Goal: Task Accomplishment & Management: Complete application form

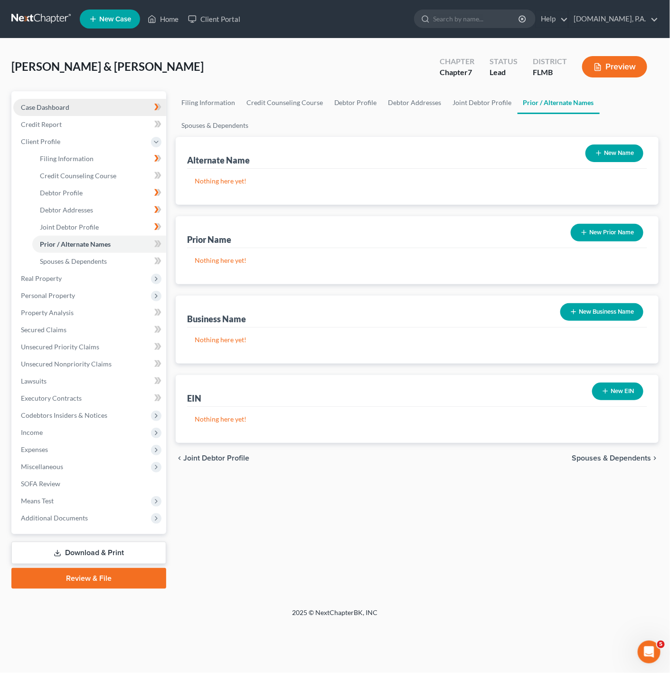
click at [136, 113] on link "Case Dashboard" at bounding box center [89, 107] width 153 height 17
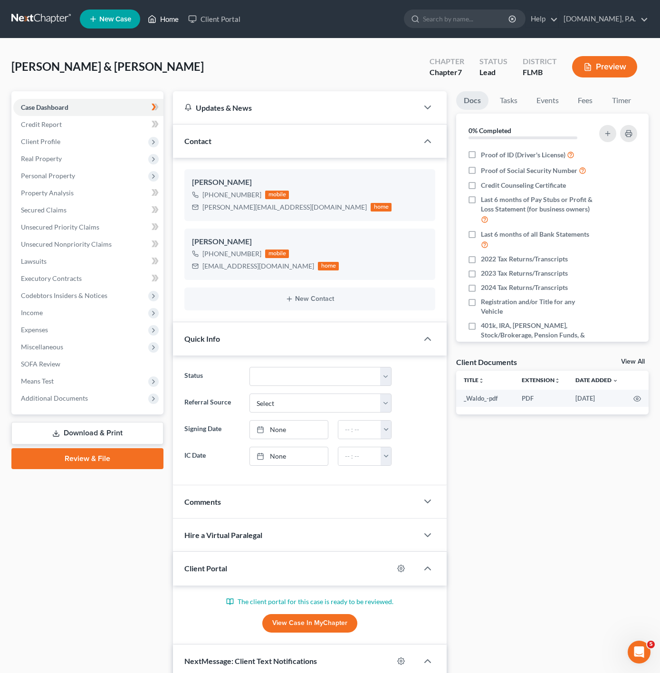
click at [157, 17] on link "Home" at bounding box center [163, 18] width 40 height 17
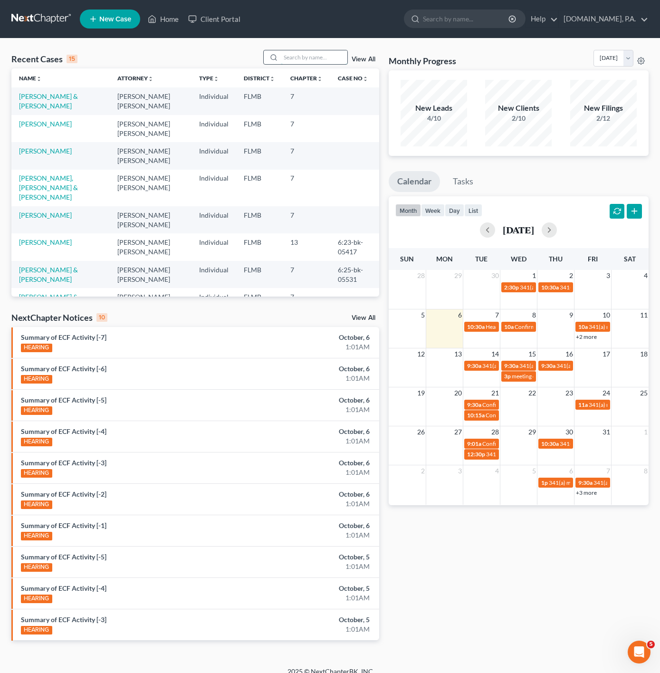
click at [305, 60] on input "search" at bounding box center [314, 57] width 67 height 14
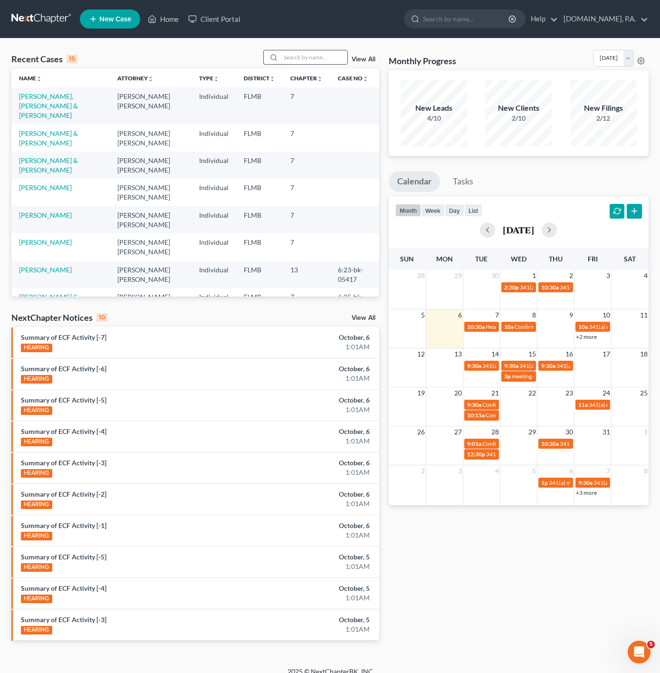
click at [324, 54] on input "search" at bounding box center [314, 57] width 67 height 14
click at [371, 56] on link "View All" at bounding box center [364, 59] width 24 height 7
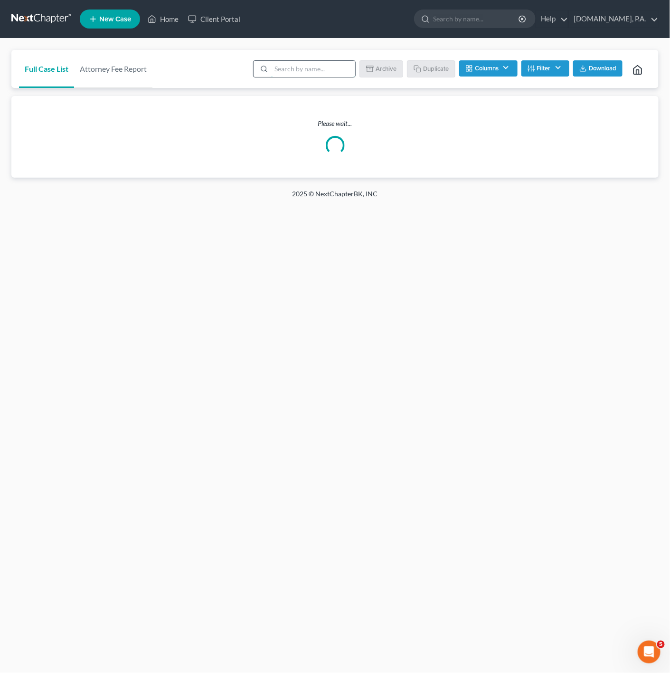
click at [310, 71] on input "search" at bounding box center [313, 69] width 84 height 16
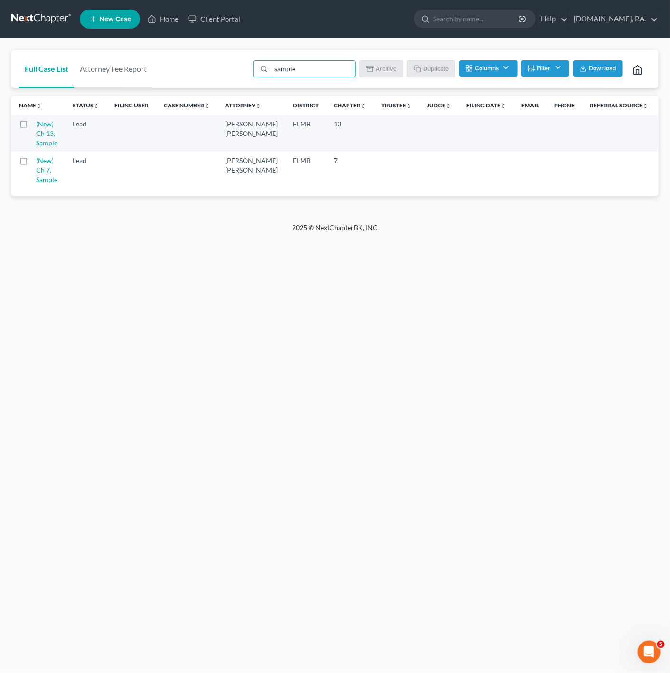
click at [32, 163] on label at bounding box center [32, 163] width 0 height 0
type input "sample"
click at [36, 162] on input "checkbox" at bounding box center [39, 159] width 6 height 6
click at [420, 67] on button "Duplicate" at bounding box center [432, 68] width 48 height 16
checkbox input "false"
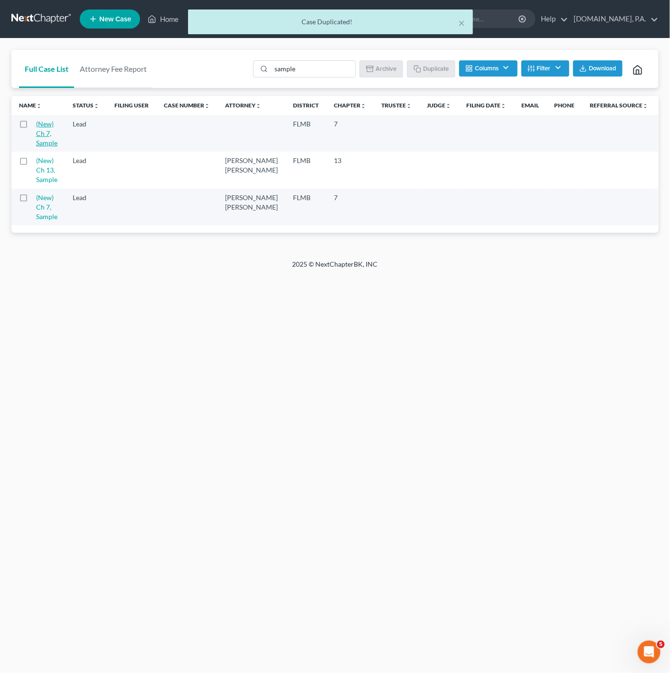
click at [38, 140] on link "(New) Ch 7, Sample" at bounding box center [46, 133] width 21 height 27
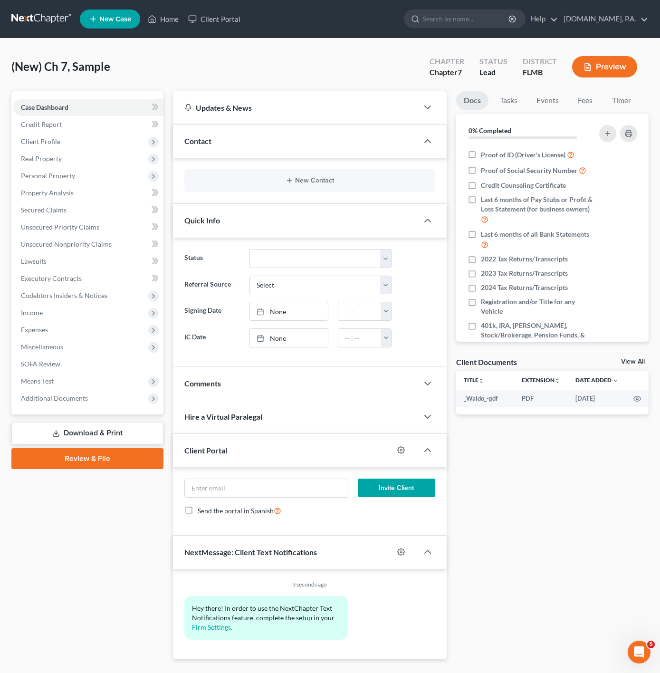
click at [336, 64] on div "(New) Ch 7, Sample Upgraded Chapter Chapter 7 Status Lead District FLMB Preview" at bounding box center [329, 70] width 637 height 41
click at [333, 184] on button "New Contact" at bounding box center [309, 181] width 235 height 8
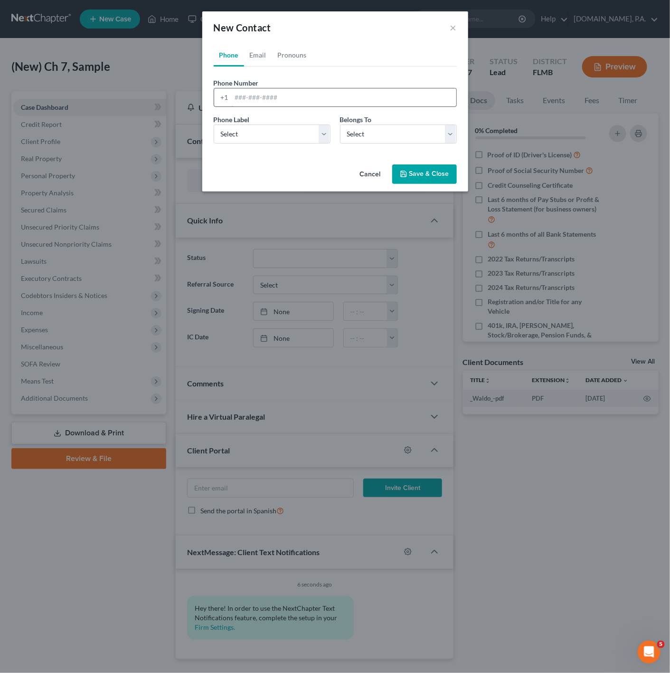
click at [269, 90] on input "tel" at bounding box center [344, 97] width 225 height 18
paste input "937-689-3240"
type input "937-689-3240"
click at [276, 137] on select "Select Mobile Home Work Other" at bounding box center [272, 133] width 117 height 19
select select "0"
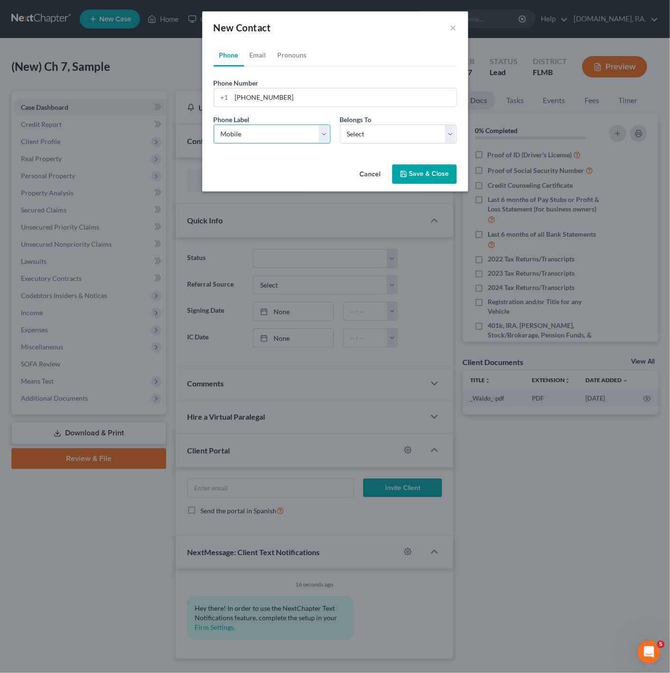
click at [214, 124] on select "Select Mobile Home Work Other" at bounding box center [272, 133] width 117 height 19
drag, startPoint x: 391, startPoint y: 136, endPoint x: 388, endPoint y: 143, distance: 7.2
click at [391, 136] on select "Select Client Other" at bounding box center [398, 133] width 117 height 19
select select "0"
click at [340, 124] on select "Select Client Other" at bounding box center [398, 133] width 117 height 19
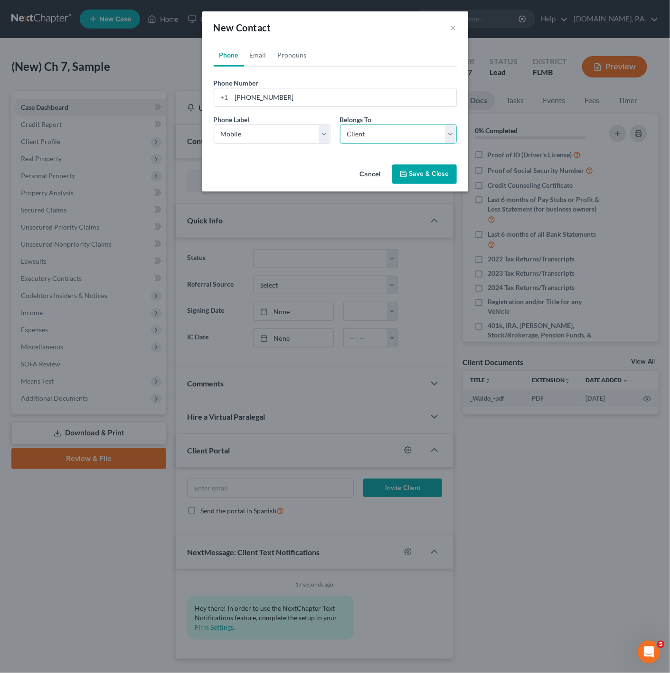
select select "0"
click at [264, 57] on link "Email" at bounding box center [258, 55] width 28 height 23
click at [295, 104] on input "email" at bounding box center [344, 97] width 225 height 18
paste input "tomjr67@gmail.com"
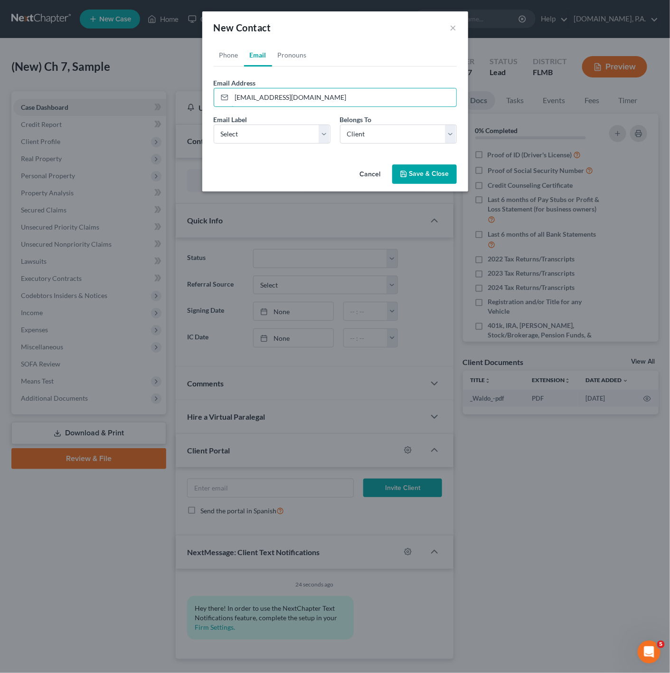
type input "tomjr67@gmail.com"
click at [285, 123] on div "Email Label Select Home Work Other" at bounding box center [272, 128] width 126 height 29
click at [285, 129] on select "Select Home Work Other" at bounding box center [272, 133] width 117 height 19
select select "0"
click at [214, 124] on select "Select Home Work Other" at bounding box center [272, 133] width 117 height 19
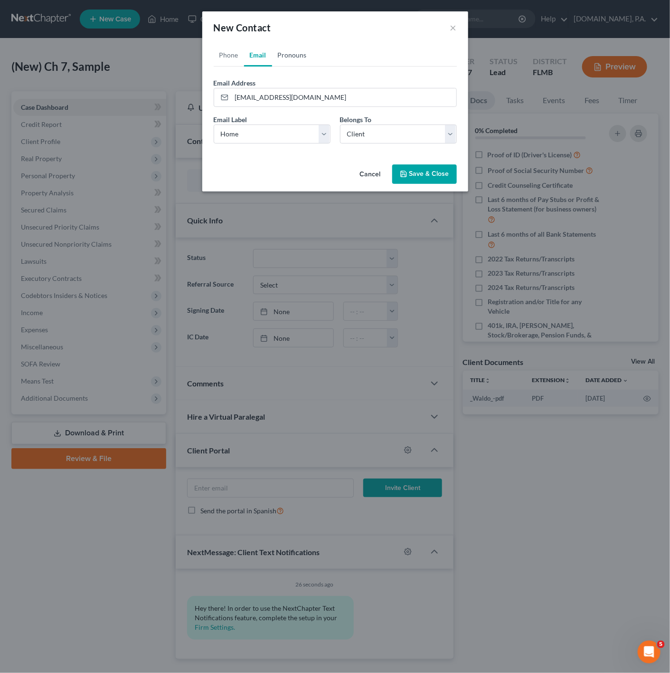
click at [302, 59] on link "Pronouns" at bounding box center [292, 55] width 40 height 23
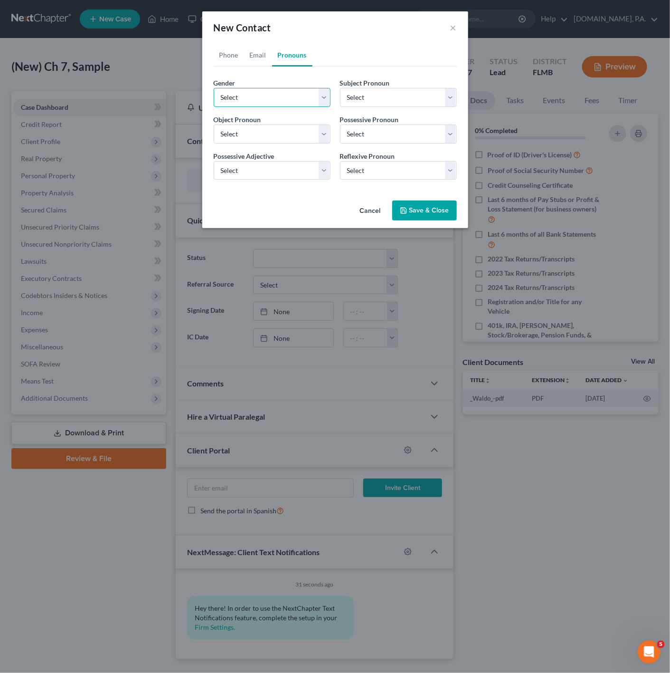
click at [254, 100] on select "Select Male Female Non Binary More Than One Person" at bounding box center [272, 97] width 117 height 19
select select "0"
click at [214, 88] on select "Select Male Female Non Binary More Than One Person" at bounding box center [272, 97] width 117 height 19
select select "0"
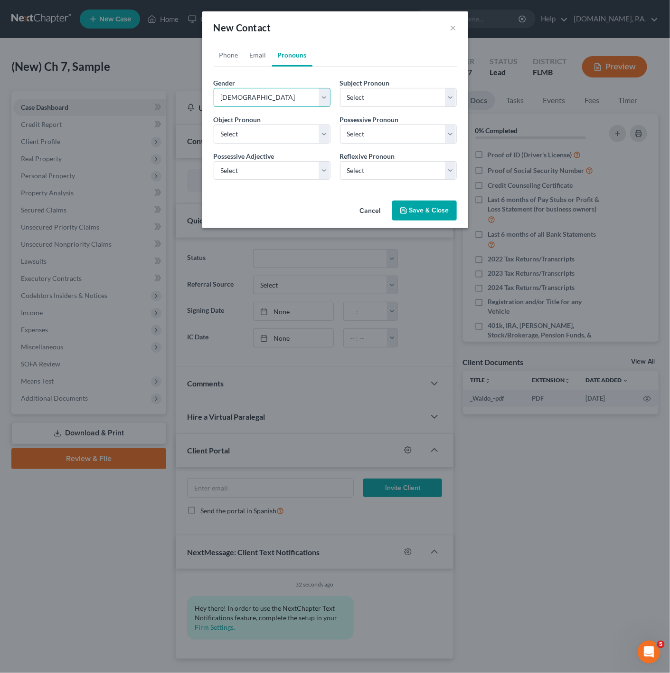
select select "0"
drag, startPoint x: 274, startPoint y: 47, endPoint x: 271, endPoint y: 56, distance: 9.3
click at [274, 49] on link "Pronouns" at bounding box center [292, 55] width 40 height 23
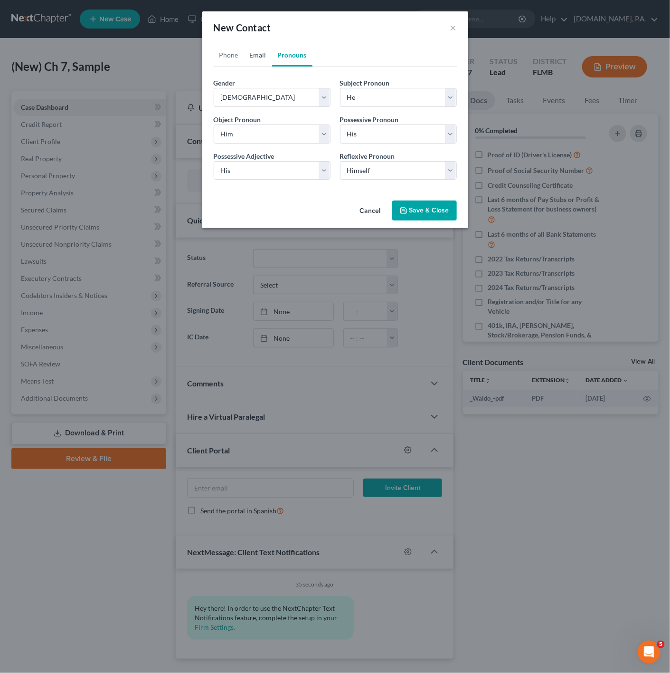
click at [264, 56] on link "Email" at bounding box center [258, 55] width 28 height 23
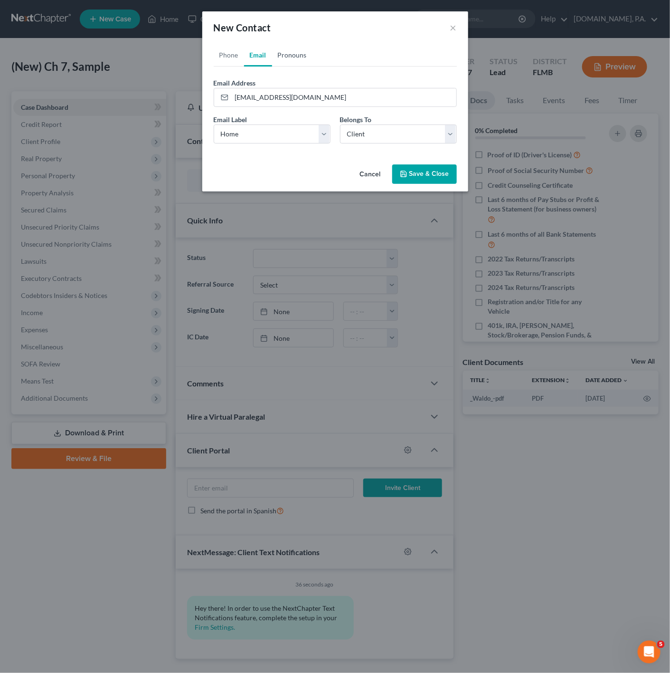
click at [297, 51] on link "Pronouns" at bounding box center [292, 55] width 40 height 23
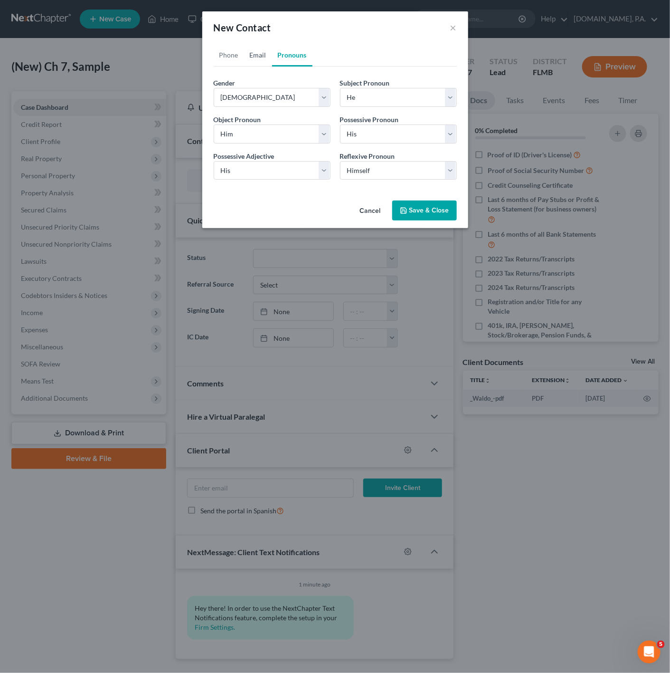
click at [265, 52] on link "Email" at bounding box center [258, 55] width 28 height 23
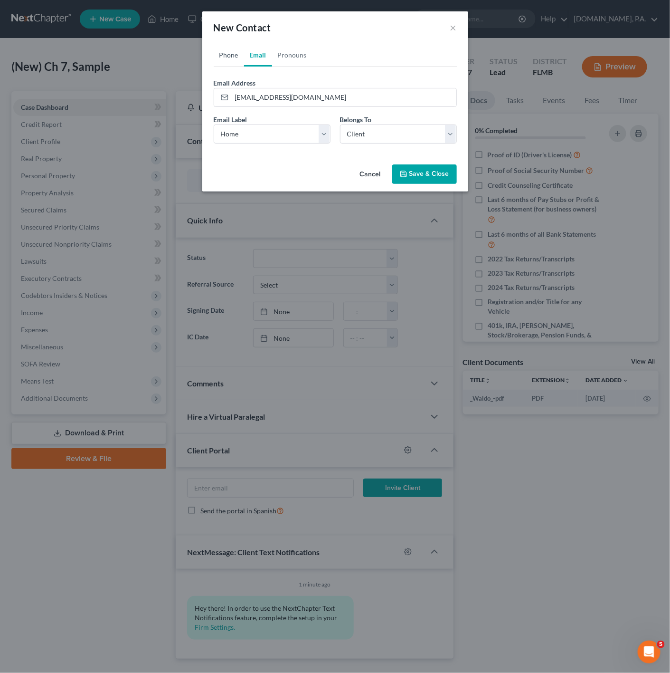
click at [221, 53] on link "Phone" at bounding box center [229, 55] width 30 height 23
click at [422, 168] on button "Save & Close" at bounding box center [424, 174] width 65 height 20
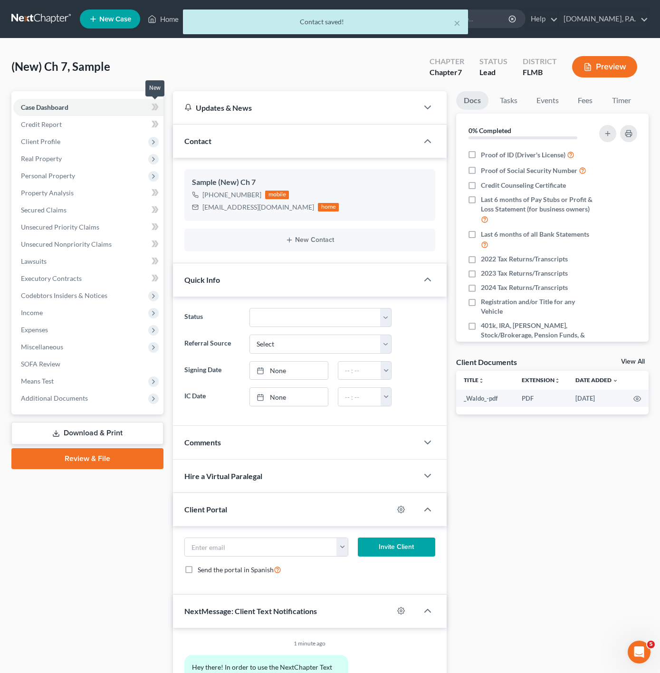
click at [150, 112] on span at bounding box center [155, 108] width 17 height 14
click at [129, 142] on span "Client Profile" at bounding box center [88, 141] width 150 height 17
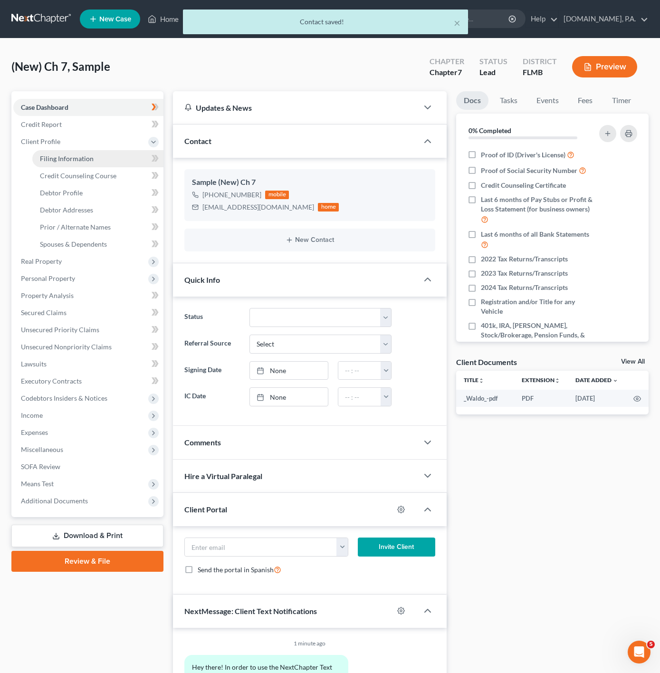
click at [112, 152] on link "Filing Information" at bounding box center [97, 158] width 131 height 17
select select "1"
select select "0"
select select "15"
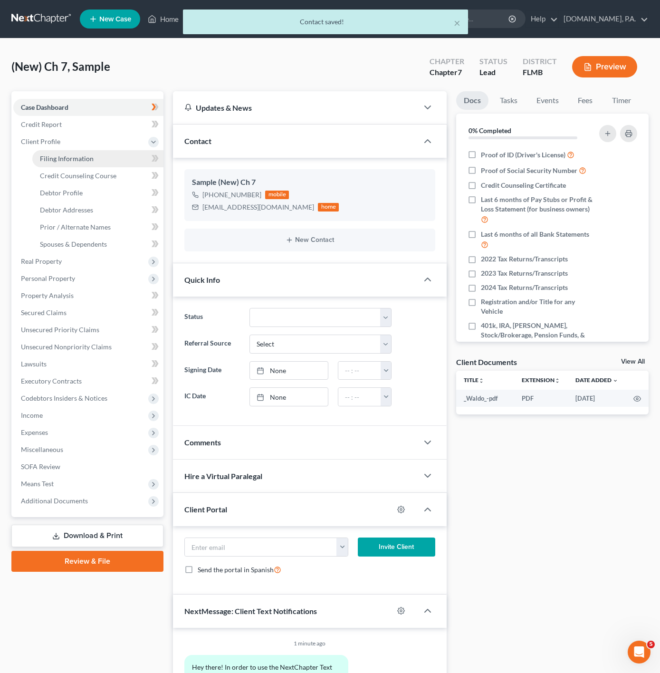
select select "0"
select select "9"
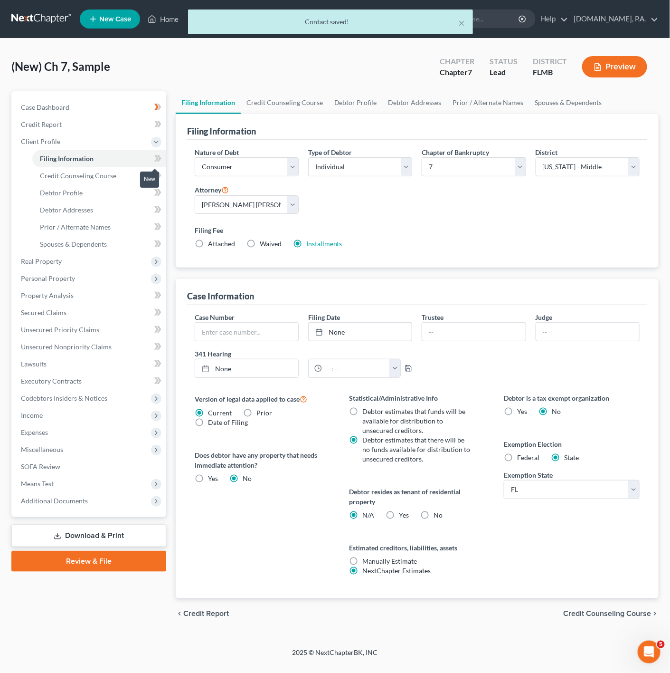
click at [152, 158] on span at bounding box center [158, 159] width 17 height 14
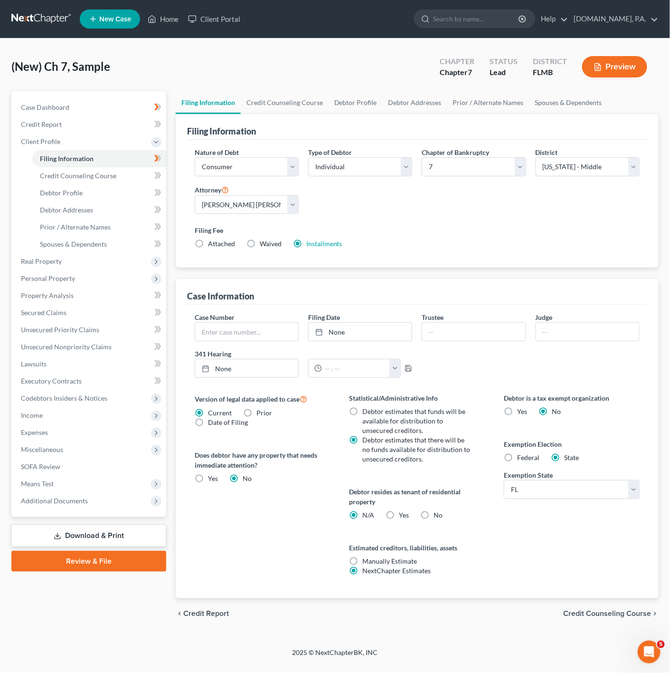
click at [434, 518] on label "No" at bounding box center [438, 515] width 9 height 10
click at [437, 516] on input "No" at bounding box center [440, 513] width 6 height 6
radio input "true"
radio input "false"
click at [129, 171] on link "Credit Counseling Course" at bounding box center [99, 175] width 134 height 17
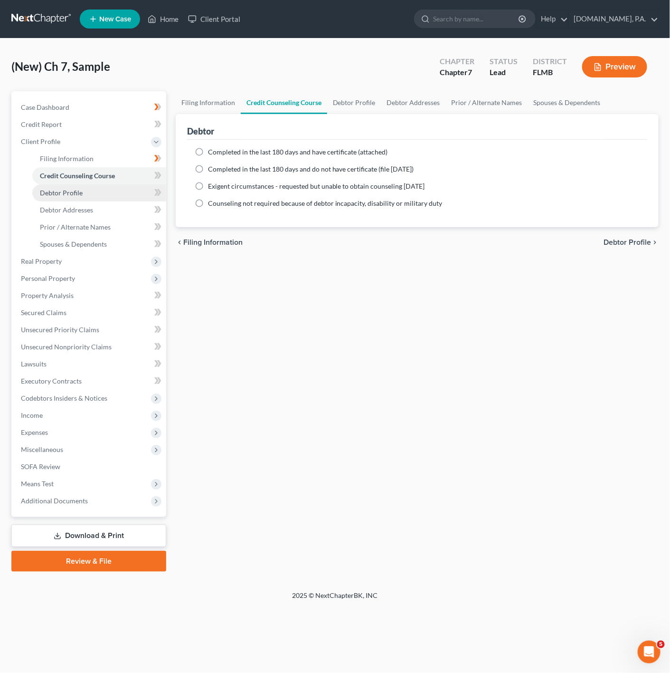
click at [117, 191] on link "Debtor Profile" at bounding box center [99, 192] width 134 height 17
select select "0"
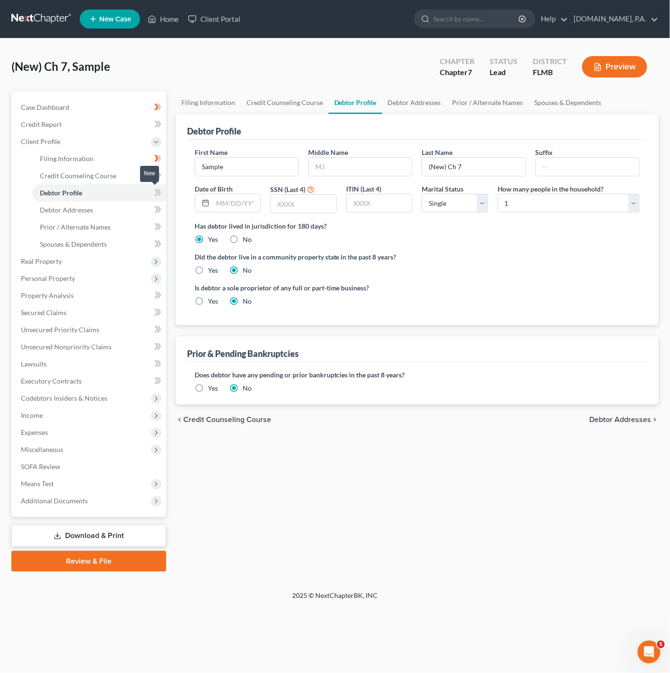
click at [156, 191] on icon at bounding box center [157, 193] width 7 height 12
drag, startPoint x: 228, startPoint y: 169, endPoint x: 154, endPoint y: 167, distance: 74.6
click at [154, 167] on div "Petition Navigation Case Dashboard Payments Invoices Payments Payments Credit R…" at bounding box center [335, 331] width 657 height 480
paste input "Thomas"
type input "Thomas"
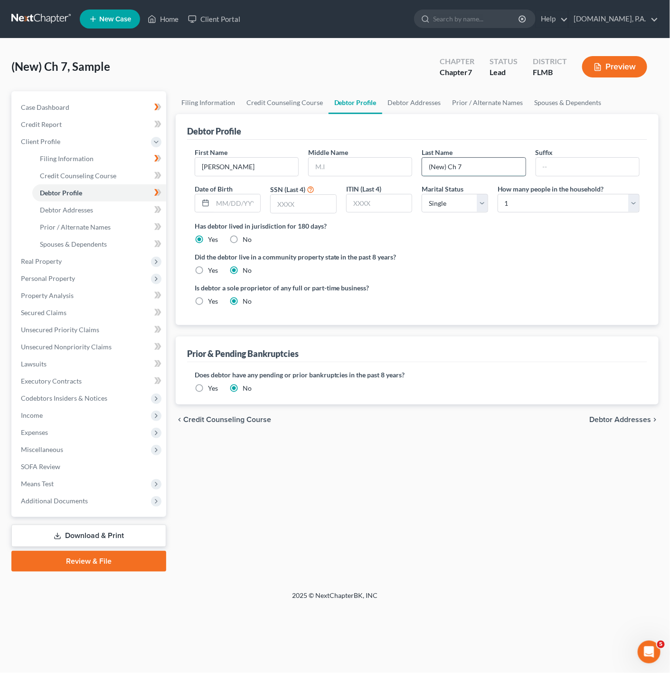
drag, startPoint x: 466, startPoint y: 170, endPoint x: 427, endPoint y: 163, distance: 40.1
click at [427, 163] on input "(New) Ch 7" at bounding box center [473, 167] width 103 height 18
paste input "Marshall"
type input "Marshall"
drag, startPoint x: 587, startPoint y: 171, endPoint x: 574, endPoint y: 177, distance: 13.8
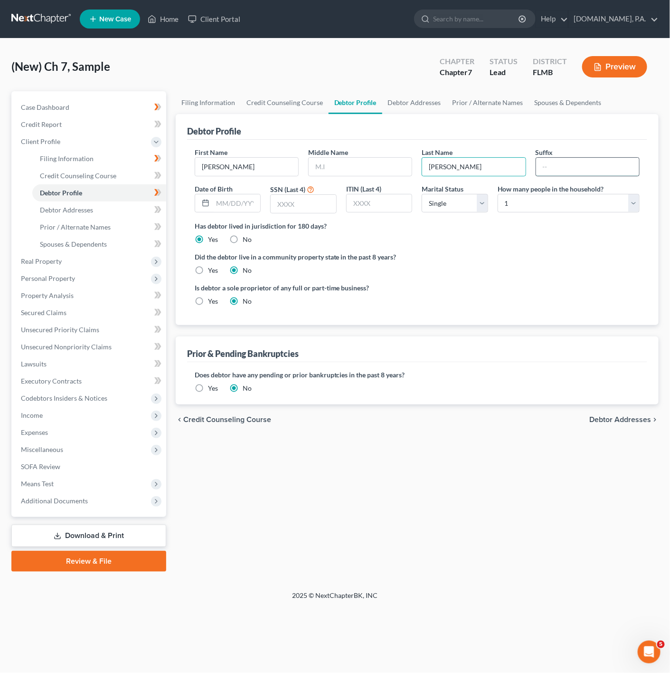
click at [587, 171] on input "text" at bounding box center [587, 167] width 103 height 18
click at [219, 203] on input "text" at bounding box center [237, 203] width 48 height 18
click at [511, 284] on ng-include "First Name Thomas Middle Name Last Name Marshall Suffix Date of Birth SSN (Last…" at bounding box center [417, 230] width 445 height 166
click at [219, 208] on input "text" at bounding box center [237, 203] width 48 height 18
click at [529, 257] on label "Did the debtor live in a community property state in the past 8 years?" at bounding box center [417, 257] width 445 height 10
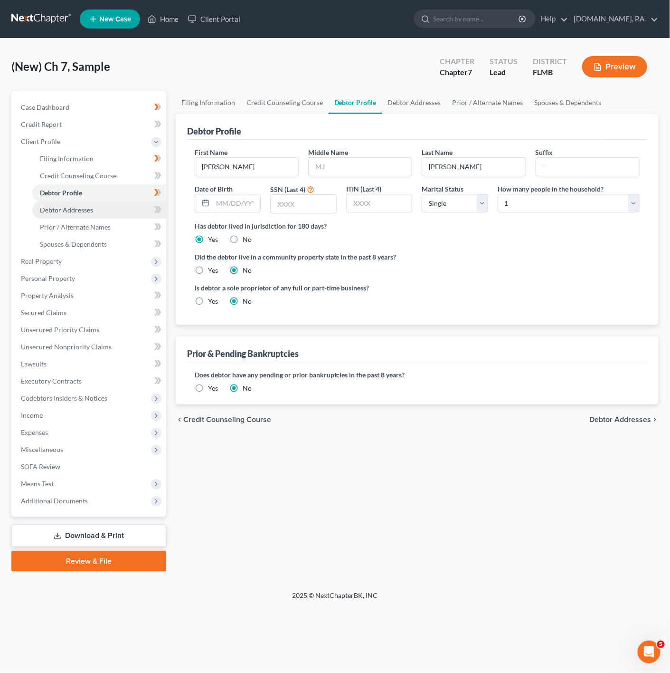
click at [128, 214] on link "Debtor Addresses" at bounding box center [99, 209] width 134 height 17
select select "0"
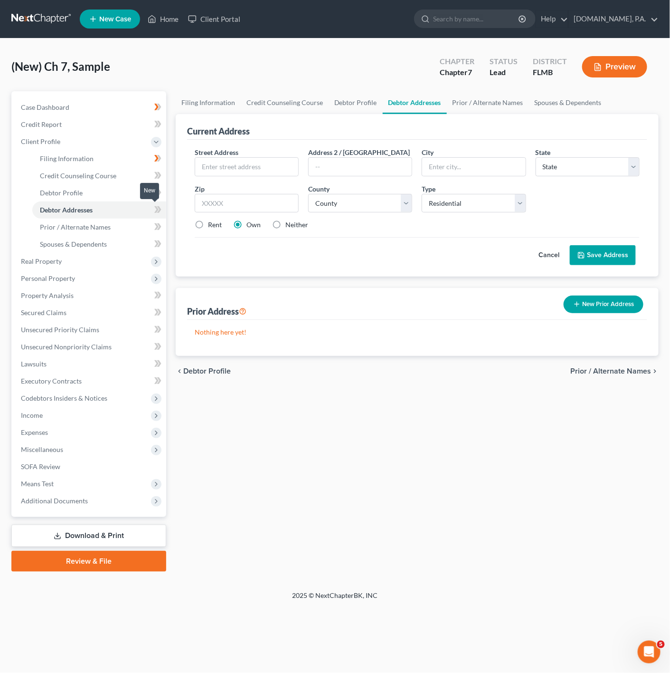
click at [150, 207] on span at bounding box center [158, 211] width 17 height 14
click at [224, 166] on input "text" at bounding box center [246, 167] width 103 height 18
paste input "11548 hickory Lane"
click at [226, 168] on input "11548 hickory Lane" at bounding box center [246, 167] width 103 height 18
type input "11548 Hickory Lane"
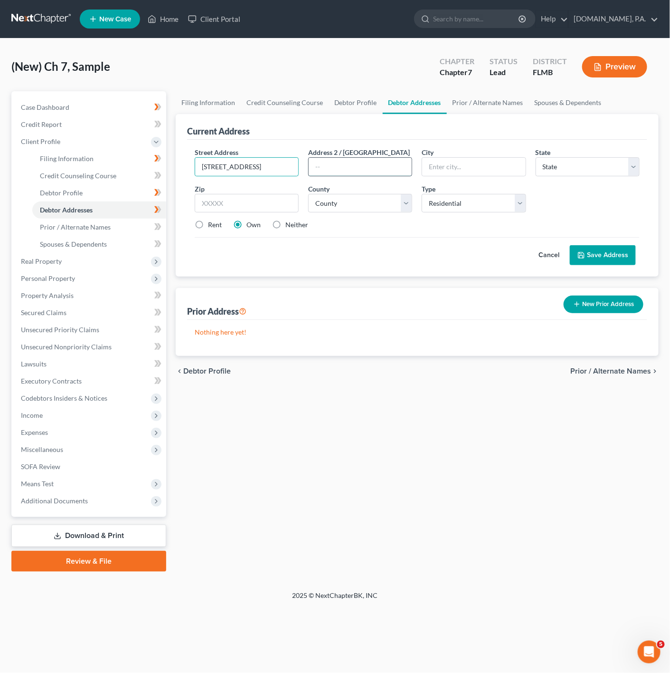
click at [380, 166] on input "text" at bounding box center [360, 167] width 103 height 18
click at [278, 209] on input "text" at bounding box center [247, 203] width 104 height 19
type input "32778"
type input "Tavares"
select select "9"
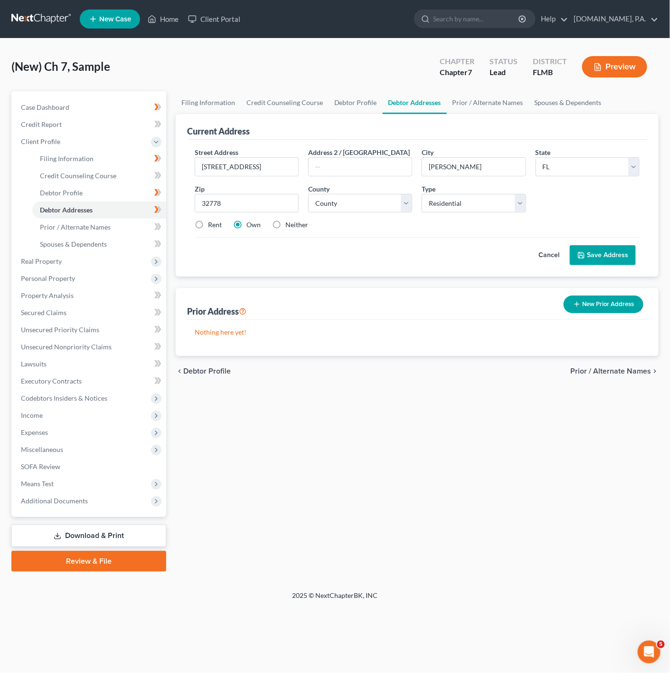
click at [470, 264] on div "Cancel Save Address" at bounding box center [417, 251] width 445 height 28
click at [368, 197] on select "County Alachua County Baker County Bay County Bradford County Brevard County Br…" at bounding box center [360, 203] width 104 height 19
select select "33"
click at [308, 194] on select "County Alachua County Baker County Bay County Bradford County Brevard County Br…" at bounding box center [360, 203] width 104 height 19
click at [374, 276] on div "Street Address * 11548 Hickory Lane Address 2 / PO Box City * Tavares State * S…" at bounding box center [417, 208] width 460 height 137
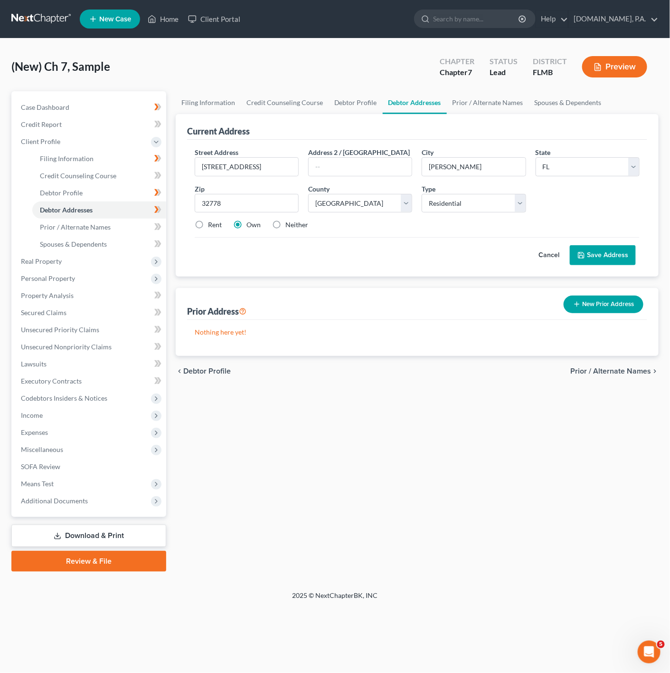
click at [620, 260] on button "Save Address" at bounding box center [603, 255] width 66 height 20
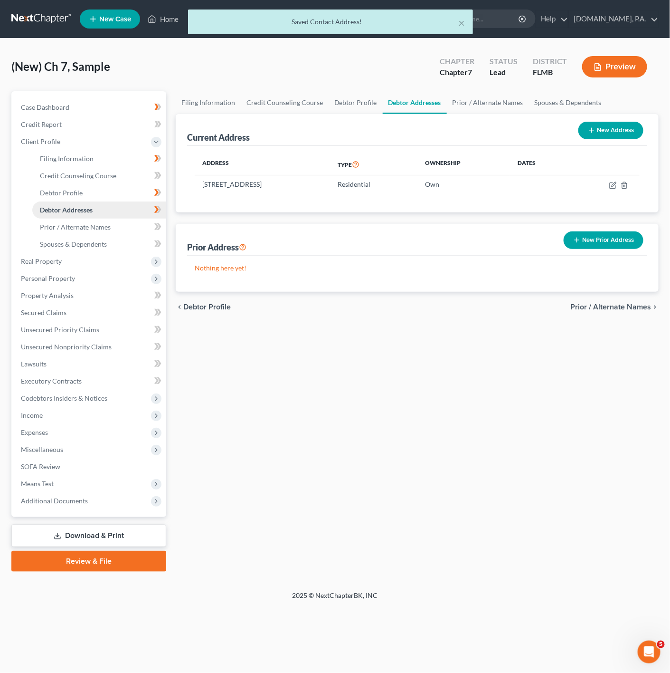
click at [141, 202] on link "Debtor Addresses" at bounding box center [99, 209] width 134 height 17
click at [133, 219] on link "Prior / Alternate Names" at bounding box center [99, 227] width 134 height 17
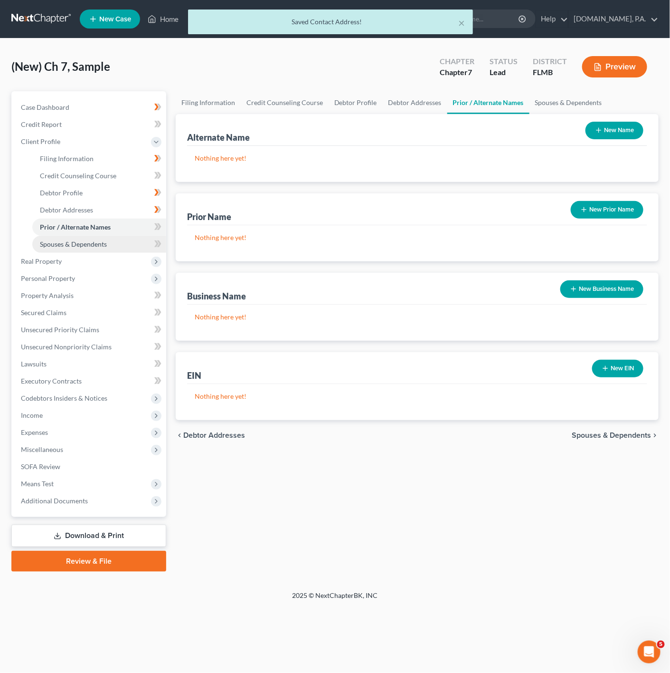
click at [114, 236] on link "Spouses & Dependents" at bounding box center [99, 244] width 134 height 17
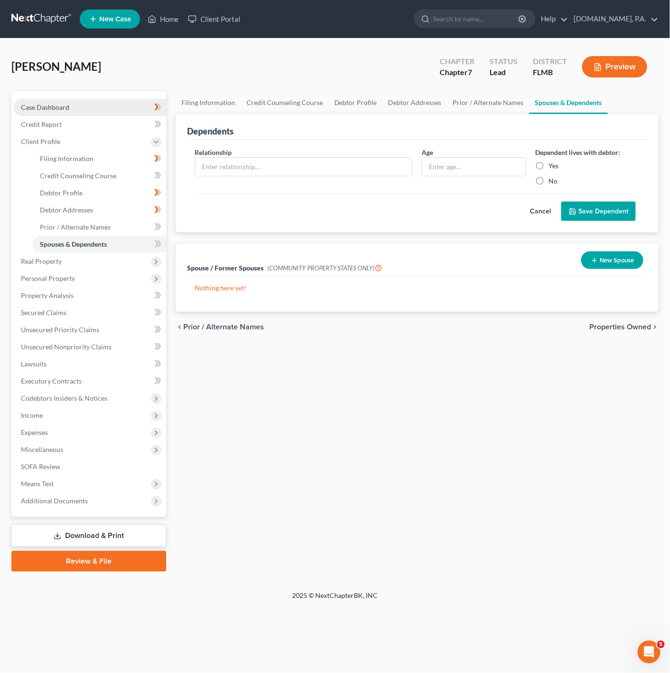
click at [101, 108] on link "Case Dashboard" at bounding box center [89, 107] width 153 height 17
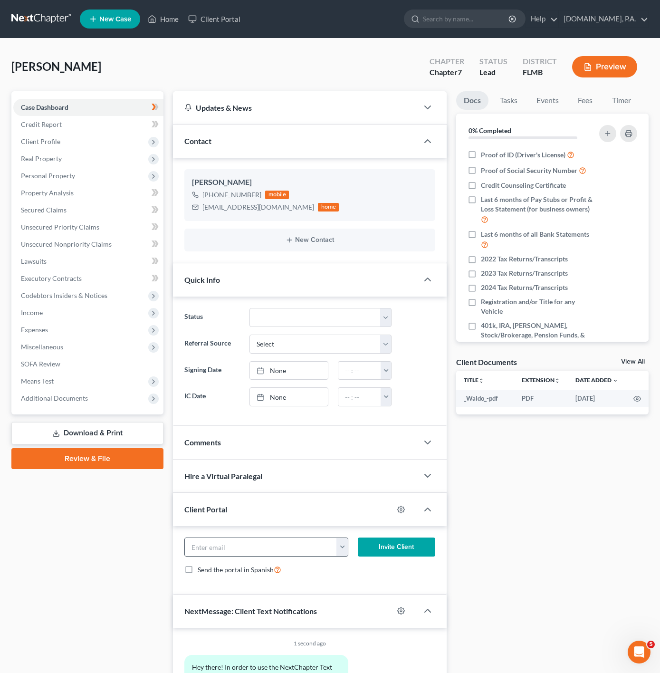
click at [341, 556] on button "button" at bounding box center [341, 547] width 11 height 18
click at [383, 576] on link "tomjr67@gmail.com" at bounding box center [401, 568] width 130 height 16
type input "tomjr67@gmail.com"
click at [398, 556] on button "Invite Client" at bounding box center [396, 546] width 77 height 19
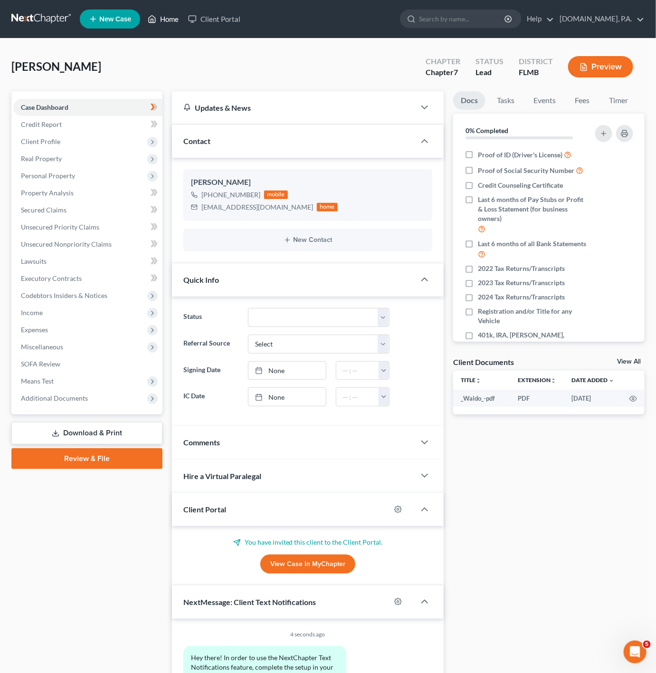
click at [164, 24] on link "Home" at bounding box center [163, 18] width 40 height 17
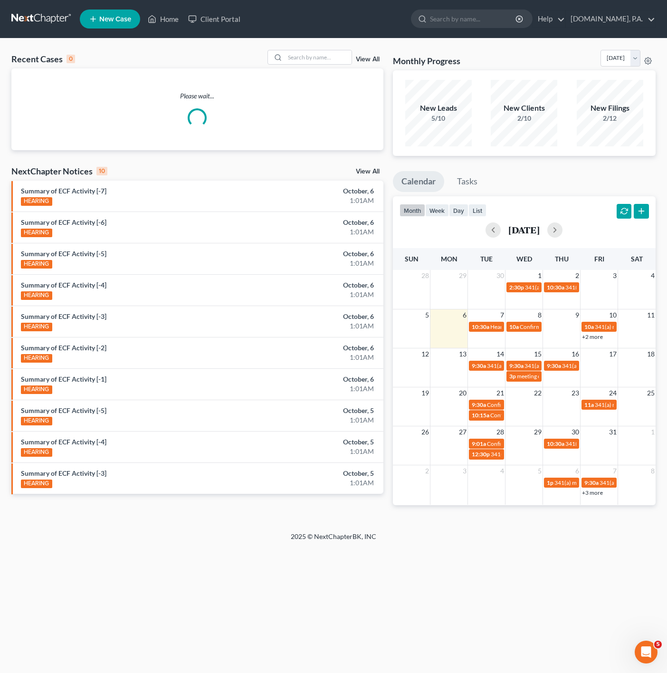
click at [376, 57] on link "View All" at bounding box center [368, 59] width 24 height 7
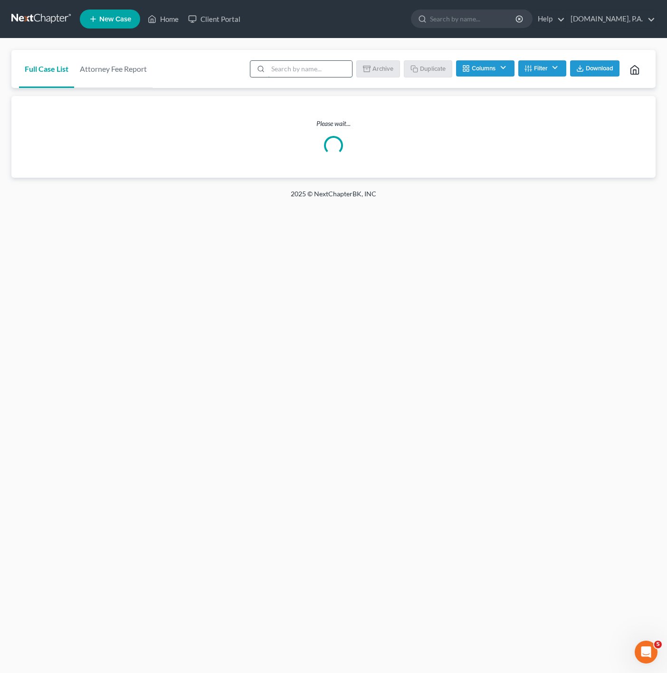
click at [311, 68] on input "search" at bounding box center [310, 69] width 84 height 16
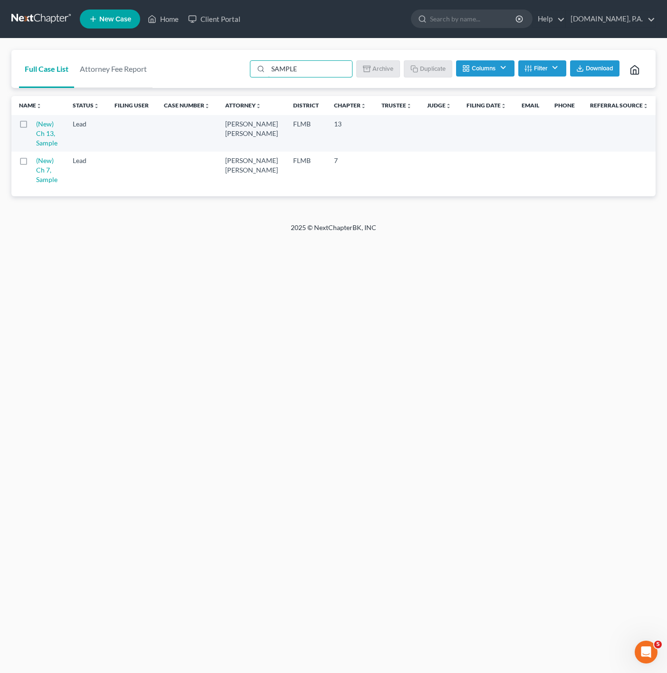
click at [32, 126] on label at bounding box center [32, 126] width 0 height 0
type input "SAMPLE"
click at [36, 125] on input "checkbox" at bounding box center [39, 122] width 6 height 6
click at [222, 221] on div "Full Case List Attorney Fee Report SAMPLE Batch Download Archive Un-archive Dup…" at bounding box center [333, 130] width 667 height 184
click at [428, 64] on button "Duplicate" at bounding box center [429, 68] width 48 height 16
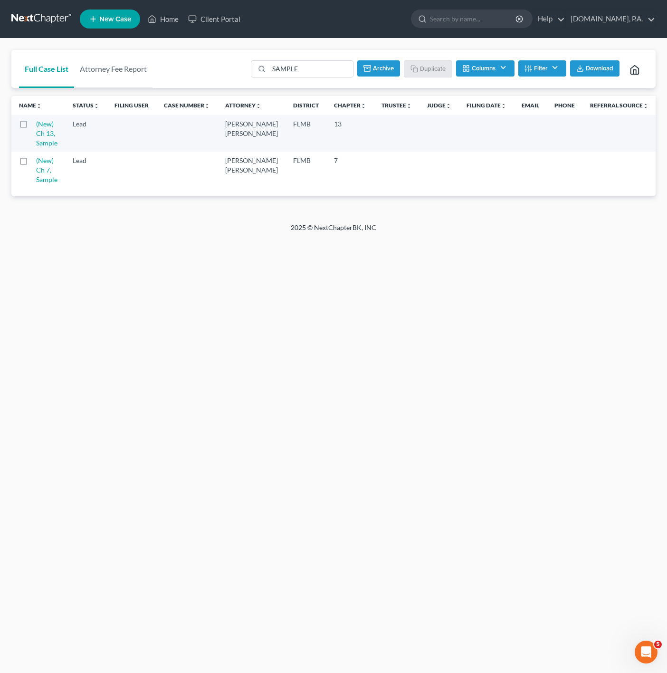
checkbox input "false"
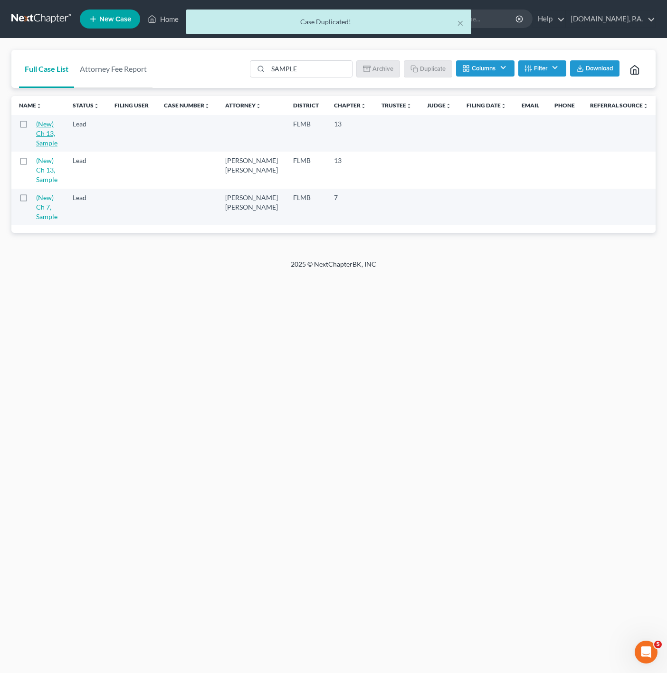
click at [43, 133] on link "(New) Ch 13, Sample" at bounding box center [46, 133] width 21 height 27
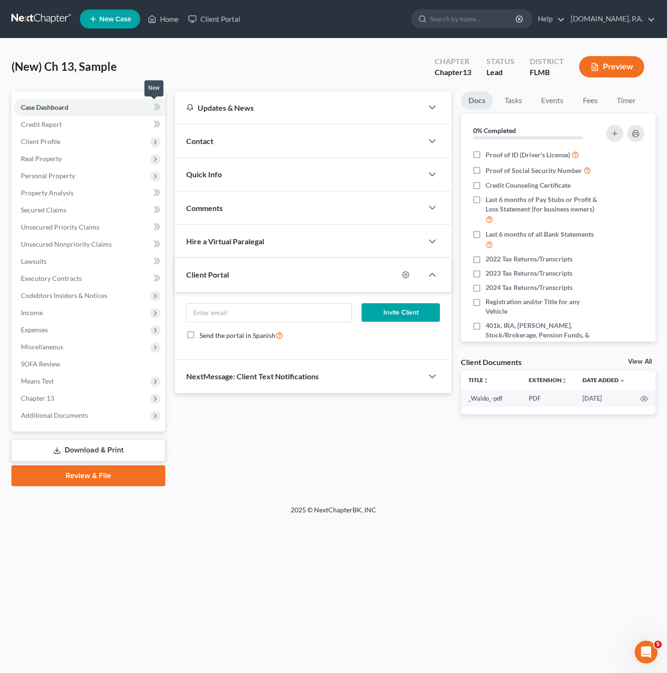
click at [151, 105] on span at bounding box center [157, 108] width 17 height 14
click at [304, 140] on div "Contact" at bounding box center [299, 140] width 248 height 33
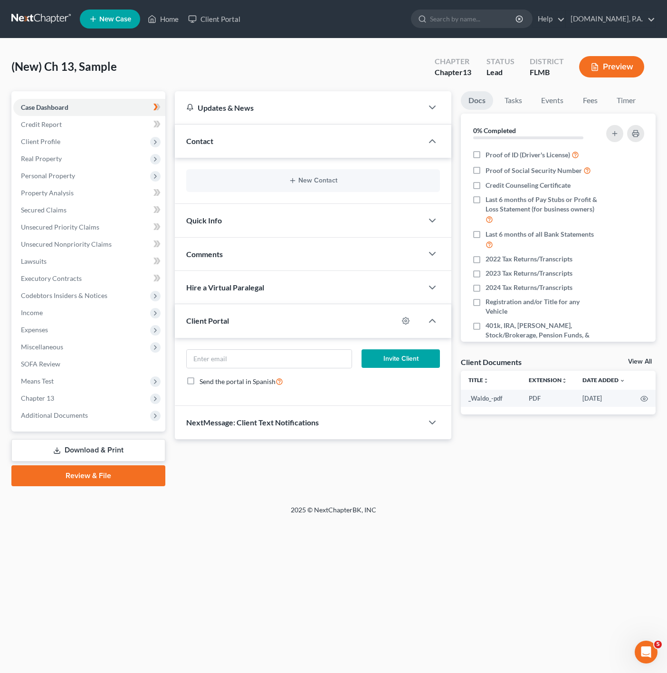
click at [381, 185] on div "New Contact" at bounding box center [313, 180] width 254 height 23
click at [305, 181] on button "New Contact" at bounding box center [313, 181] width 238 height 8
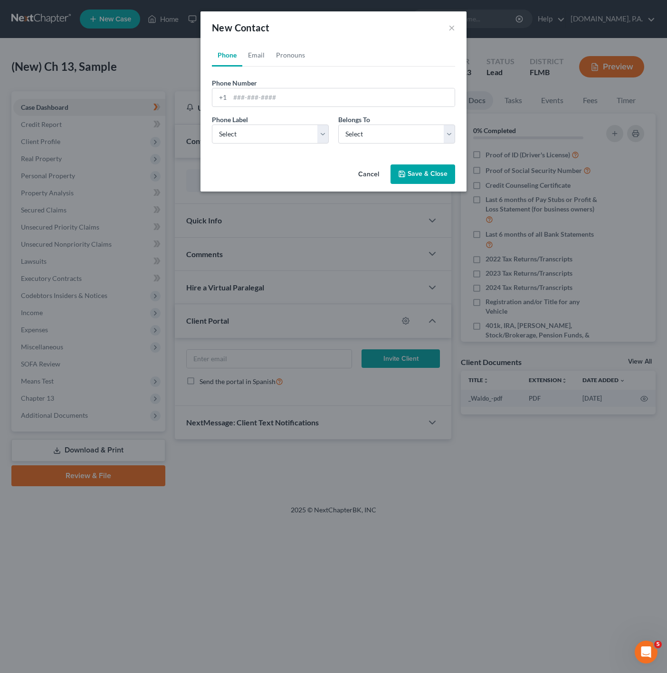
click at [304, 120] on div "Phone Label * Select Mobile Home Work Other" at bounding box center [270, 128] width 126 height 29
click at [295, 101] on input "tel" at bounding box center [342, 97] width 225 height 18
paste input "689-346-5655"
type input "689-346-5655"
click at [278, 164] on div "Cancel Save & Close" at bounding box center [333, 176] width 266 height 31
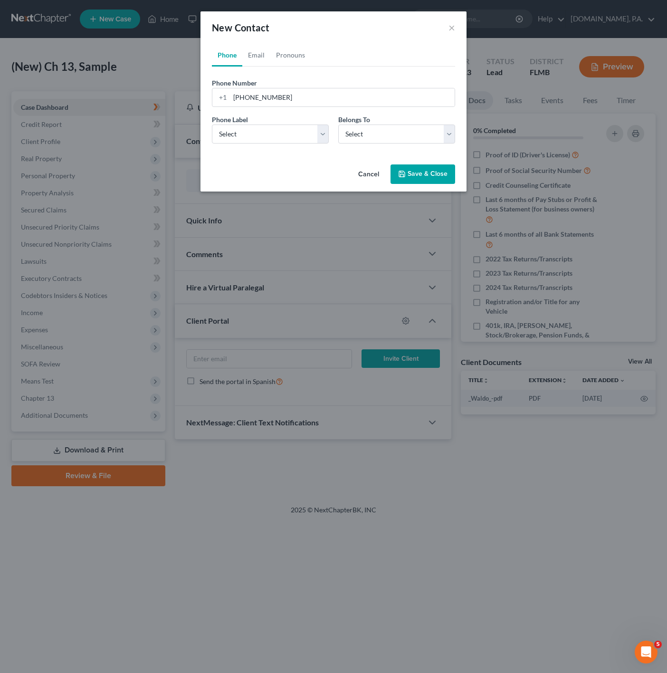
click at [283, 120] on div "Phone Label * Select Mobile Home Work Other" at bounding box center [270, 128] width 126 height 29
click at [280, 137] on select "Select Mobile Home Work Other" at bounding box center [270, 133] width 117 height 19
select select "0"
click at [212, 124] on select "Select Mobile Home Work Other" at bounding box center [270, 133] width 117 height 19
click at [375, 135] on select "Select Client Other" at bounding box center [396, 133] width 117 height 19
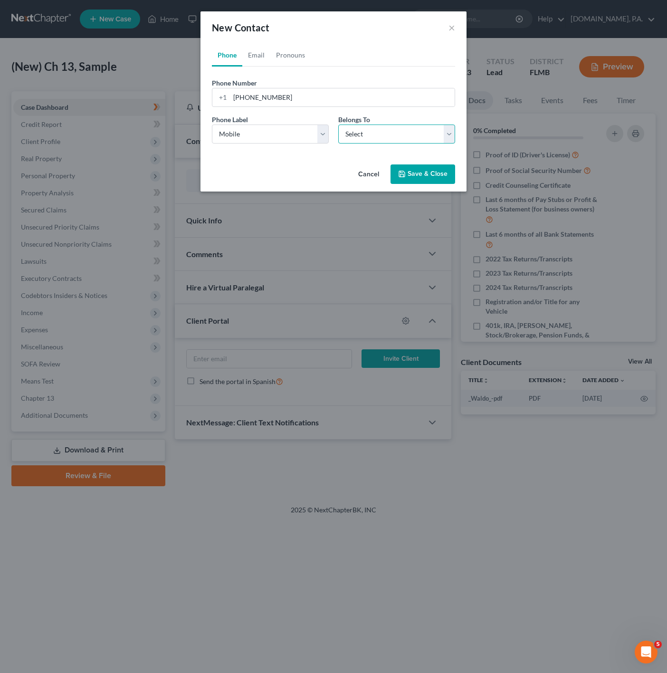
select select "0"
click at [338, 124] on select "Select Client Other" at bounding box center [396, 133] width 117 height 19
select select "0"
click at [257, 55] on link "Email" at bounding box center [256, 55] width 28 height 23
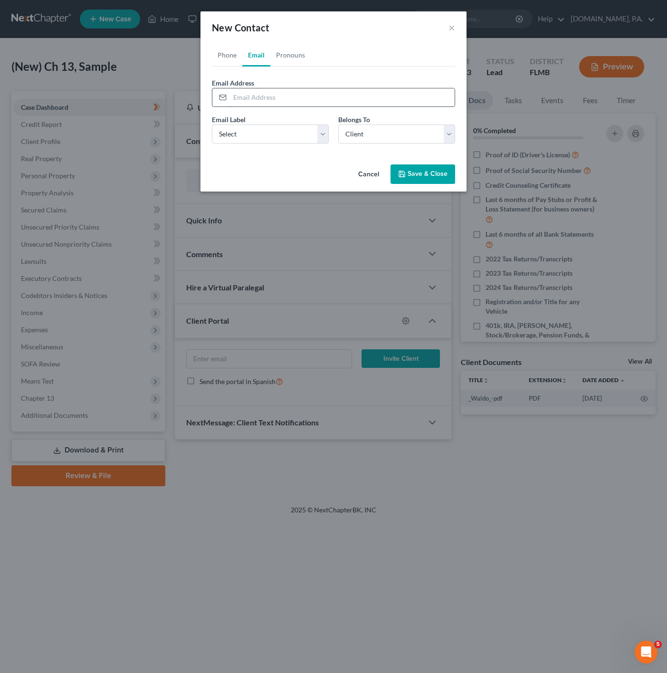
click at [237, 95] on input "email" at bounding box center [342, 97] width 225 height 18
paste input "[EMAIL_ADDRESS][DOMAIN_NAME]"
type input "[EMAIL_ADDRESS][DOMAIN_NAME]"
click at [258, 134] on select "Select Home Work Other" at bounding box center [270, 133] width 117 height 19
select select "0"
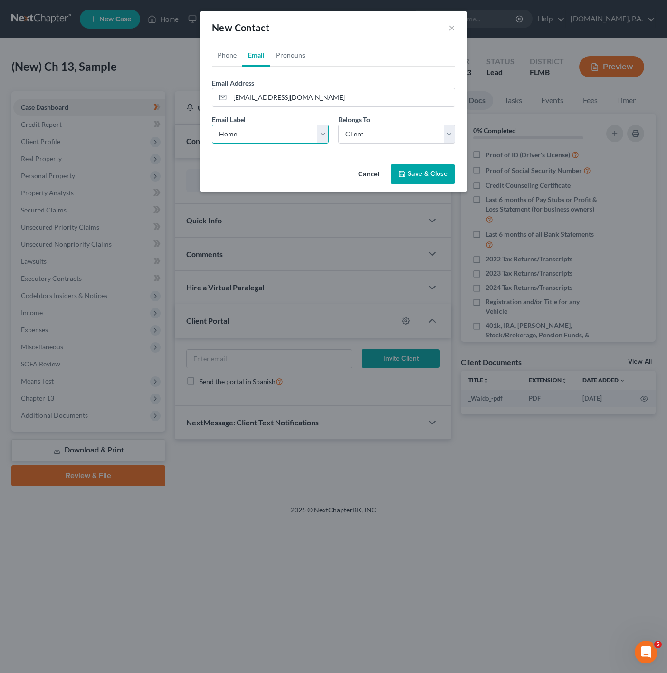
click at [212, 124] on select "Select Home Work Other" at bounding box center [270, 133] width 117 height 19
click at [212, 58] on link "Phone" at bounding box center [227, 55] width 30 height 23
click at [239, 57] on link "Phone" at bounding box center [227, 55] width 30 height 23
click at [247, 58] on link "Email" at bounding box center [256, 55] width 28 height 23
click at [236, 59] on link "Phone" at bounding box center [227, 55] width 30 height 23
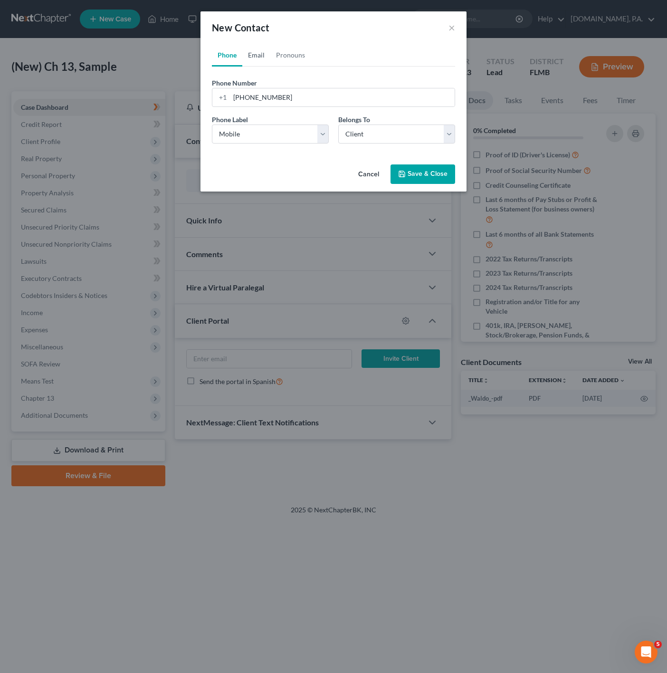
click at [244, 57] on link "Email" at bounding box center [256, 55] width 28 height 23
click at [231, 57] on link "Phone" at bounding box center [227, 55] width 30 height 23
click at [242, 57] on link "Email" at bounding box center [256, 55] width 28 height 23
click at [234, 57] on link "Phone" at bounding box center [227, 55] width 30 height 23
click at [246, 56] on link "Email" at bounding box center [256, 55] width 28 height 23
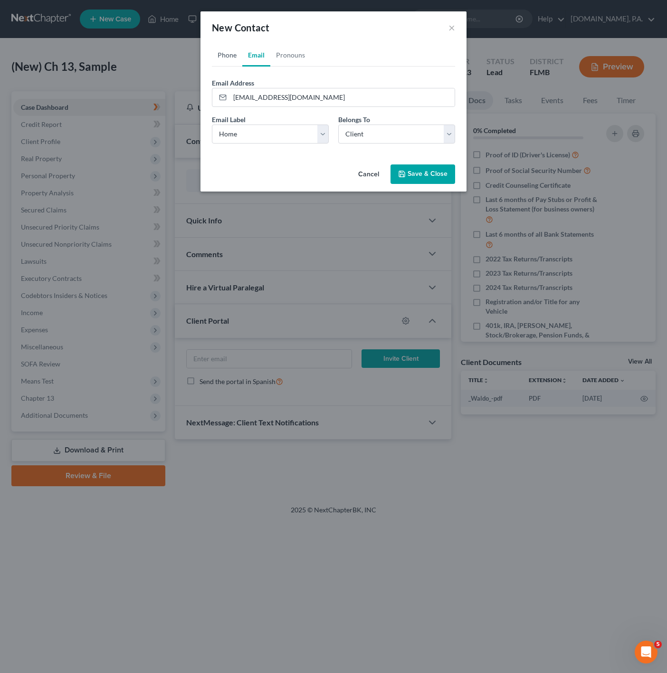
click at [235, 56] on link "Phone" at bounding box center [227, 55] width 30 height 23
click at [249, 56] on link "Email" at bounding box center [256, 55] width 28 height 23
click at [233, 58] on link "Phone" at bounding box center [227, 55] width 30 height 23
click at [271, 60] on link "Pronouns" at bounding box center [290, 55] width 40 height 23
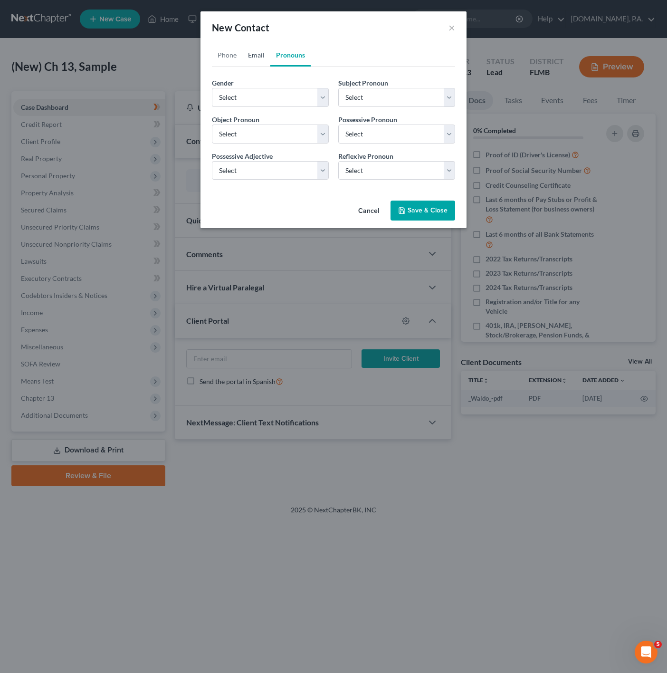
click at [258, 57] on link "Email" at bounding box center [256, 55] width 28 height 23
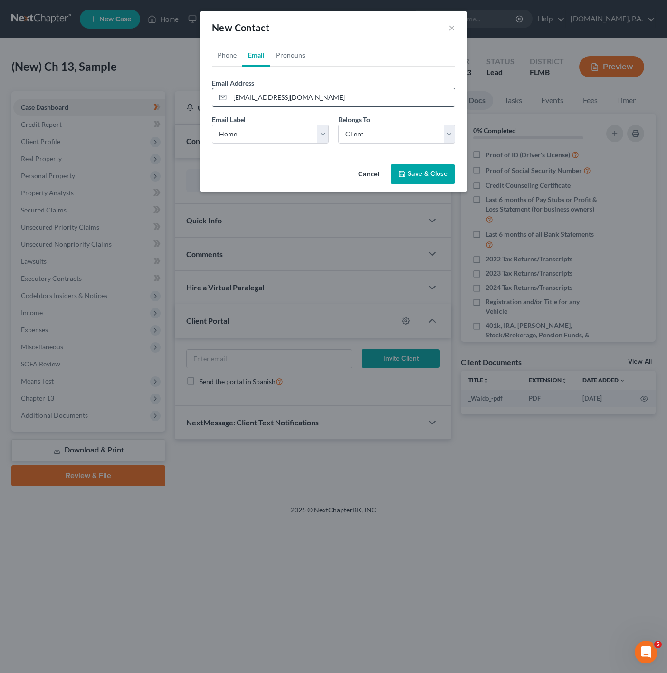
click at [333, 97] on input "[EMAIL_ADDRESS][DOMAIN_NAME]" at bounding box center [342, 97] width 225 height 18
type input "[EMAIL_ADDRESS][DOMAIN_NAME]"
click at [306, 53] on link "Pronouns" at bounding box center [290, 55] width 40 height 23
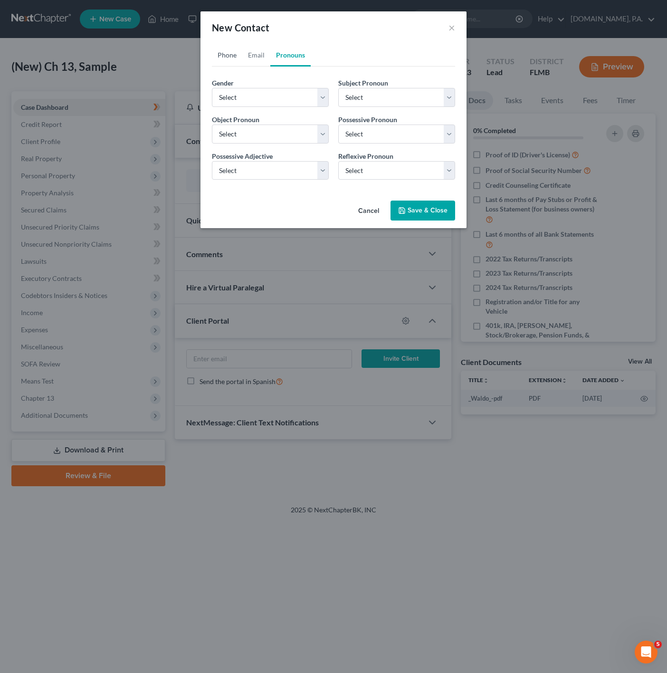
click at [224, 56] on link "Phone" at bounding box center [227, 55] width 30 height 23
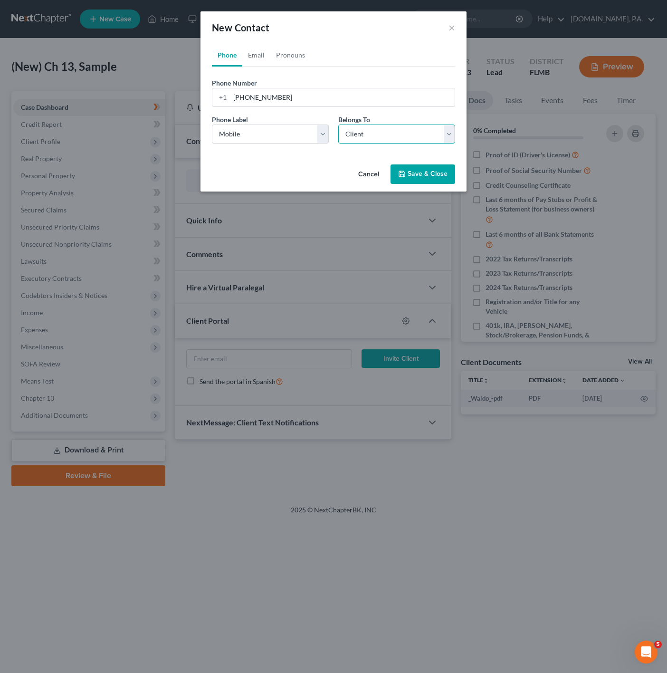
click at [413, 136] on select "Select Client Other" at bounding box center [396, 133] width 117 height 19
click at [412, 136] on select "Select Client Other" at bounding box center [396, 133] width 117 height 19
click at [288, 63] on link "Pronouns" at bounding box center [290, 55] width 40 height 23
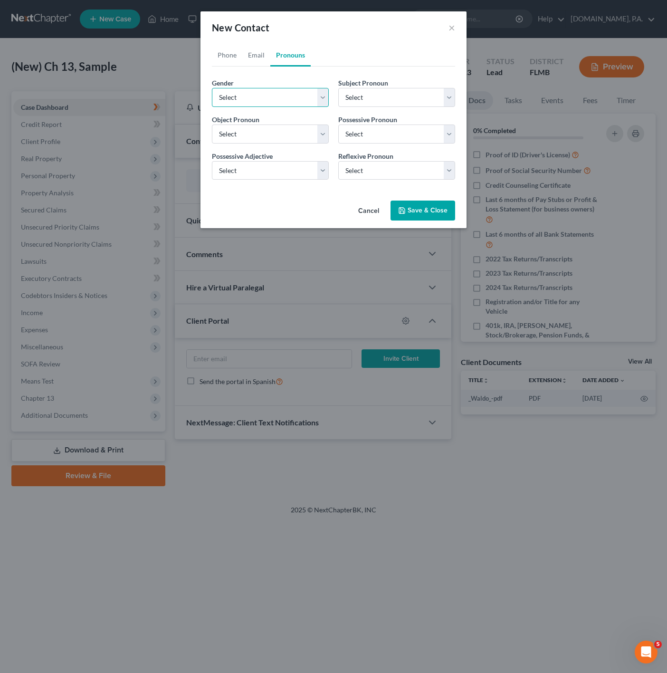
click at [271, 97] on select "Select Male Female Non Binary More Than One Person" at bounding box center [270, 97] width 117 height 19
select select "0"
click at [212, 88] on select "Select Male Female Non Binary More Than One Person" at bounding box center [270, 97] width 117 height 19
select select "0"
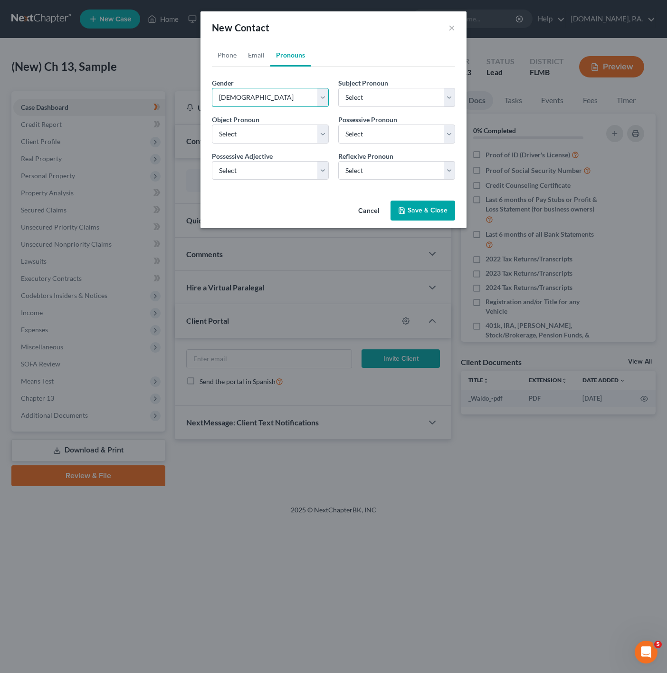
select select "0"
click at [279, 101] on select "Select Male Female Non Binary More Than One Person" at bounding box center [270, 97] width 117 height 19
select select "1"
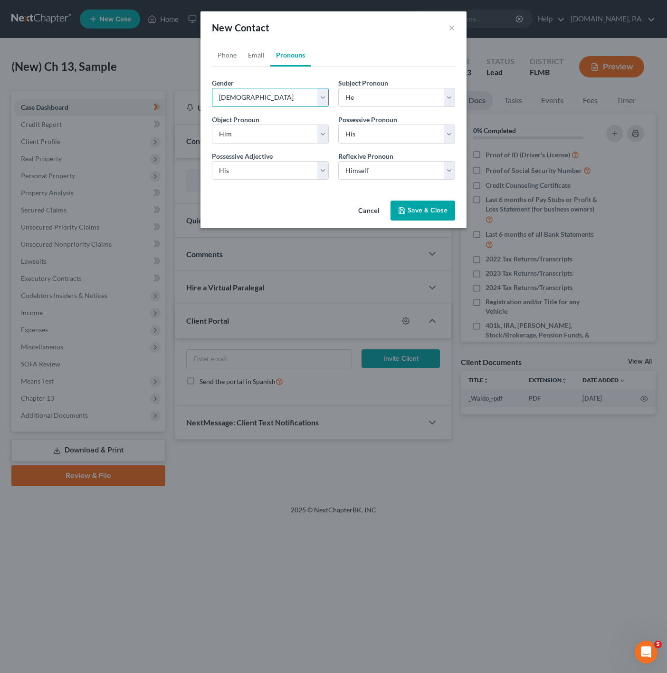
click at [212, 88] on select "Select Male Female Non Binary More Than One Person" at bounding box center [270, 97] width 117 height 19
select select "1"
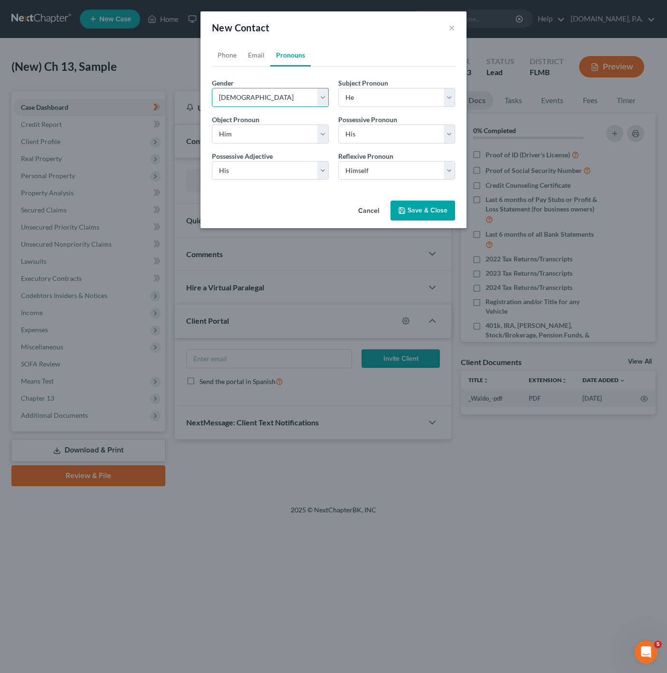
select select "1"
click at [418, 209] on button "Save & Close" at bounding box center [422, 210] width 65 height 20
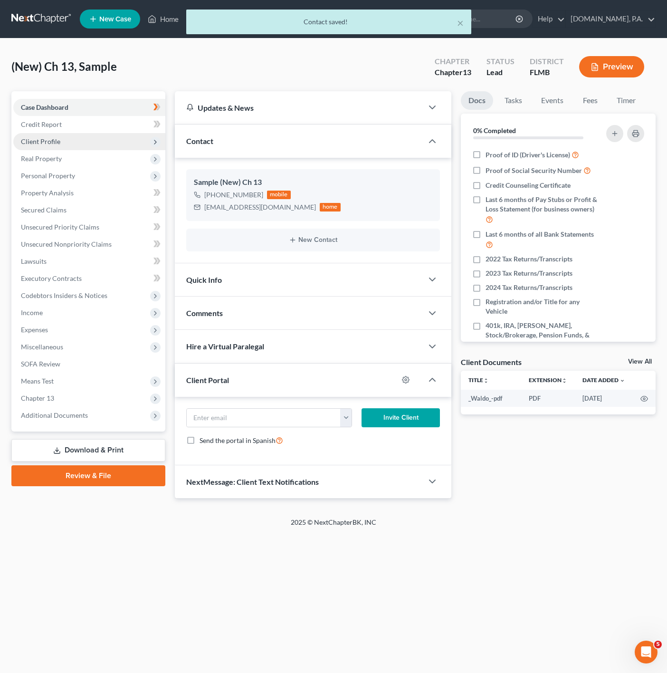
click at [138, 140] on span "Client Profile" at bounding box center [89, 141] width 152 height 17
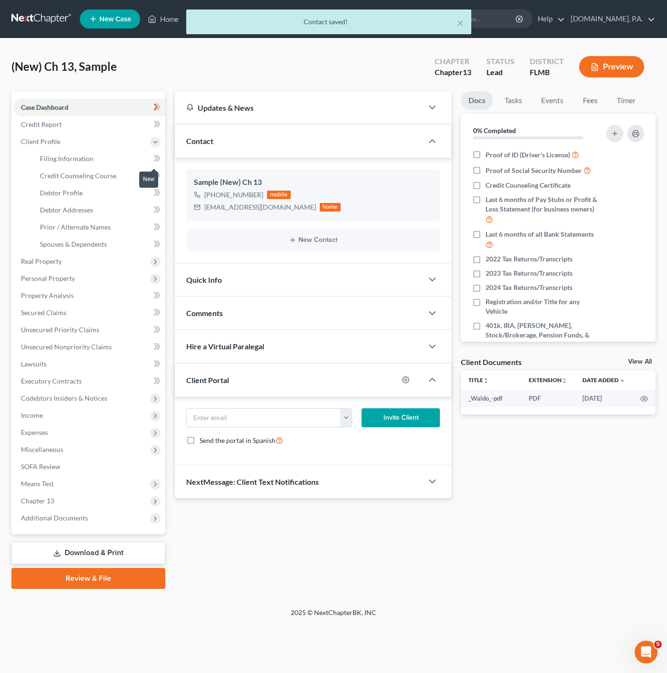
click at [154, 155] on icon at bounding box center [155, 158] width 4 height 7
click at [130, 157] on link "Filing Information" at bounding box center [98, 158] width 133 height 17
select select "1"
select select "0"
select select "3"
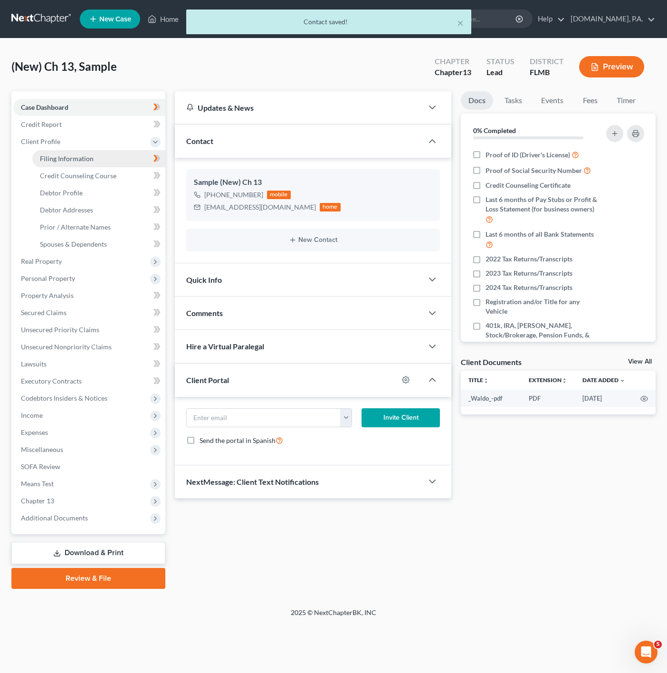
select select "15"
select select "0"
select select "9"
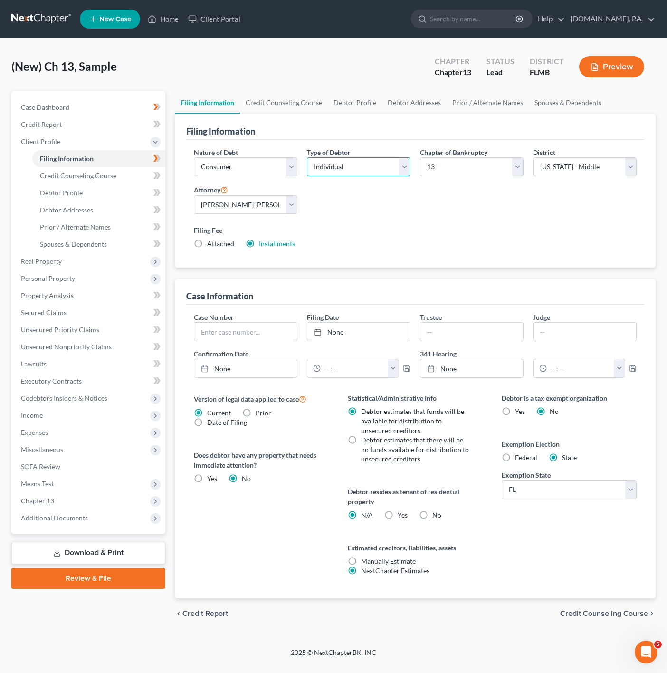
click at [371, 170] on select "Select Individual Joint" at bounding box center [359, 166] width 104 height 19
select select "1"
click at [307, 176] on select "Select Individual Joint" at bounding box center [359, 166] width 104 height 19
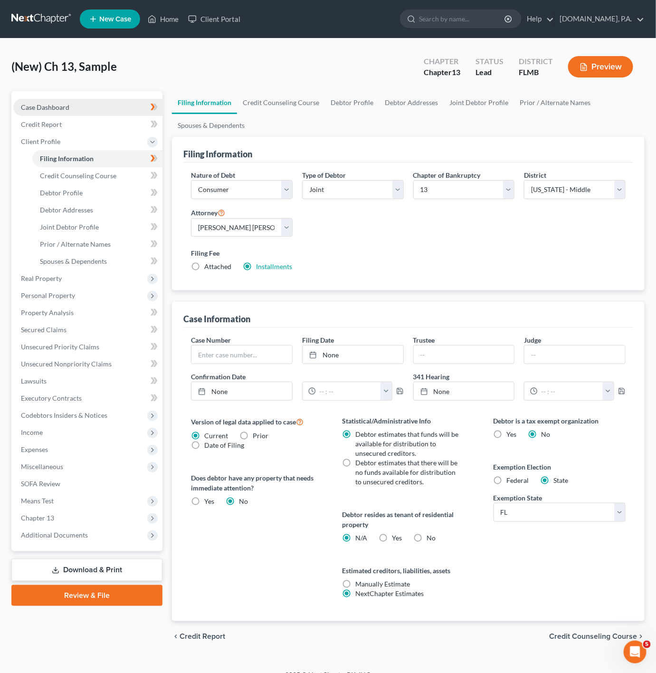
click at [120, 112] on link "Case Dashboard" at bounding box center [87, 107] width 149 height 17
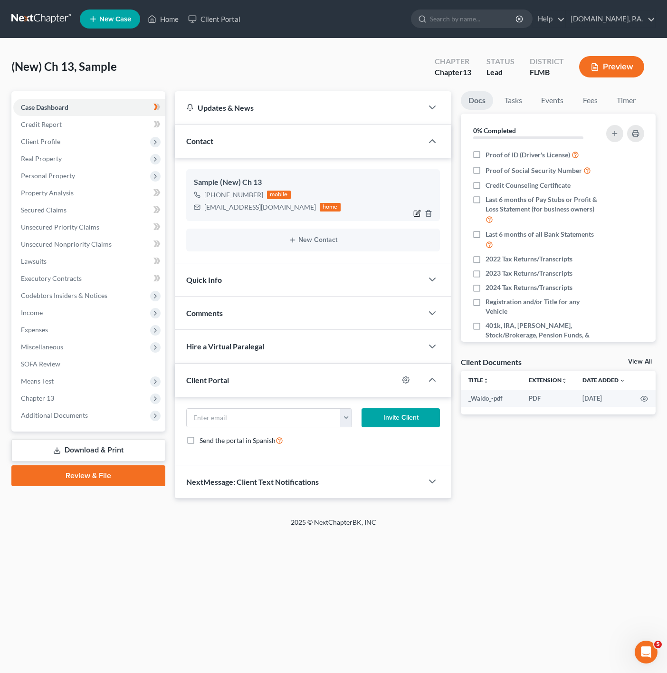
click at [414, 212] on icon "button" at bounding box center [417, 213] width 6 height 6
select select "0"
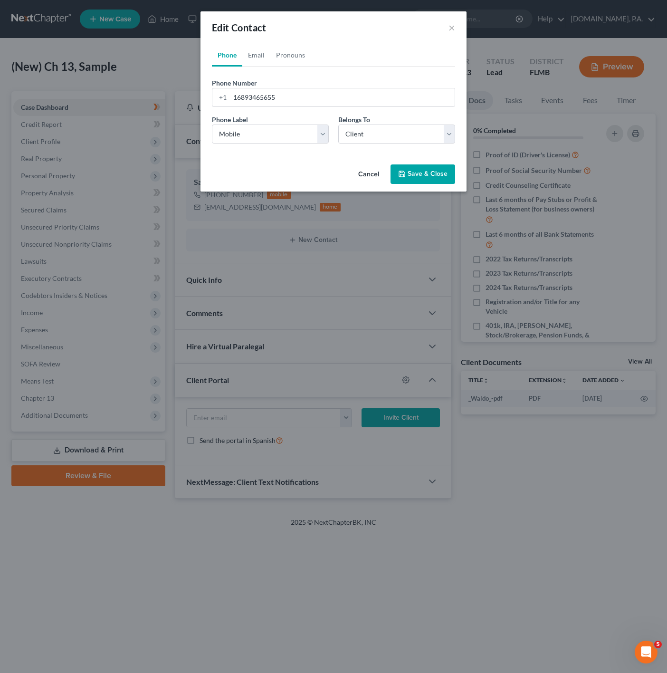
click at [395, 121] on div "Belongs To * Select Client Spouse Other" at bounding box center [396, 128] width 126 height 29
click at [380, 140] on select "Select Client Spouse Other" at bounding box center [396, 133] width 117 height 19
select select "1"
click at [338, 124] on select "Select Client Spouse Other" at bounding box center [396, 133] width 117 height 19
click at [301, 57] on link "Pronouns" at bounding box center [290, 55] width 40 height 23
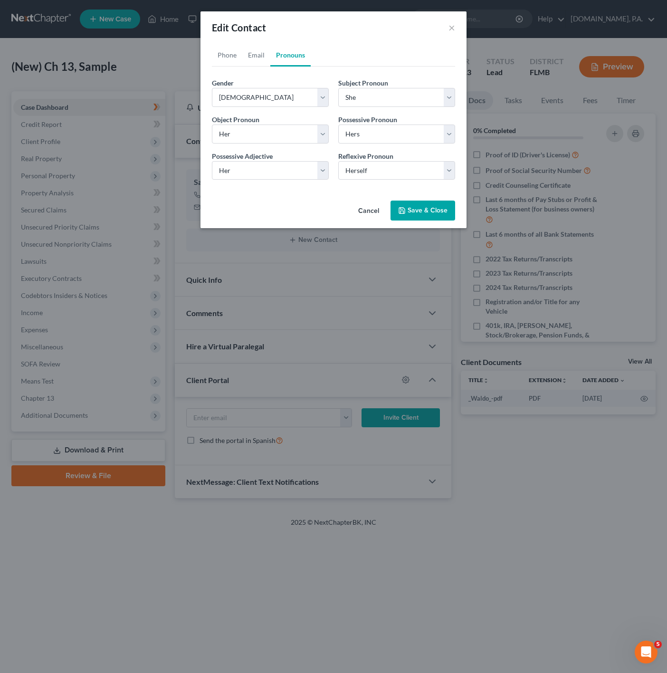
click at [412, 203] on button "Save & Close" at bounding box center [422, 210] width 65 height 20
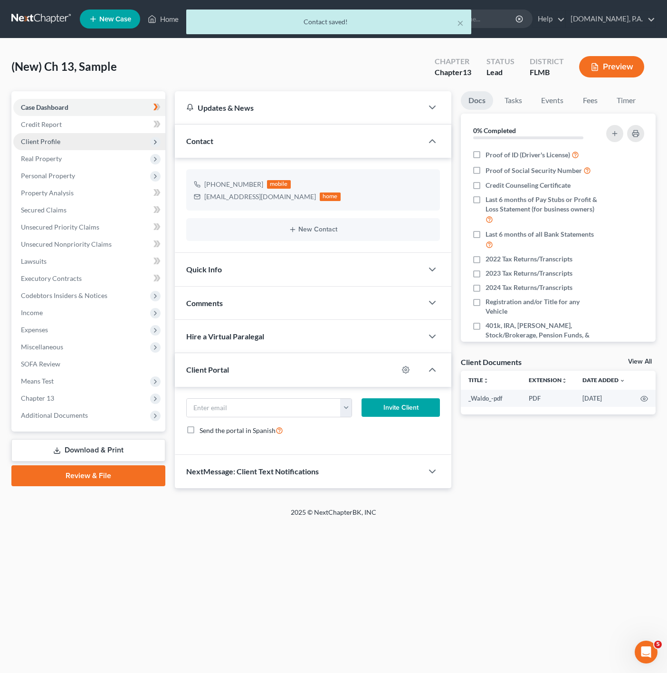
click at [132, 136] on span "Client Profile" at bounding box center [89, 141] width 152 height 17
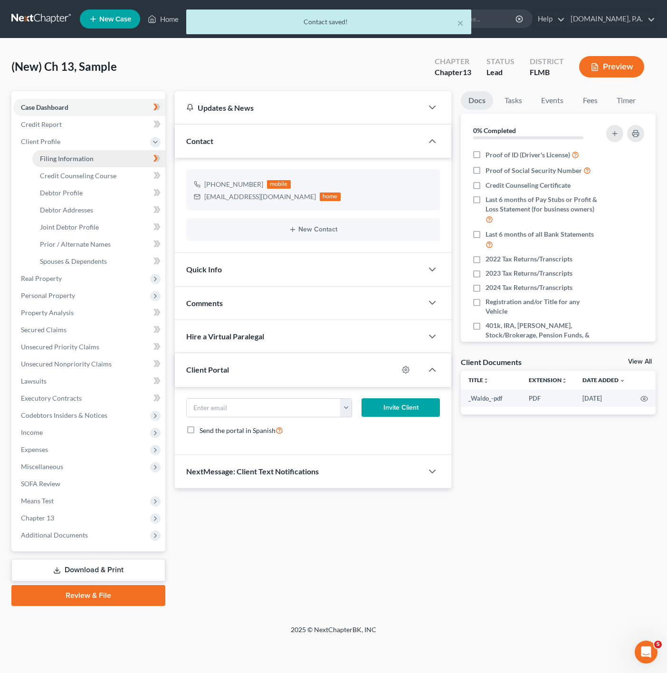
click at [111, 152] on link "Filing Information" at bounding box center [98, 158] width 133 height 17
select select "1"
select select "3"
select select "15"
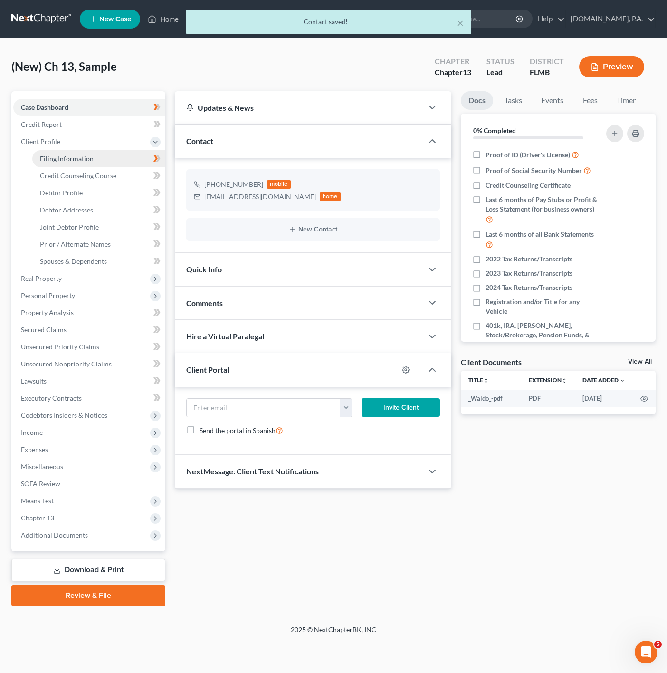
select select "0"
select select "9"
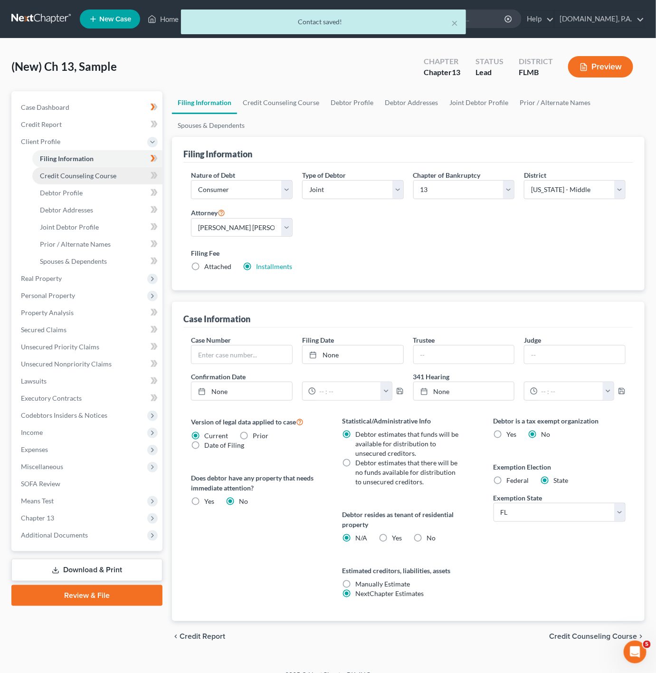
click at [111, 174] on span "Credit Counseling Course" at bounding box center [78, 175] width 76 height 8
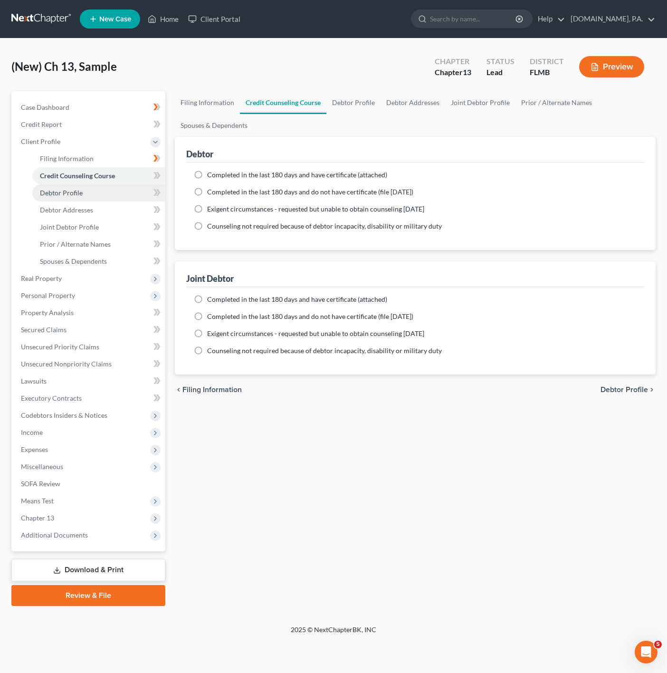
click at [116, 189] on link "Debtor Profile" at bounding box center [98, 192] width 133 height 17
select select "1"
select select "0"
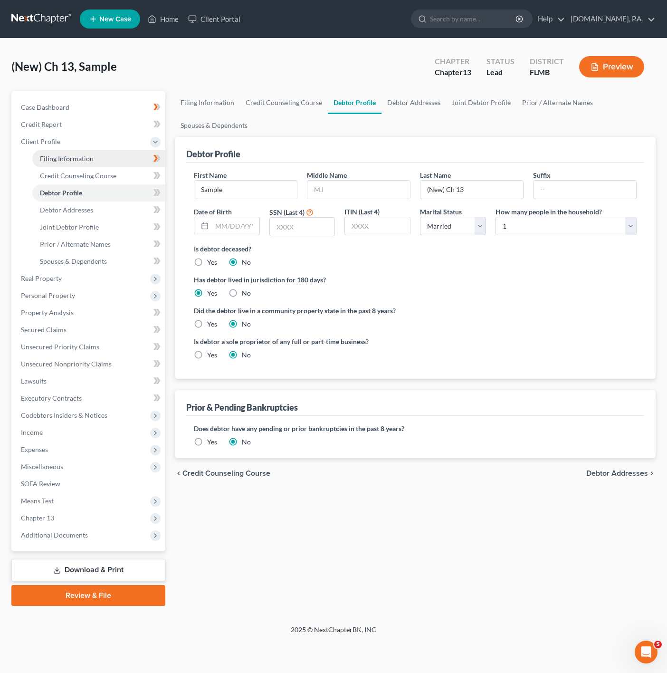
click at [105, 158] on link "Filing Information" at bounding box center [98, 158] width 133 height 17
select select "1"
select select "3"
select select "15"
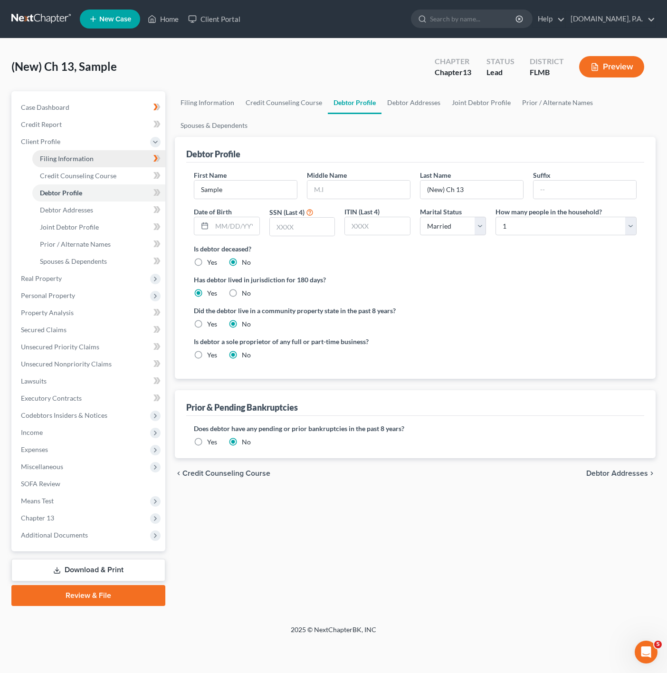
select select "0"
select select "9"
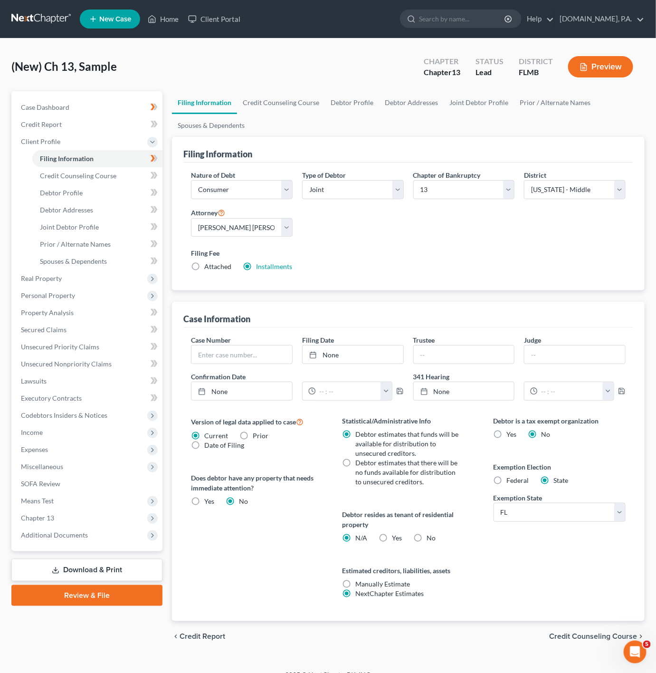
click at [375, 534] on div "Debtor resides as tenant of residential property N/A Yes Yes No" at bounding box center [408, 525] width 132 height 33
click at [392, 534] on label "Yes Yes" at bounding box center [397, 538] width 10 height 10
click at [396, 534] on input "Yes Yes" at bounding box center [399, 536] width 6 height 6
radio input "true"
radio input "false"
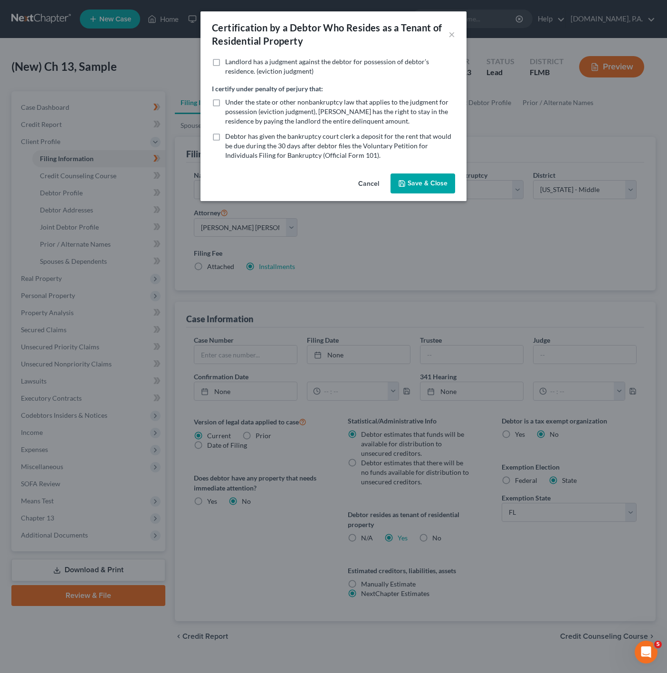
click at [419, 184] on button "Save & Close" at bounding box center [422, 183] width 65 height 20
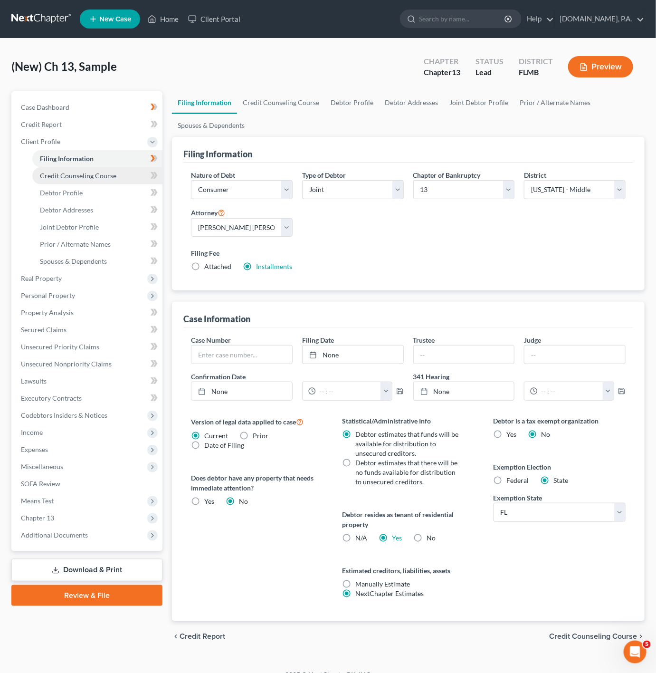
click at [116, 183] on link "Credit Counseling Course" at bounding box center [97, 175] width 130 height 17
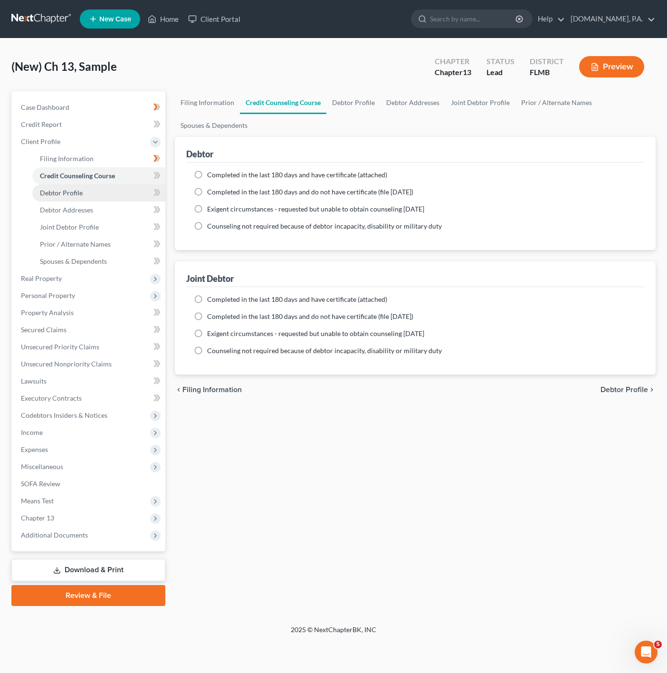
click at [109, 192] on link "Debtor Profile" at bounding box center [98, 192] width 133 height 17
select select "1"
select select "0"
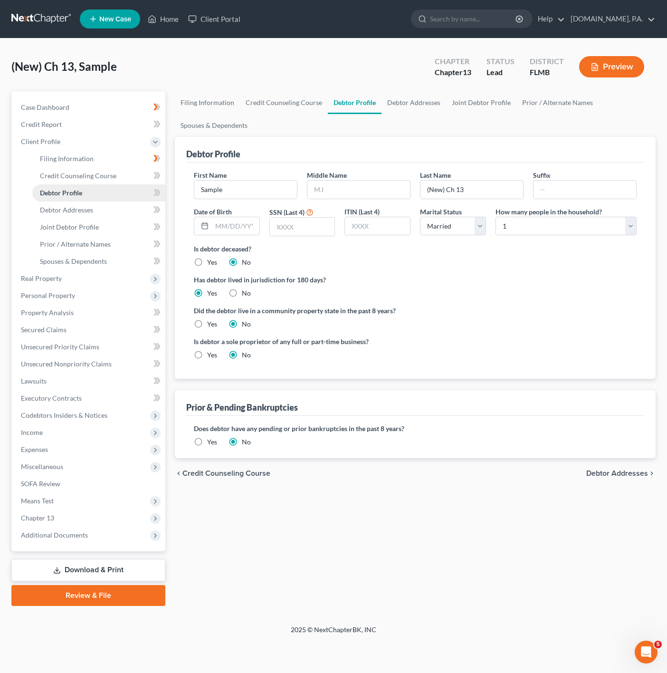
click at [144, 194] on link "Debtor Profile" at bounding box center [98, 192] width 133 height 17
click at [155, 195] on icon at bounding box center [155, 192] width 4 height 7
drag, startPoint x: 191, startPoint y: 184, endPoint x: 211, endPoint y: 185, distance: 20.0
click at [201, 184] on div "First Name Sample" at bounding box center [245, 184] width 113 height 29
click at [212, 187] on input "Sample" at bounding box center [245, 190] width 103 height 18
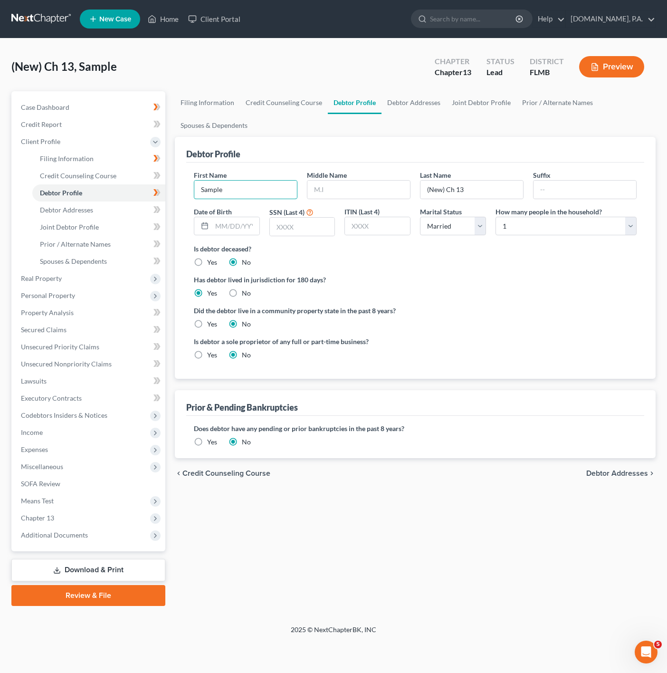
drag, startPoint x: 228, startPoint y: 197, endPoint x: 184, endPoint y: 189, distance: 44.9
click at [184, 189] on div "Debtor Profile First Name Sample Middle Name Last Name (New) Ch 13 Suffix Date …" at bounding box center [415, 258] width 481 height 242
paste input "Maranda"
type input "Maranda"
click at [465, 189] on input "(New) Ch 13" at bounding box center [471, 190] width 103 height 18
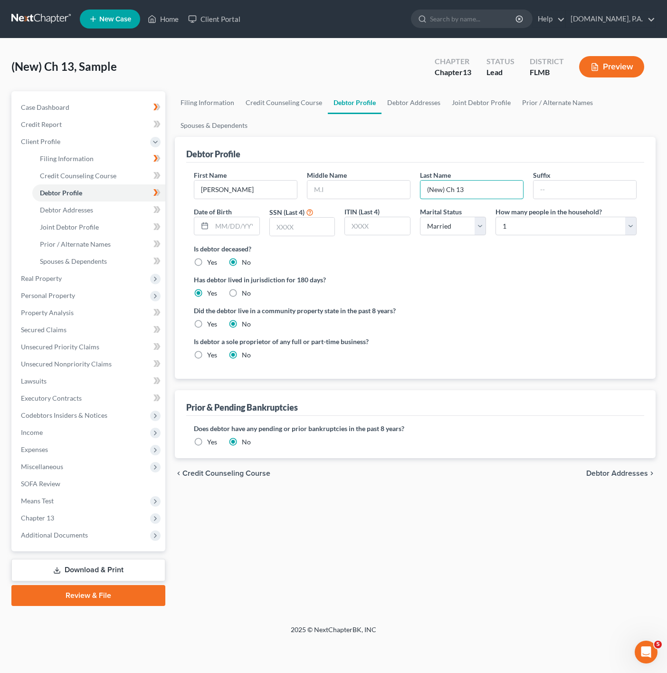
drag, startPoint x: 505, startPoint y: 182, endPoint x: 416, endPoint y: 186, distance: 88.9
click at [416, 186] on div "Last Name (New) Ch 13" at bounding box center [471, 184] width 113 height 29
paste input "Stafford"
type input "Stafford"
click at [583, 231] on select "Select 1 2 3 4 5 6 7 8 9 10 11 12 13 14 15 16 17 18 19 20" at bounding box center [565, 226] width 141 height 19
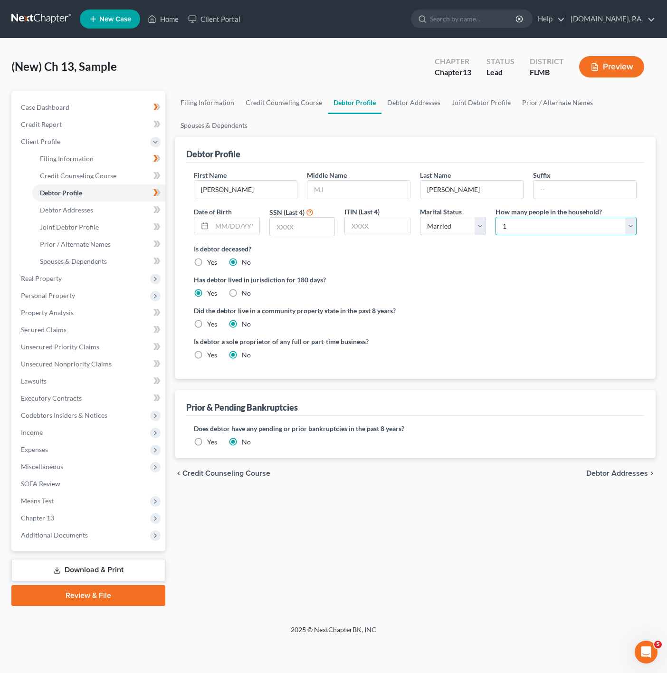
select select "2"
click at [495, 217] on select "Select 1 2 3 4 5 6 7 8 9 10 11 12 13 14 15 16 17 18 19 20" at bounding box center [565, 226] width 141 height 19
click at [461, 266] on div "Is debtor deceased? Yes No" at bounding box center [415, 255] width 443 height 23
click at [459, 239] on div "First Name Maranda Middle Name Last Name Stafford Suffix Date of Birth SSN (Las…" at bounding box center [415, 207] width 452 height 74
click at [100, 212] on link "Debtor Addresses" at bounding box center [98, 209] width 133 height 17
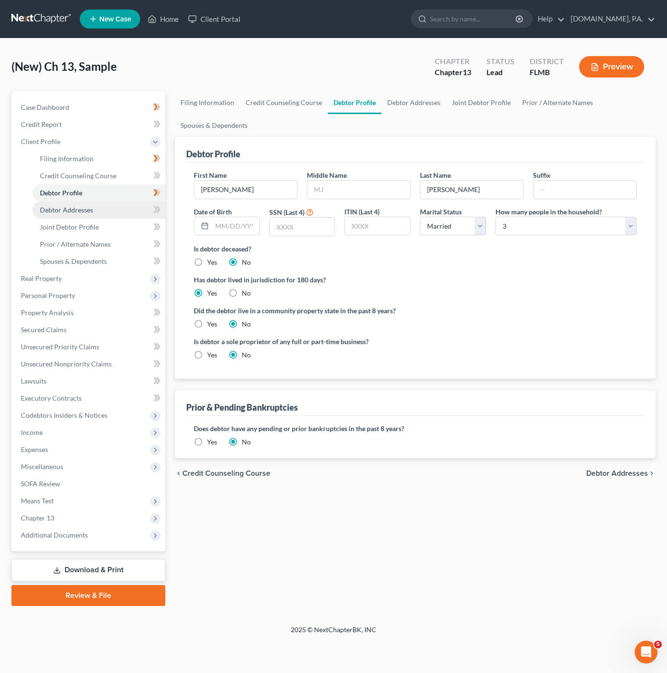
select select "0"
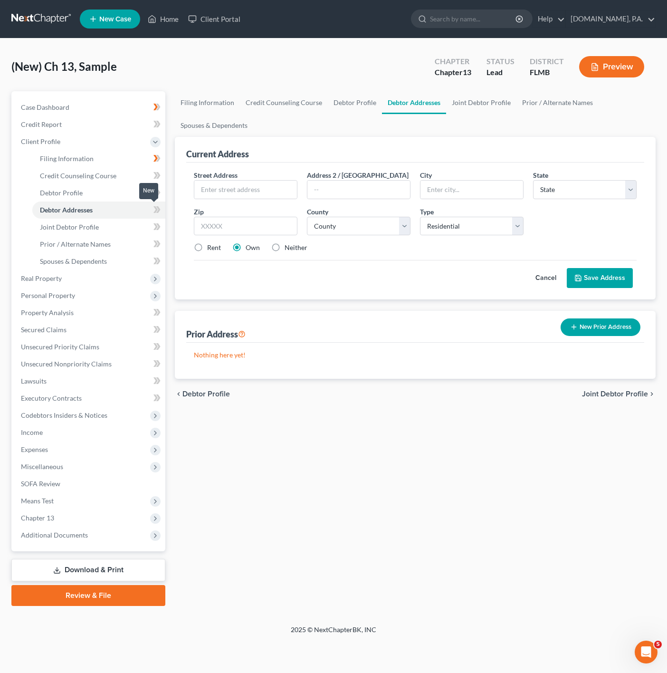
click at [154, 207] on icon at bounding box center [155, 209] width 4 height 7
click at [73, 221] on link "Joint Debtor Profile" at bounding box center [98, 227] width 133 height 17
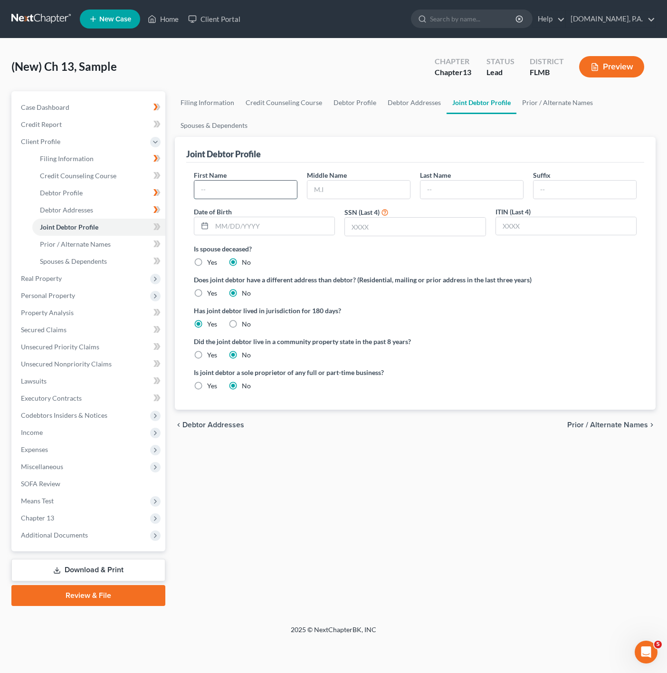
click at [250, 188] on input "text" at bounding box center [245, 190] width 103 height 18
paste input "Jason"
type input "Jason"
click at [472, 192] on input "text" at bounding box center [471, 190] width 103 height 18
paste input "Stafford"
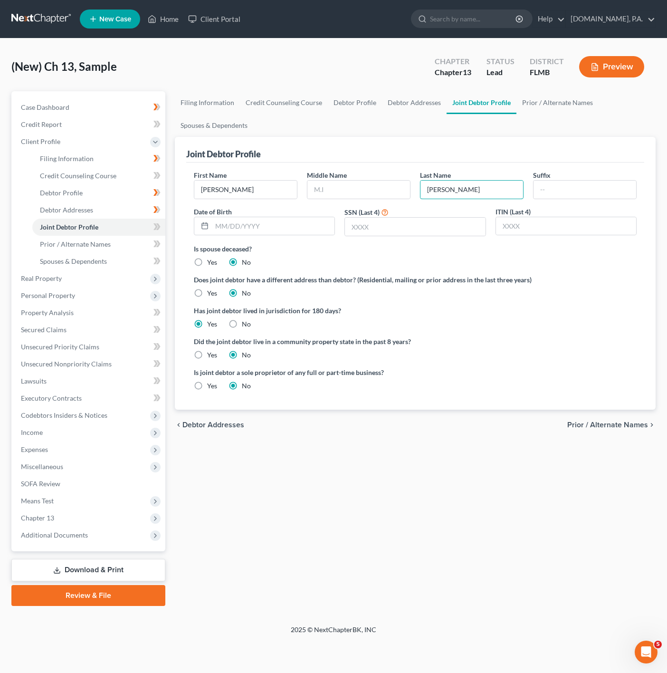
type input "Stafford"
click at [389, 251] on label "Is spouse deceased?" at bounding box center [415, 249] width 443 height 10
click at [160, 231] on icon at bounding box center [156, 227] width 7 height 12
click at [124, 237] on link "Prior / Alternate Names" at bounding box center [98, 244] width 133 height 17
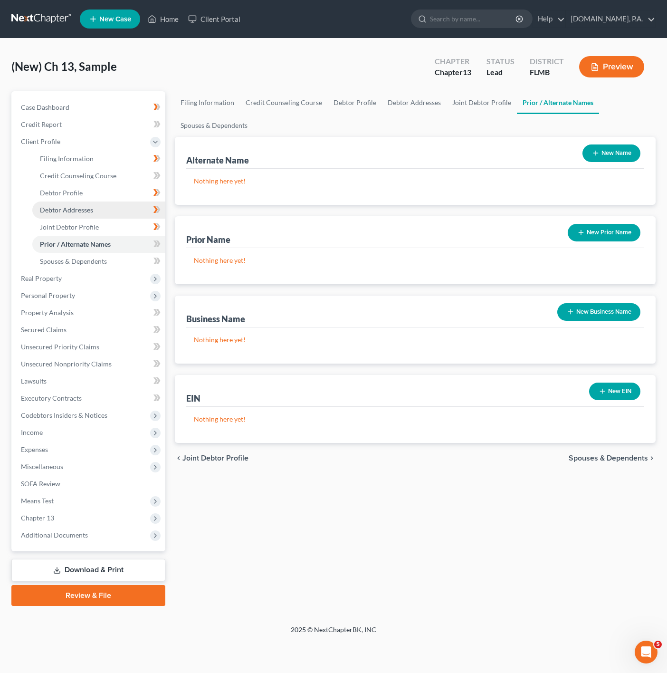
click at [116, 214] on link "Debtor Addresses" at bounding box center [98, 209] width 133 height 17
select select "0"
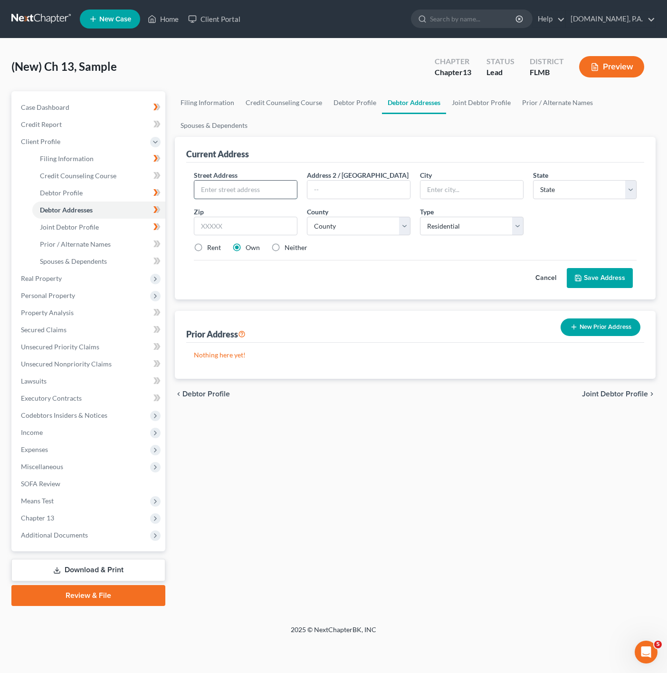
click at [248, 187] on input "text" at bounding box center [245, 190] width 103 height 18
paste input "95 Carolwood Blvd"
type input "95 Carolwood Blvd"
click at [339, 287] on div "Cancel Save Address" at bounding box center [415, 274] width 443 height 28
click at [278, 219] on input "text" at bounding box center [246, 226] width 104 height 19
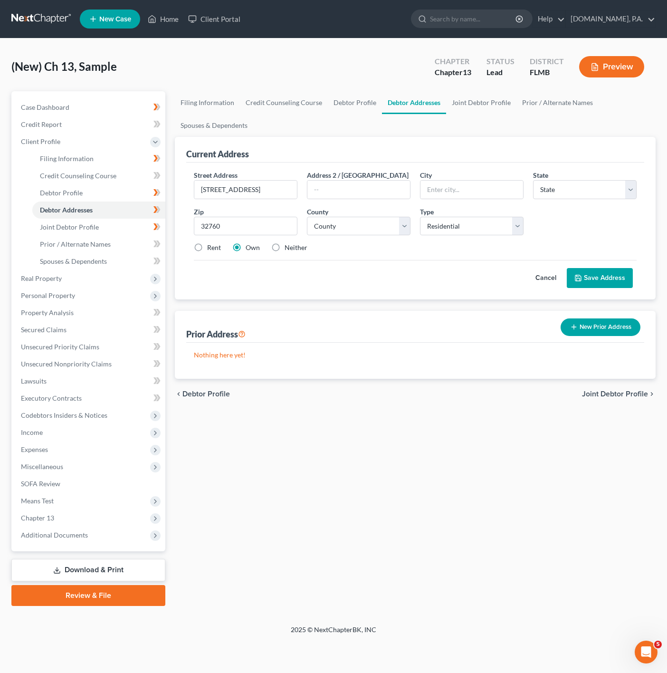
click at [429, 305] on div "Current Address Street Address * 95 Carolwood Blvd Address 2 / PO Box City * St…" at bounding box center [415, 258] width 481 height 242
click at [563, 211] on div "Street Address * 95 Carolwood Blvd Address 2 / PO Box City * State * State AL A…" at bounding box center [415, 215] width 452 height 90
click at [246, 228] on input "32760" at bounding box center [246, 226] width 104 height 19
type input "32730"
type input "Casselberry"
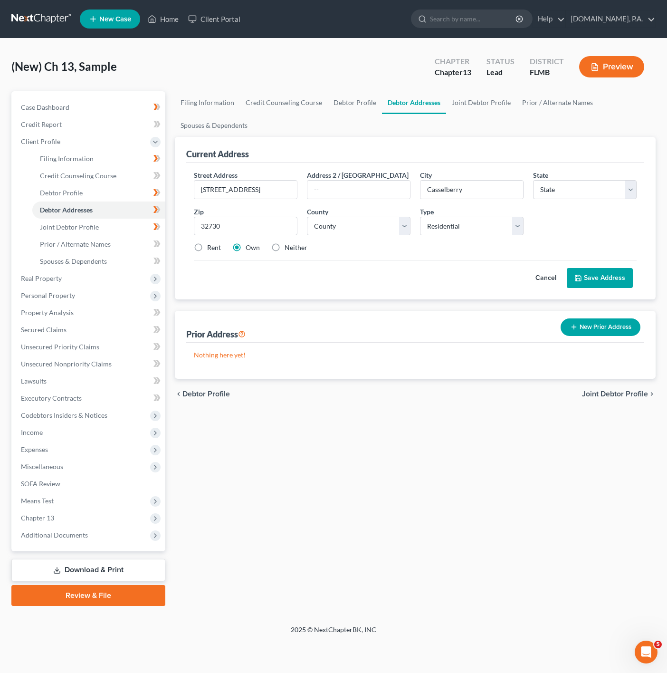
select select "9"
click at [457, 299] on div "Street Address * 95 Carolwood Blvd Address 2 / PO Box City * Casselberry State …" at bounding box center [415, 230] width 458 height 137
click at [370, 236] on select "County" at bounding box center [359, 226] width 104 height 19
select select "56"
click at [307, 217] on select "County Alachua County Baker County Bay County Bradford County Brevard County Br…" at bounding box center [359, 226] width 104 height 19
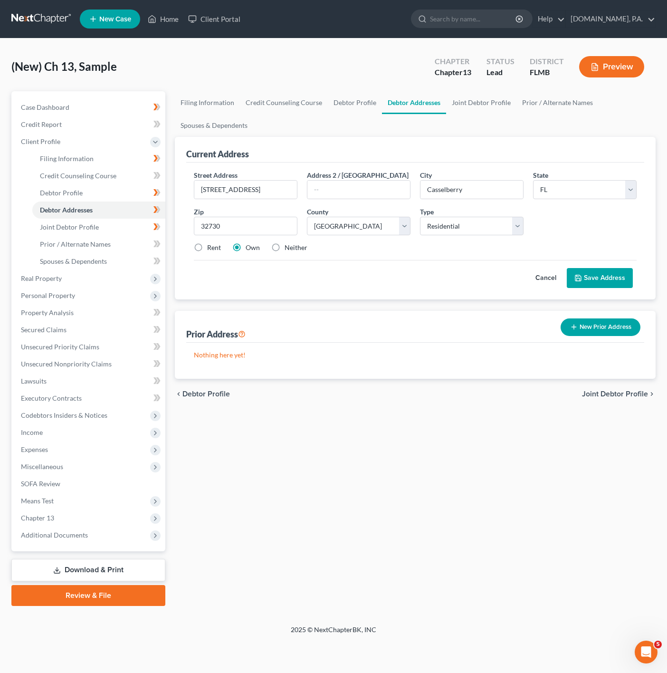
click at [388, 298] on div "Street Address * 95 Carolwood Blvd Address 2 / PO Box City * Casselberry State …" at bounding box center [415, 230] width 458 height 137
click at [209, 252] on label "Rent" at bounding box center [214, 248] width 14 height 10
click at [211, 249] on input "Rent" at bounding box center [214, 246] width 6 height 6
radio input "true"
click at [611, 283] on button "Save Address" at bounding box center [600, 278] width 66 height 20
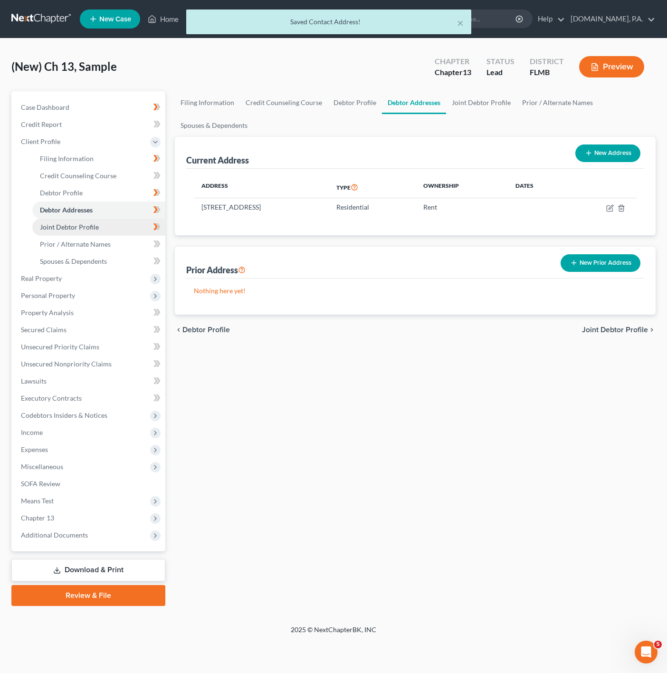
click at [108, 233] on link "Joint Debtor Profile" at bounding box center [98, 227] width 133 height 17
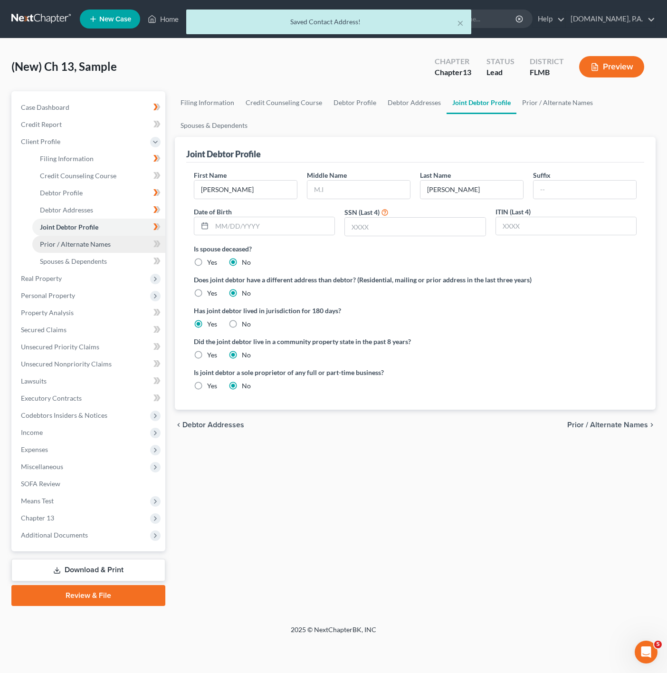
click at [108, 245] on span "Prior / Alternate Names" at bounding box center [75, 244] width 71 height 8
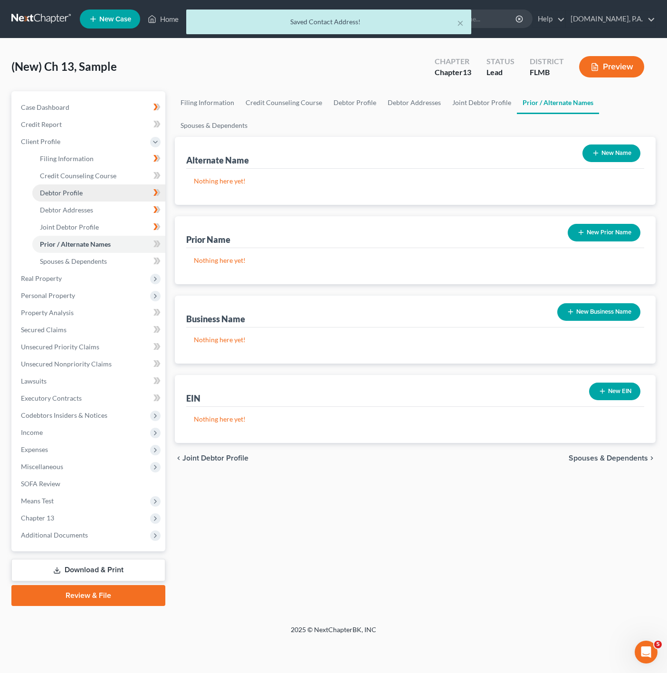
click at [138, 197] on link "Debtor Profile" at bounding box center [98, 192] width 133 height 17
select select "1"
select select "2"
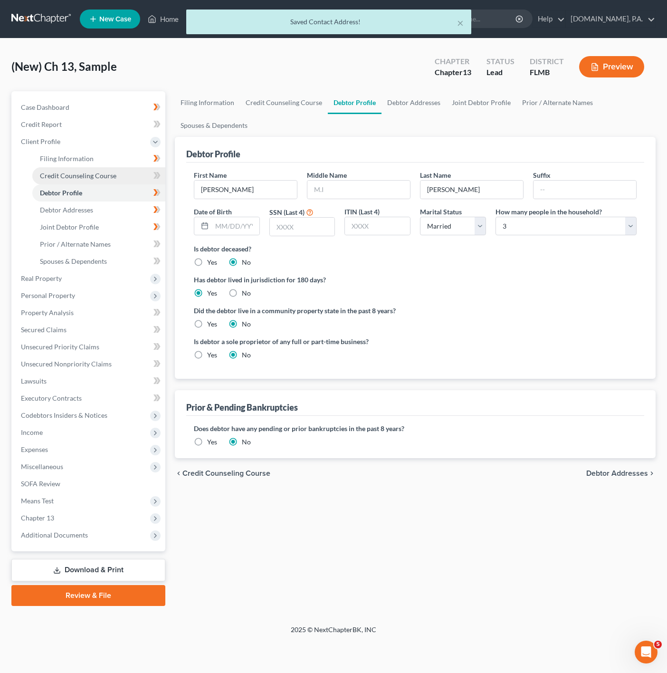
click at [129, 174] on link "Credit Counseling Course" at bounding box center [98, 175] width 133 height 17
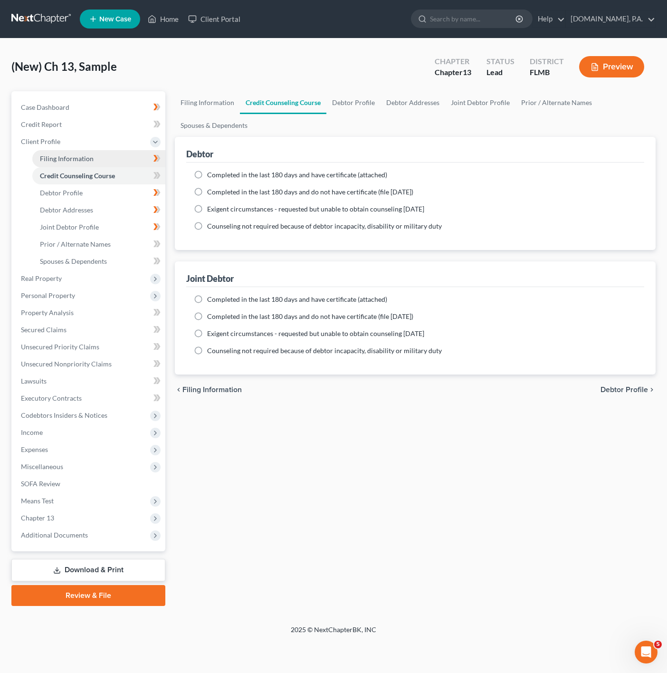
click at [118, 157] on link "Filing Information" at bounding box center [98, 158] width 133 height 17
select select "1"
select select "3"
select select "15"
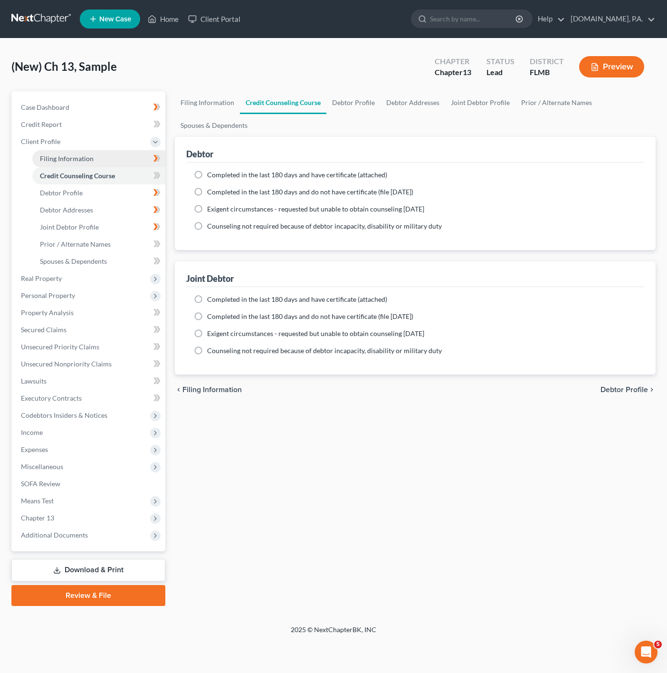
select select "0"
select select "9"
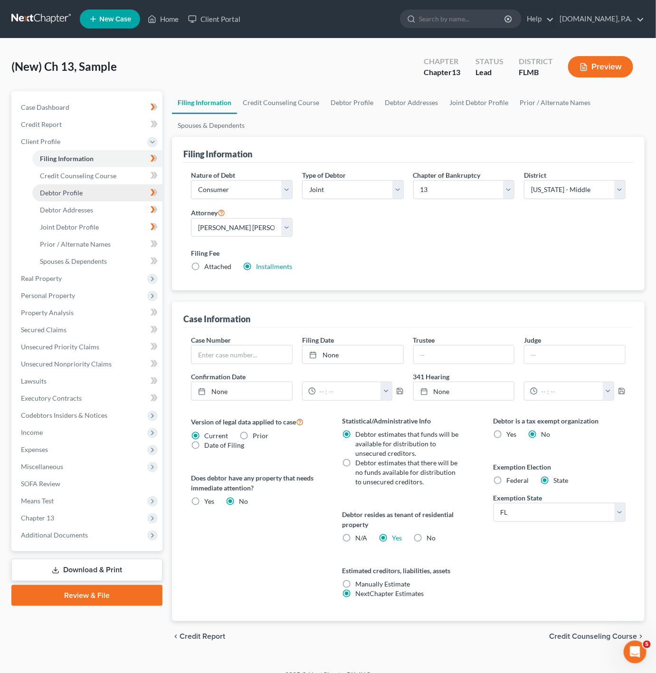
click at [113, 195] on link "Debtor Profile" at bounding box center [97, 192] width 130 height 17
select select "1"
select select "2"
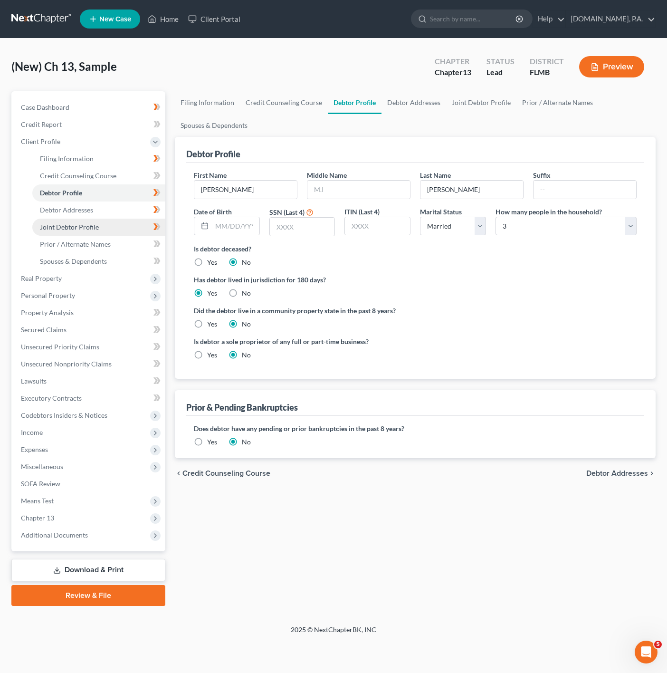
click at [105, 221] on link "Joint Debtor Profile" at bounding box center [98, 227] width 133 height 17
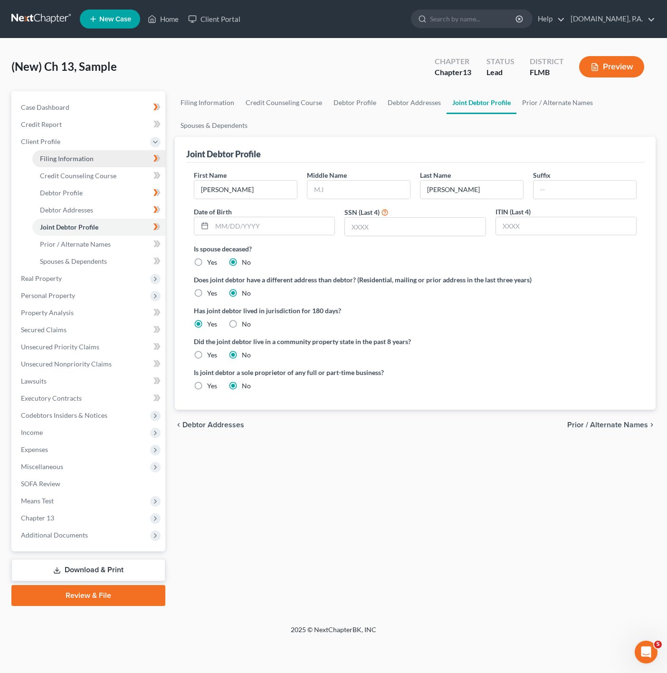
click at [109, 164] on link "Filing Information" at bounding box center [98, 158] width 133 height 17
select select "1"
select select "3"
select select "15"
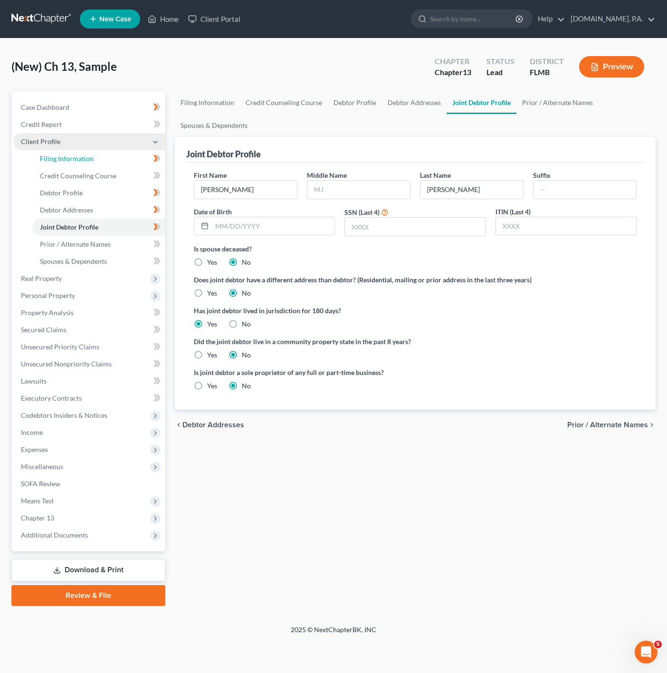
select select "0"
select select "9"
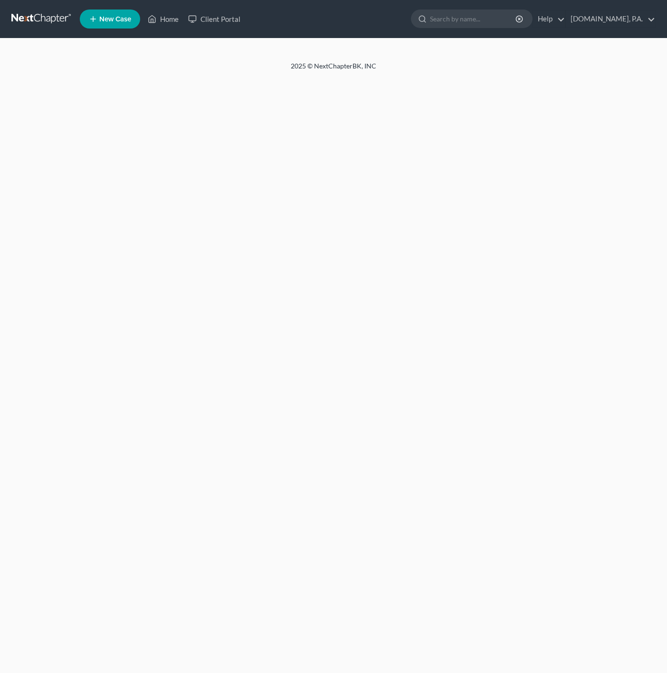
select select "1"
select select "3"
select select "15"
select select "0"
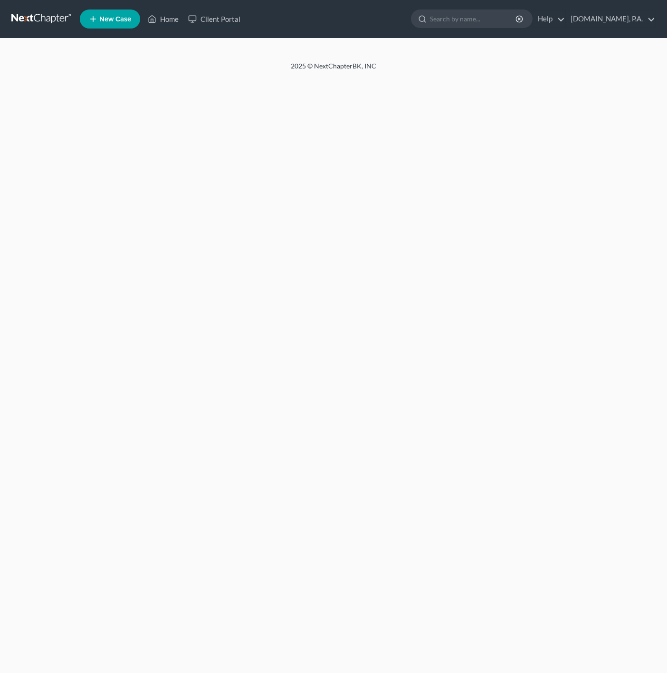
select select "9"
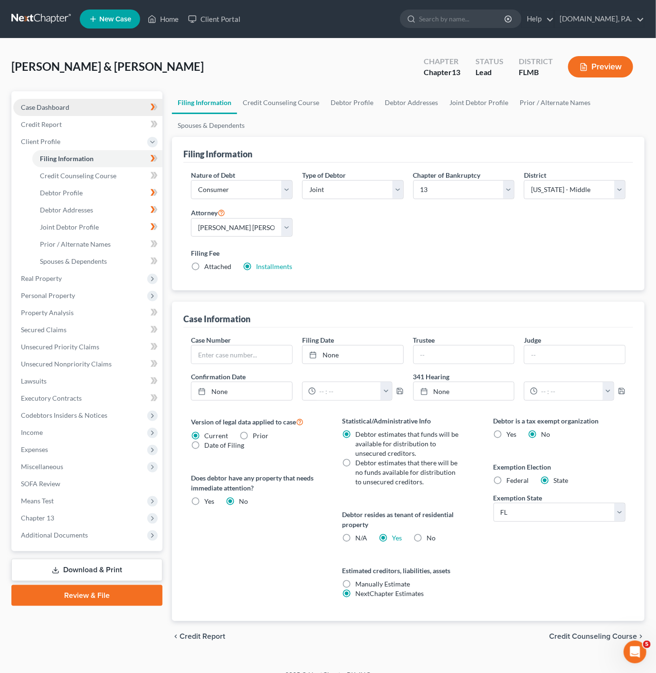
click at [90, 103] on link "Case Dashboard" at bounding box center [87, 107] width 149 height 17
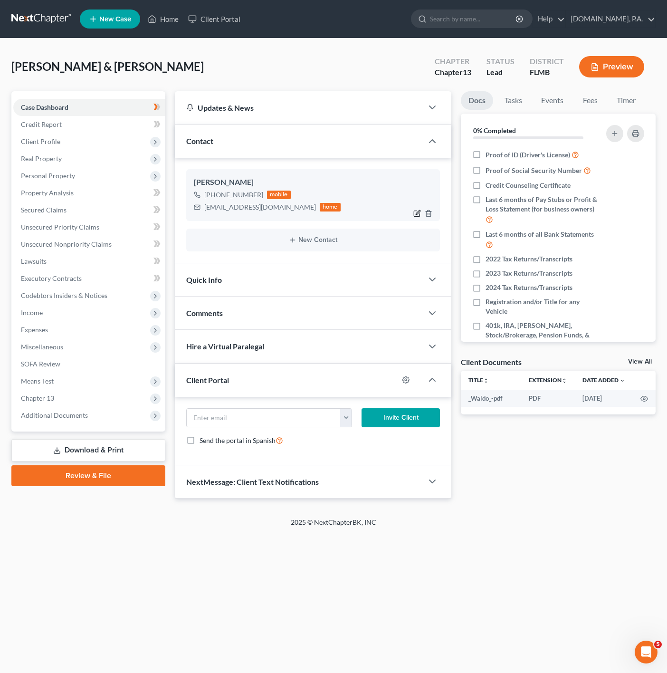
click at [418, 213] on icon "button" at bounding box center [417, 213] width 8 height 8
select select "0"
select select "1"
select select "0"
select select "1"
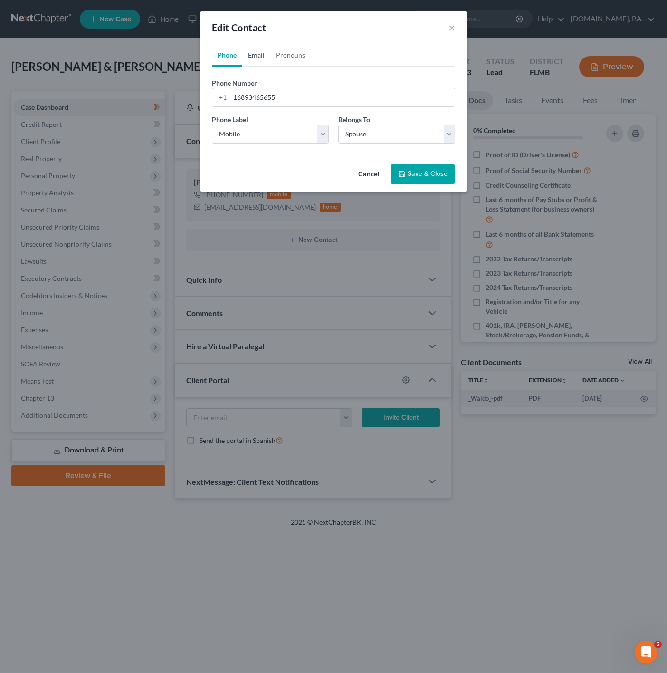
click at [250, 57] on link "Email" at bounding box center [256, 55] width 28 height 23
click at [362, 140] on select "Select Client Spouse Other" at bounding box center [396, 133] width 117 height 19
click at [285, 48] on link "Pronouns" at bounding box center [290, 55] width 40 height 23
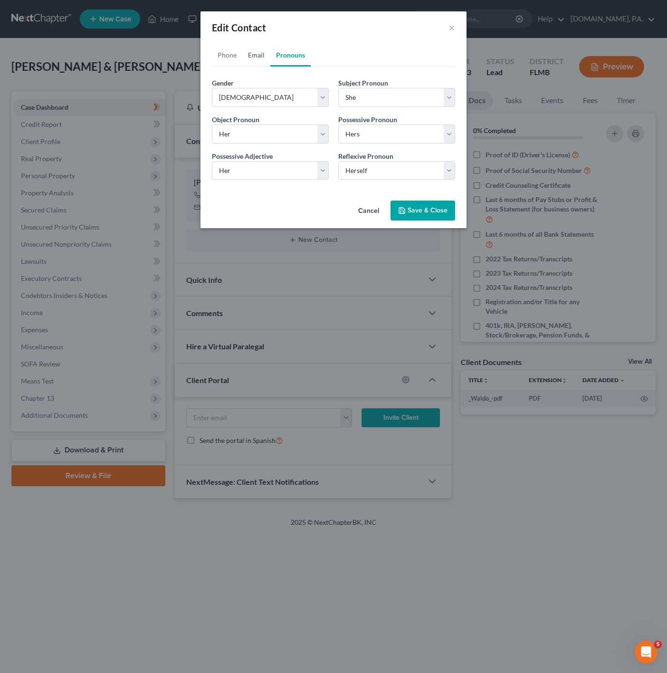
click at [246, 63] on link "Email" at bounding box center [256, 55] width 28 height 23
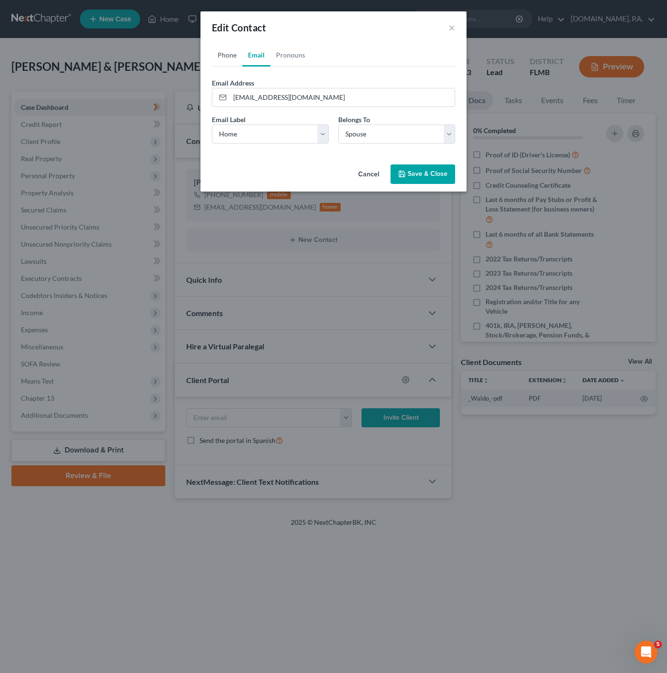
click at [221, 53] on link "Phone" at bounding box center [227, 55] width 30 height 23
click at [365, 178] on button "Cancel" at bounding box center [369, 174] width 36 height 19
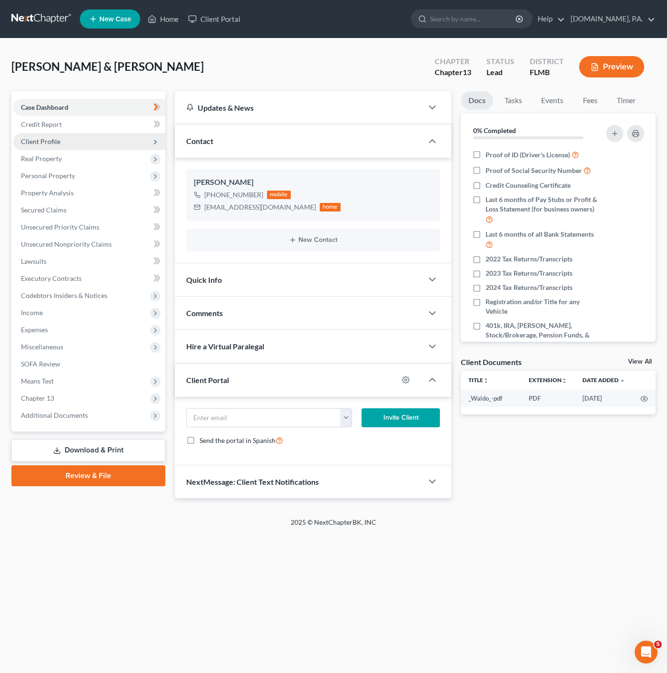
click at [145, 143] on span "Client Profile" at bounding box center [89, 141] width 152 height 17
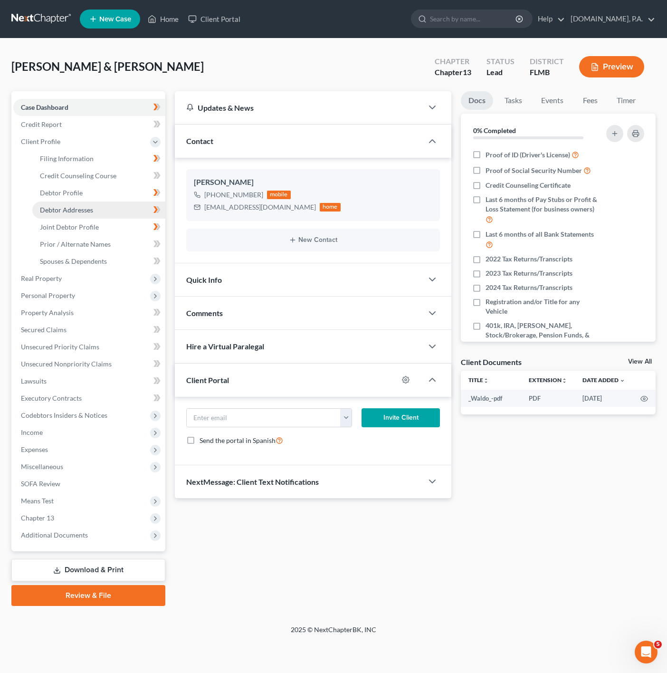
click at [124, 201] on link "Debtor Addresses" at bounding box center [98, 209] width 133 height 17
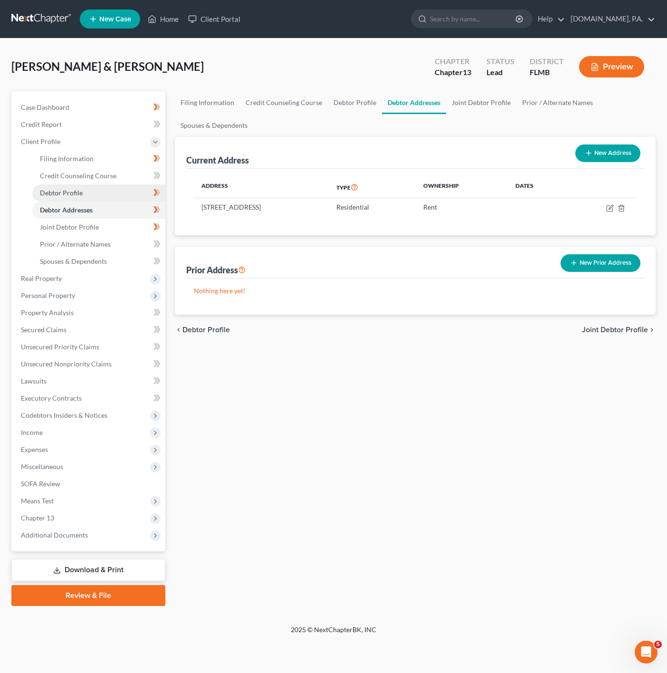
click at [127, 194] on link "Debtor Profile" at bounding box center [98, 192] width 133 height 17
select select "1"
select select "2"
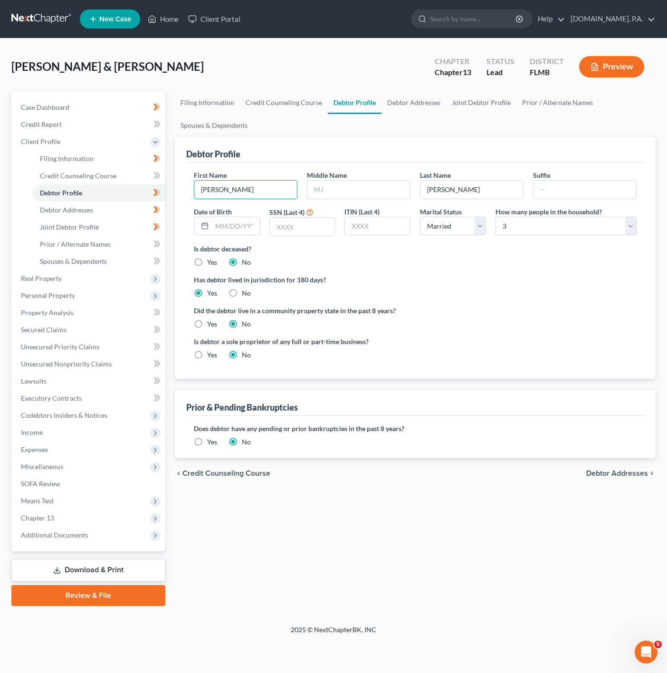
drag, startPoint x: 241, startPoint y: 186, endPoint x: 187, endPoint y: 184, distance: 53.7
click at [187, 184] on div "First Name Maranda Middle Name Last Name Stafford Suffix Date of Birth SSN (Las…" at bounding box center [415, 270] width 458 height 216
click at [93, 223] on span "Joint Debtor Profile" at bounding box center [69, 227] width 59 height 8
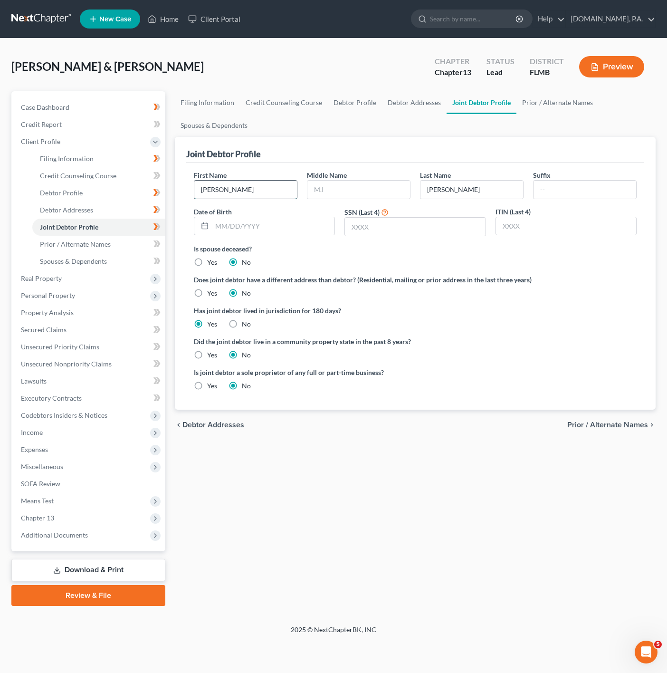
drag, startPoint x: 256, startPoint y: 194, endPoint x: 201, endPoint y: 184, distance: 55.5
click at [201, 184] on input "Jason" at bounding box center [245, 190] width 103 height 18
paste input "Maranda"
type input "Maranda"
click at [124, 194] on link "Debtor Profile" at bounding box center [98, 192] width 133 height 17
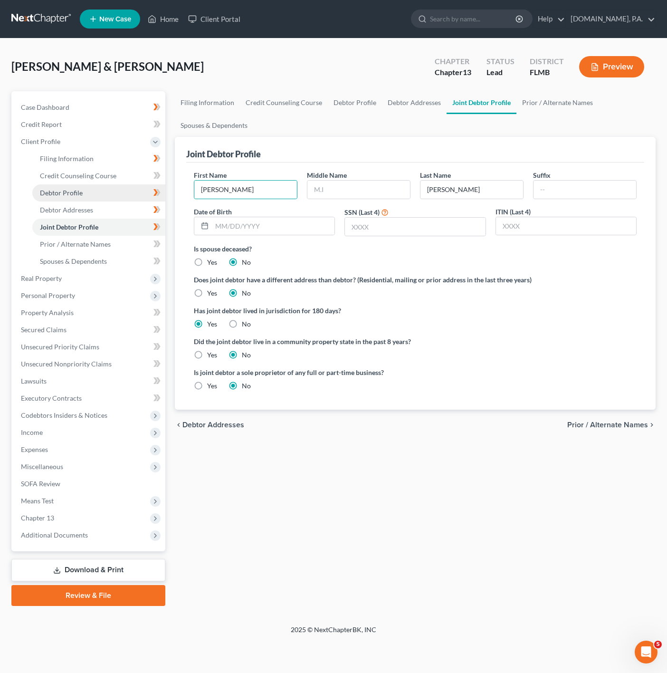
select select "1"
select select "2"
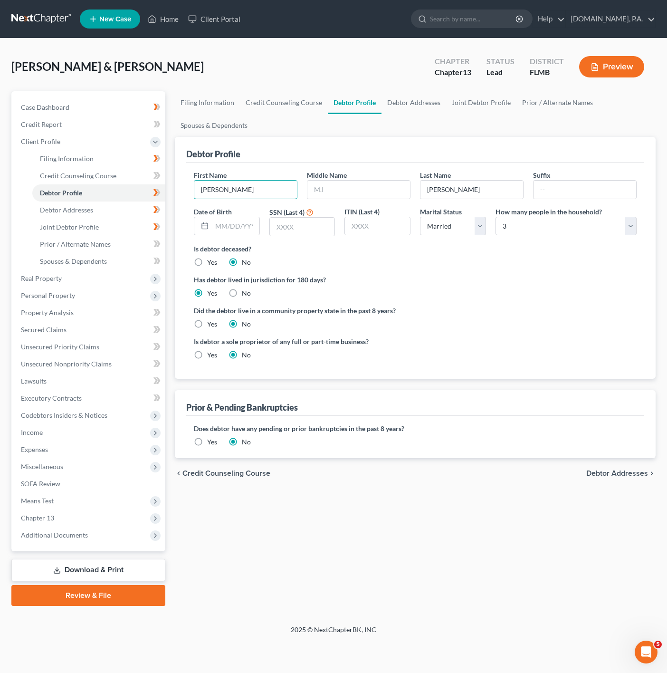
drag, startPoint x: 254, startPoint y: 193, endPoint x: 164, endPoint y: 182, distance: 89.9
click at [164, 182] on div "Petition Navigation Case Dashboard Payments Invoices Payments Payments Credit R…" at bounding box center [334, 348] width 654 height 514
type input "Jason"
click at [257, 51] on div "Stafford, Maranda & Jason Upgraded Chapter Chapter 13 Status Lead District FLMB…" at bounding box center [333, 70] width 644 height 41
click at [93, 160] on link "Filing Information" at bounding box center [98, 158] width 133 height 17
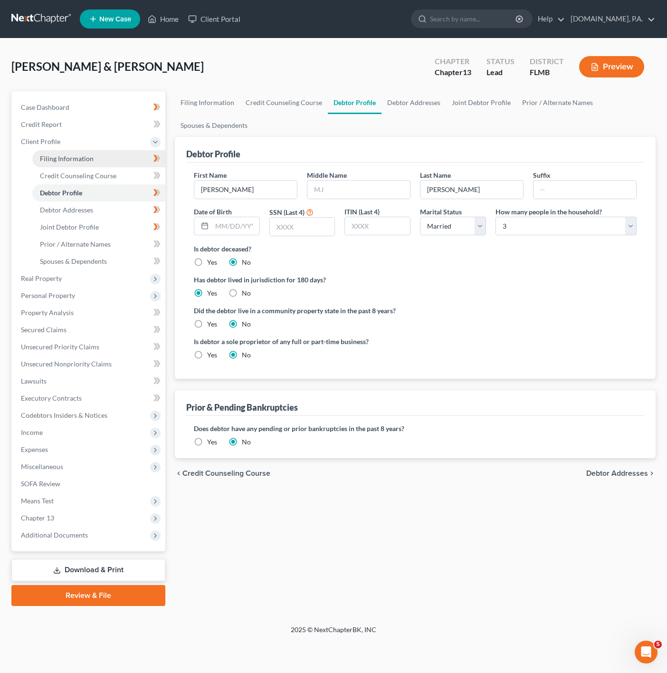
select select "1"
select select "3"
select select "15"
select select "0"
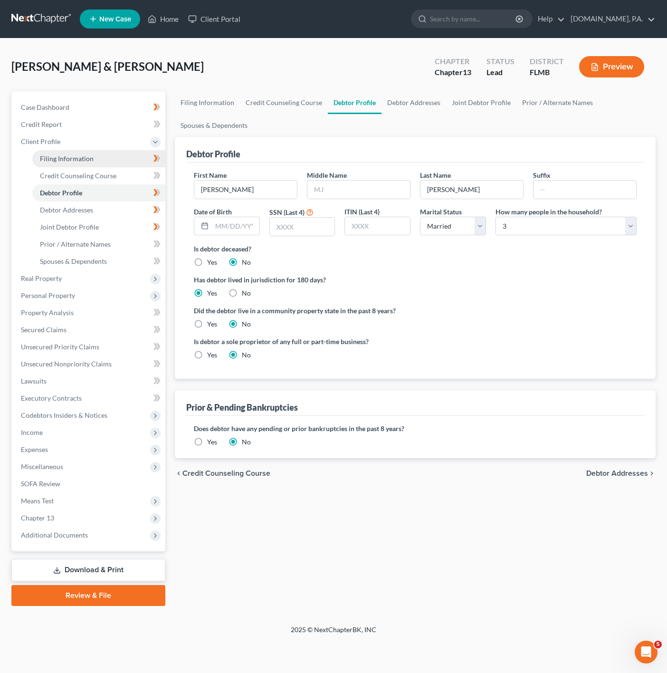
select select "9"
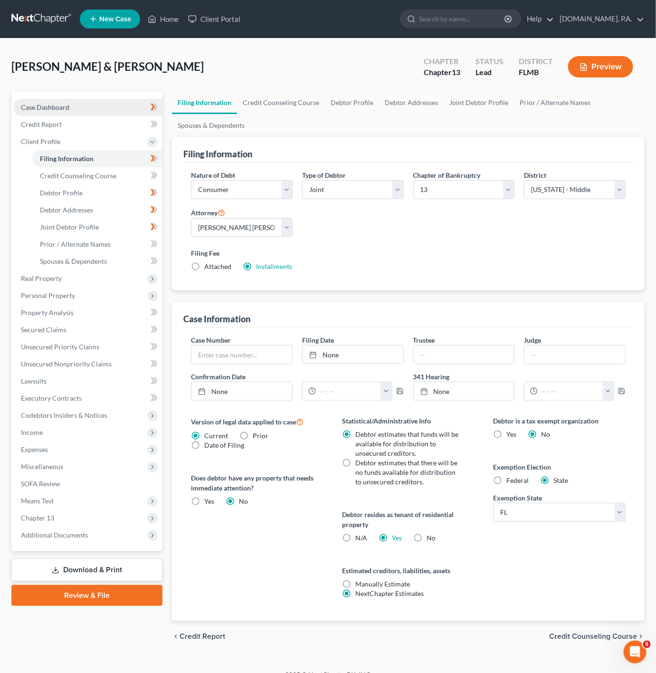
click at [113, 110] on link "Case Dashboard" at bounding box center [87, 107] width 149 height 17
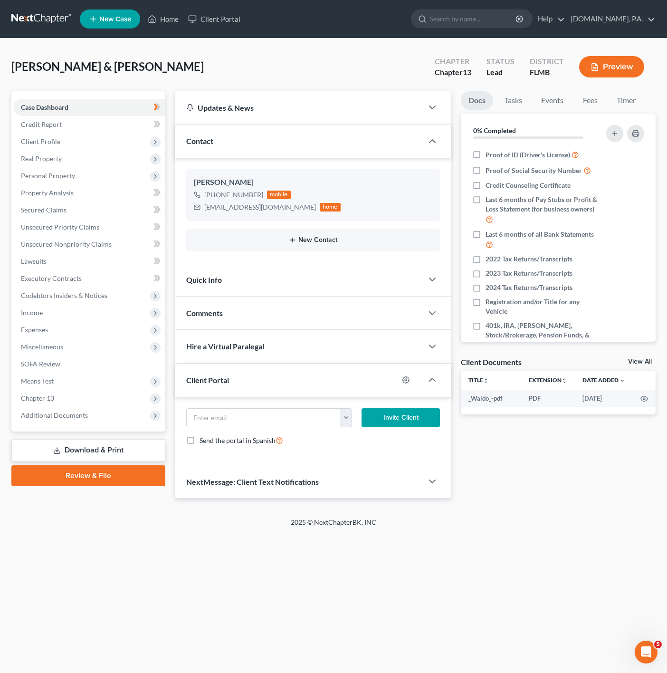
click at [285, 240] on button "New Contact" at bounding box center [313, 240] width 238 height 8
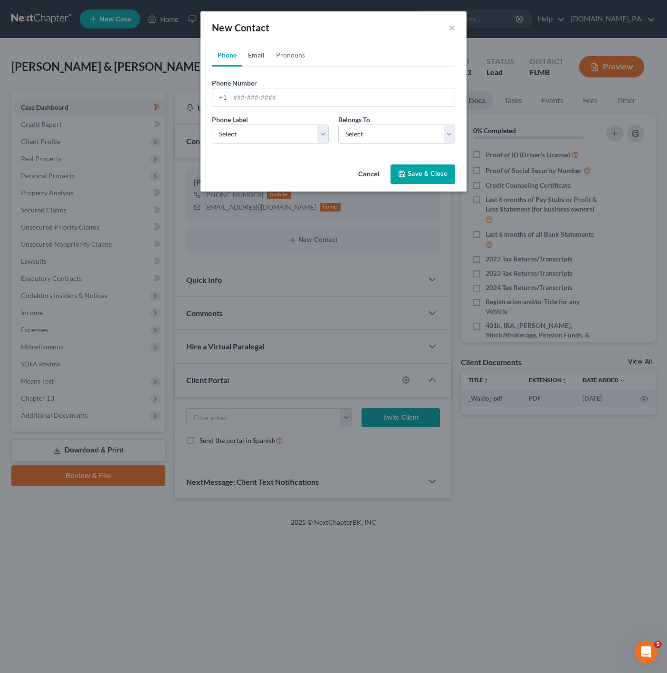
click at [257, 59] on link "Email" at bounding box center [256, 55] width 28 height 23
click at [268, 87] on div "Email Address" at bounding box center [333, 92] width 243 height 29
click at [261, 96] on input "email" at bounding box center [342, 97] width 225 height 18
paste input "[EMAIL_ADDRESS][DOMAIN_NAME]"
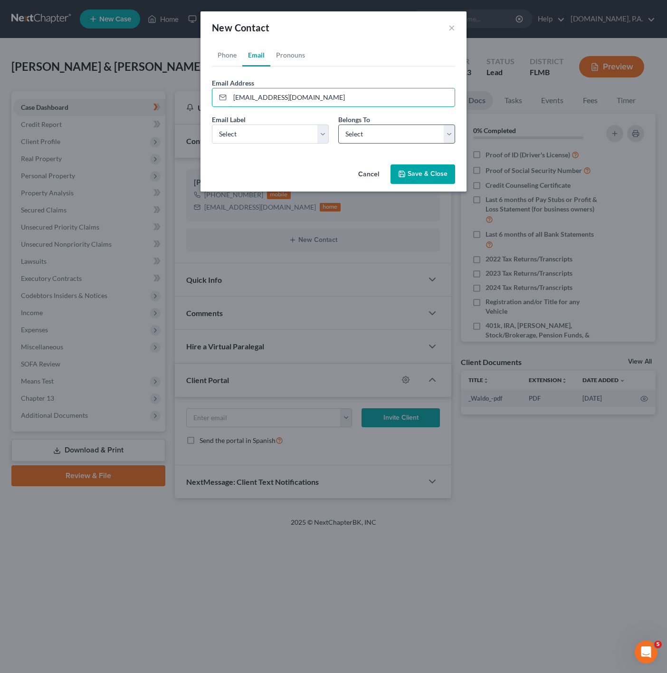
type input "[EMAIL_ADDRESS][DOMAIN_NAME]"
click at [393, 143] on select "Select Client Spouse Other" at bounding box center [396, 133] width 117 height 19
select select "0"
click at [338, 124] on select "Select Client Spouse Other" at bounding box center [396, 133] width 117 height 19
select select "0"
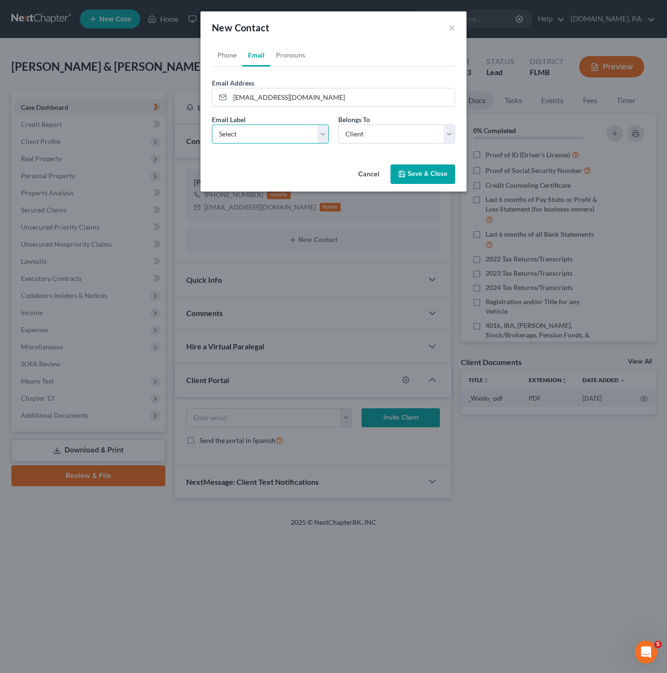
click at [281, 133] on select "Select Home Work Other" at bounding box center [270, 133] width 117 height 19
select select "0"
click at [212, 124] on select "Select Home Work Other" at bounding box center [270, 133] width 117 height 19
drag, startPoint x: 219, startPoint y: 56, endPoint x: 167, endPoint y: 86, distance: 60.4
click at [220, 56] on link "Phone" at bounding box center [227, 55] width 30 height 23
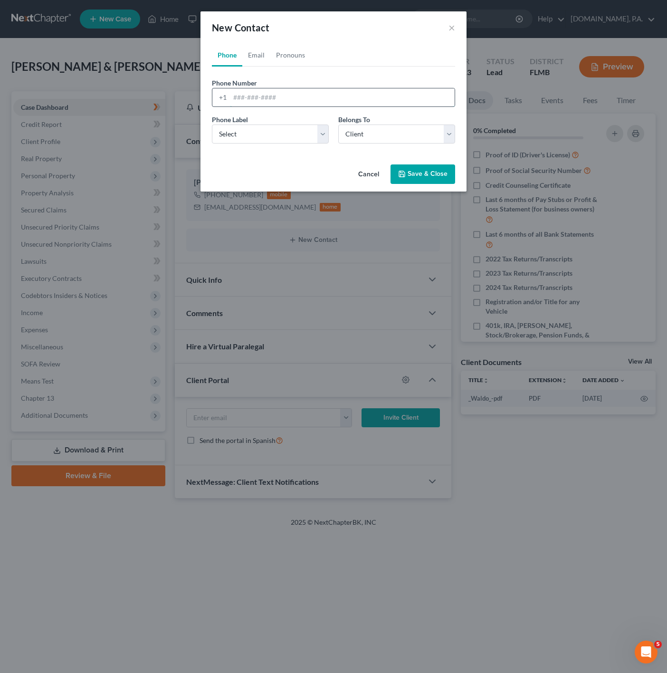
click at [293, 98] on input "tel" at bounding box center [342, 97] width 225 height 18
paste input "[PHONE_NUMBER]"
type input "[PHONE_NUMBER]"
click at [261, 138] on select "Select Mobile Home Work Other" at bounding box center [270, 133] width 117 height 19
select select "0"
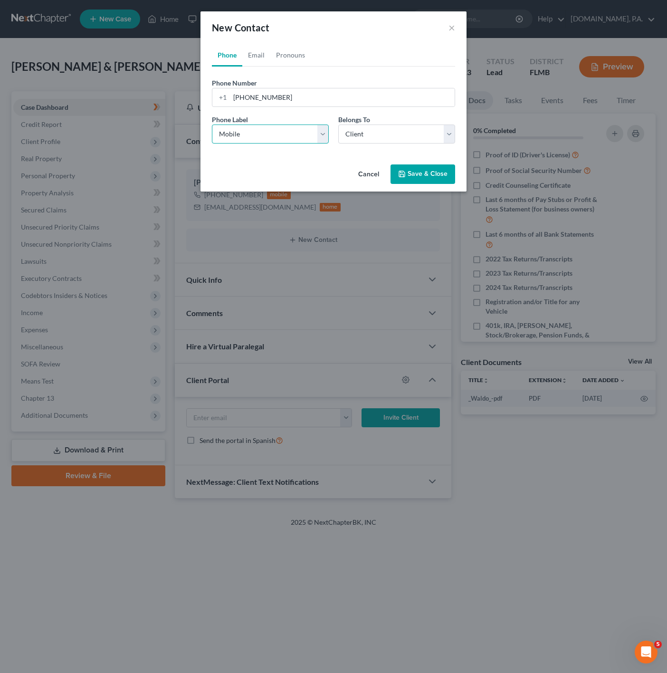
click at [212, 124] on select "Select Mobile Home Work Other" at bounding box center [270, 133] width 117 height 19
click at [258, 50] on link "Email" at bounding box center [256, 55] width 28 height 23
click at [299, 59] on link "Pronouns" at bounding box center [290, 55] width 40 height 23
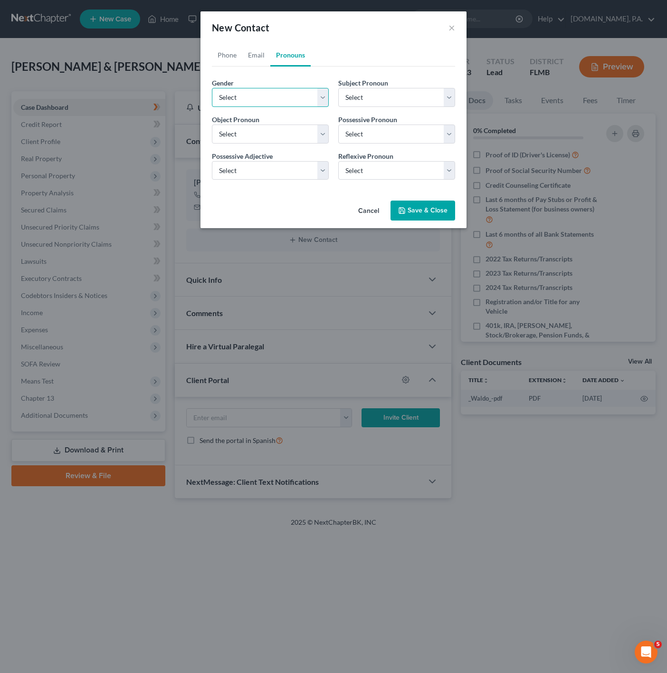
click at [298, 90] on select "Select [DEMOGRAPHIC_DATA] [DEMOGRAPHIC_DATA] [DEMOGRAPHIC_DATA] More Than One P…" at bounding box center [270, 97] width 117 height 19
select select "0"
click at [212, 88] on select "Select [DEMOGRAPHIC_DATA] [DEMOGRAPHIC_DATA] [DEMOGRAPHIC_DATA] More Than One P…" at bounding box center [270, 97] width 117 height 19
select select "0"
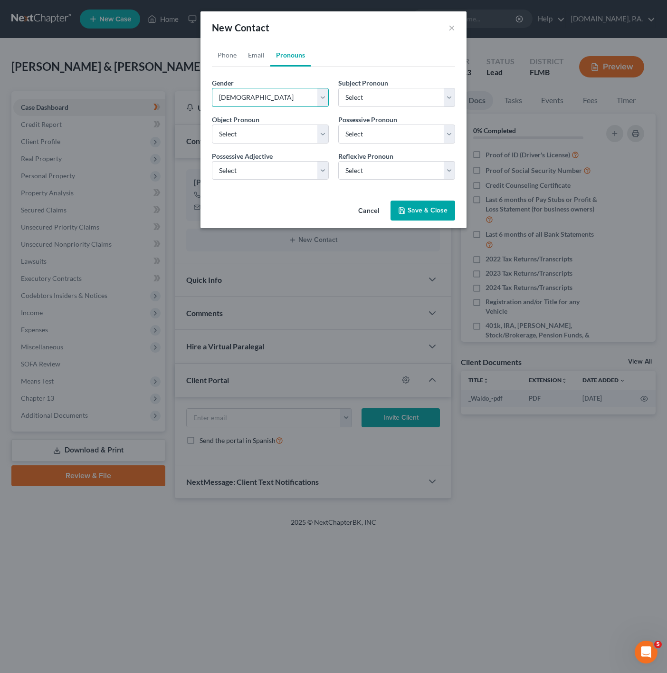
select select "0"
click at [259, 54] on link "Email" at bounding box center [256, 55] width 28 height 23
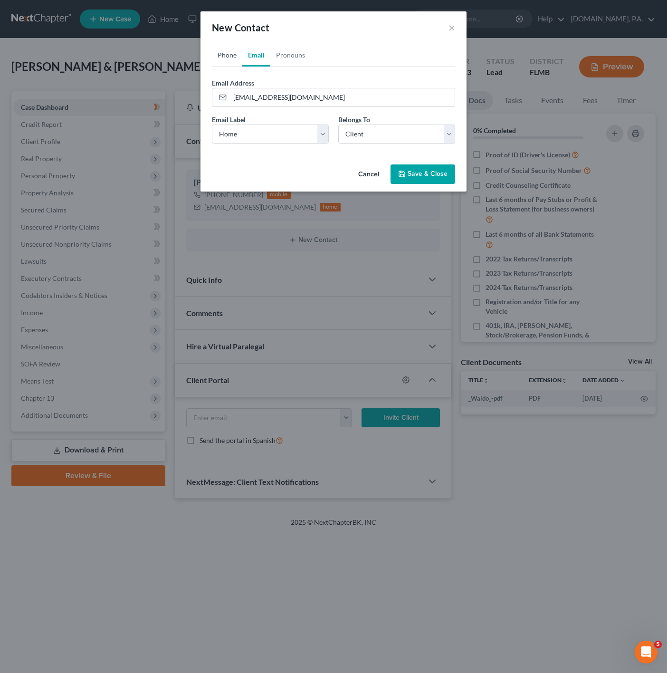
click at [219, 50] on link "Phone" at bounding box center [227, 55] width 30 height 23
click at [249, 49] on link "Email" at bounding box center [256, 55] width 28 height 23
click at [217, 50] on link "Phone" at bounding box center [227, 55] width 30 height 23
click at [249, 56] on link "Email" at bounding box center [256, 55] width 28 height 23
click at [284, 66] on link "Pronouns" at bounding box center [290, 55] width 40 height 23
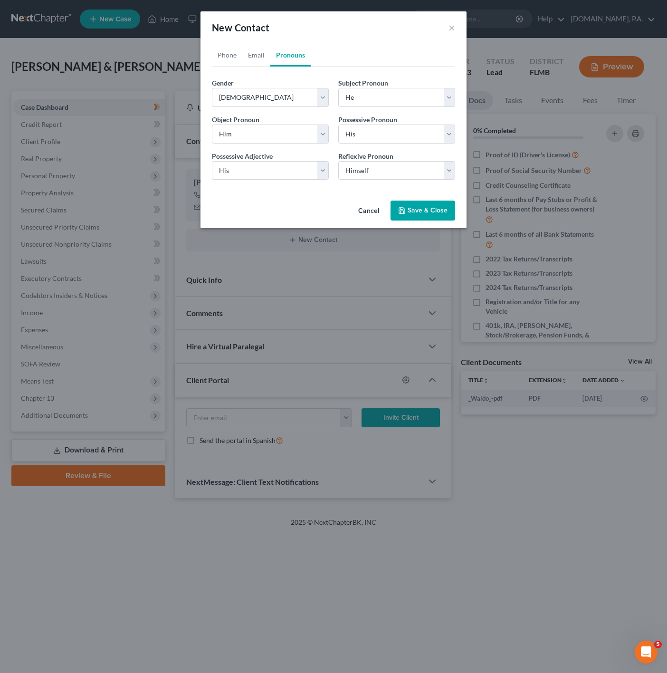
click at [445, 207] on button "Save & Close" at bounding box center [422, 210] width 65 height 20
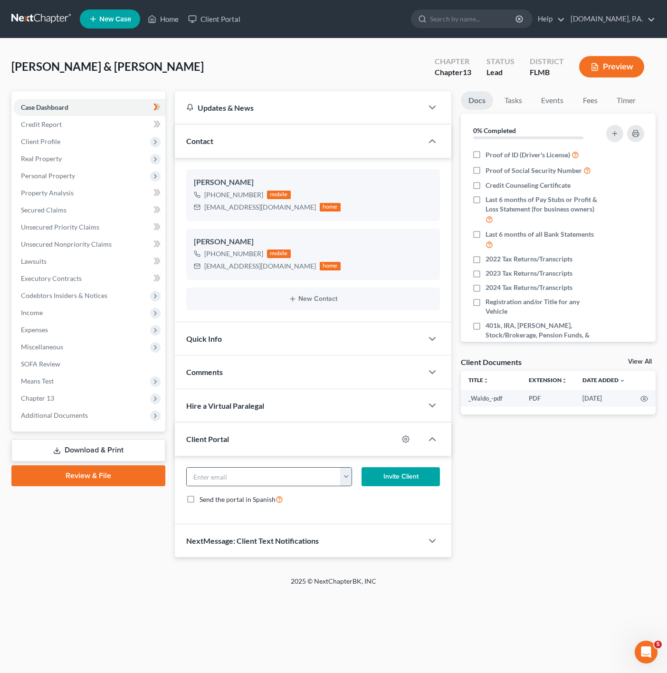
click at [347, 476] on button "button" at bounding box center [345, 476] width 11 height 18
click at [357, 519] on link "[EMAIL_ADDRESS][DOMAIN_NAME]" at bounding box center [405, 513] width 130 height 16
type input "[EMAIL_ADDRESS][DOMAIN_NAME]"
click at [406, 486] on button "Invite Client" at bounding box center [400, 476] width 78 height 19
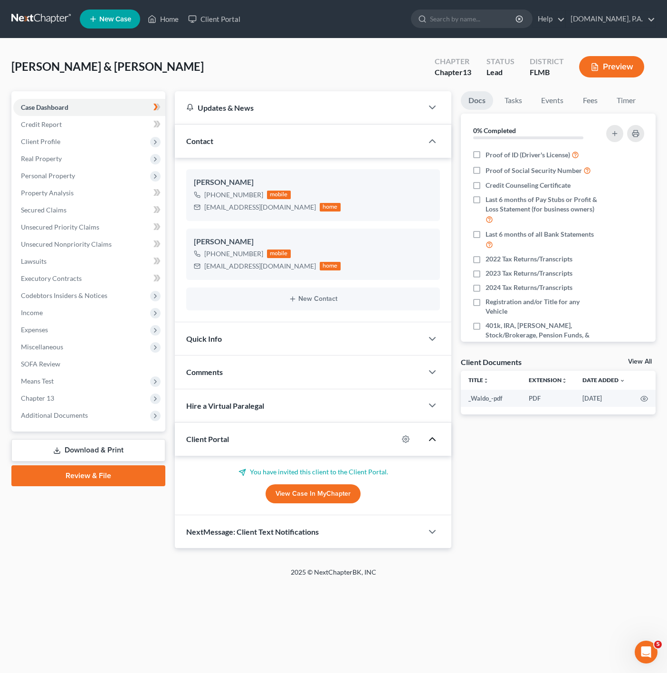
click at [428, 438] on icon "button" at bounding box center [432, 438] width 11 height 11
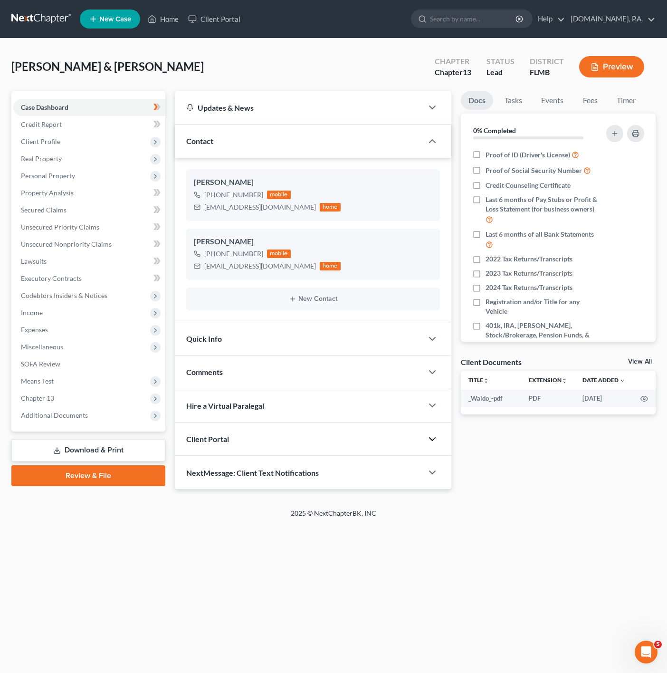
click at [428, 438] on icon "button" at bounding box center [432, 438] width 11 height 11
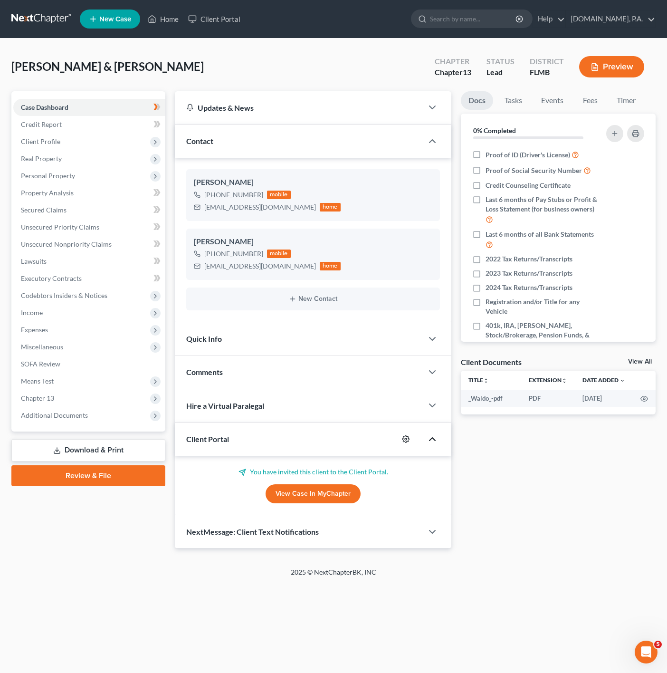
click at [402, 440] on icon "button" at bounding box center [406, 439] width 8 height 8
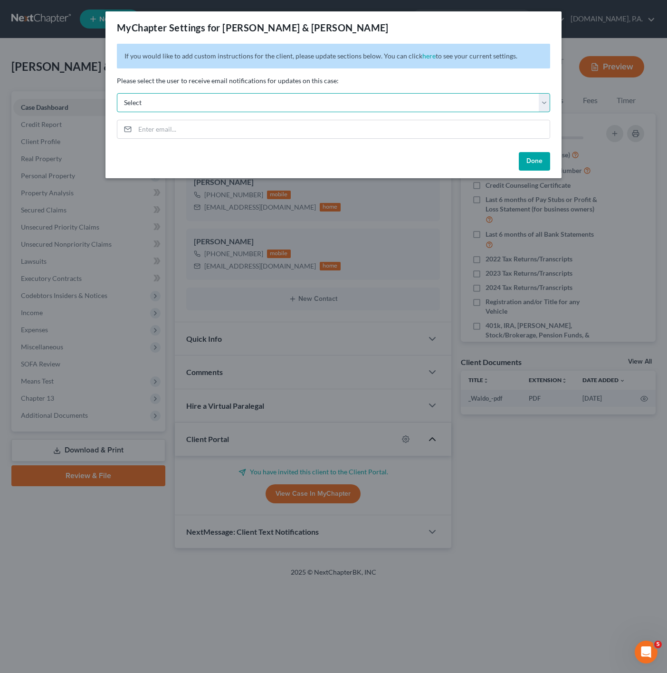
click at [407, 111] on select "Select [EMAIL_ADDRESS][DOMAIN_NAME] [PERSON_NAME][EMAIL_ADDRESS][DOMAIN_NAME] […" at bounding box center [333, 102] width 433 height 19
click at [472, 165] on div "Done" at bounding box center [333, 163] width 456 height 30
click at [395, 227] on div "MyChapter Settings for [PERSON_NAME] & [PERSON_NAME] If you would like to add c…" at bounding box center [333, 336] width 667 height 673
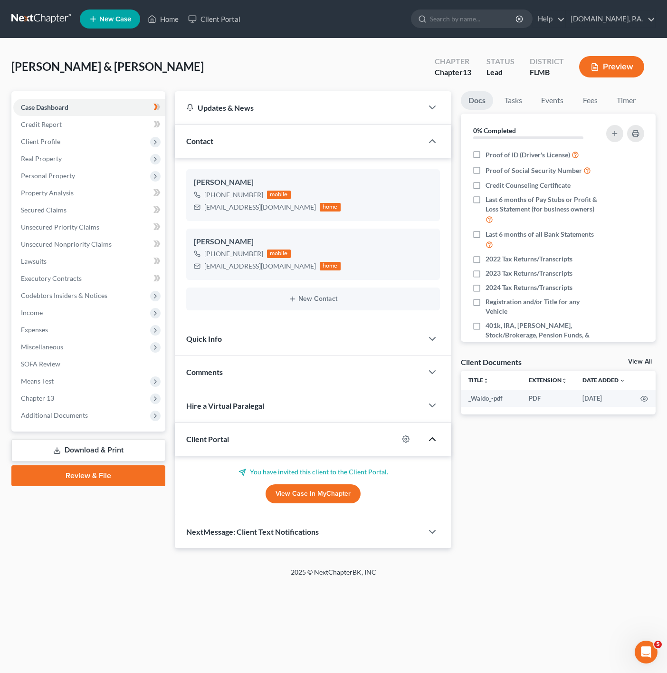
click at [437, 442] on icon "button" at bounding box center [432, 438] width 11 height 11
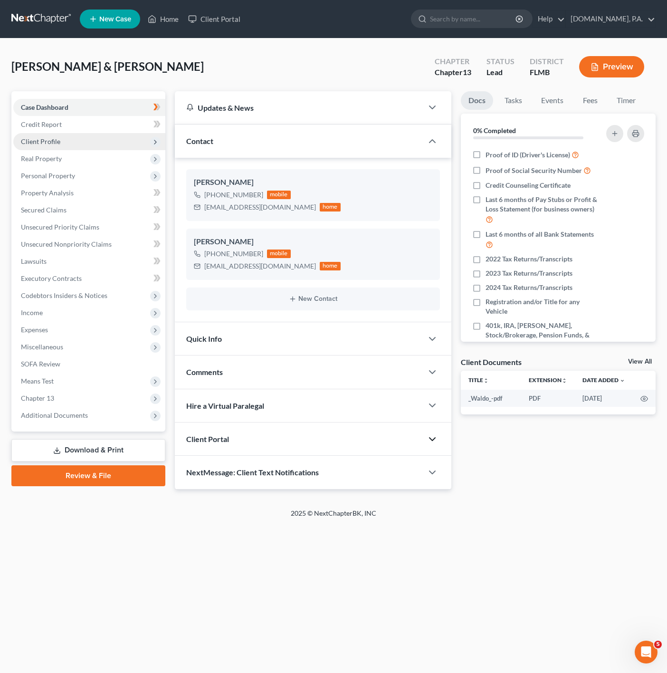
click at [128, 137] on span "Client Profile" at bounding box center [89, 141] width 152 height 17
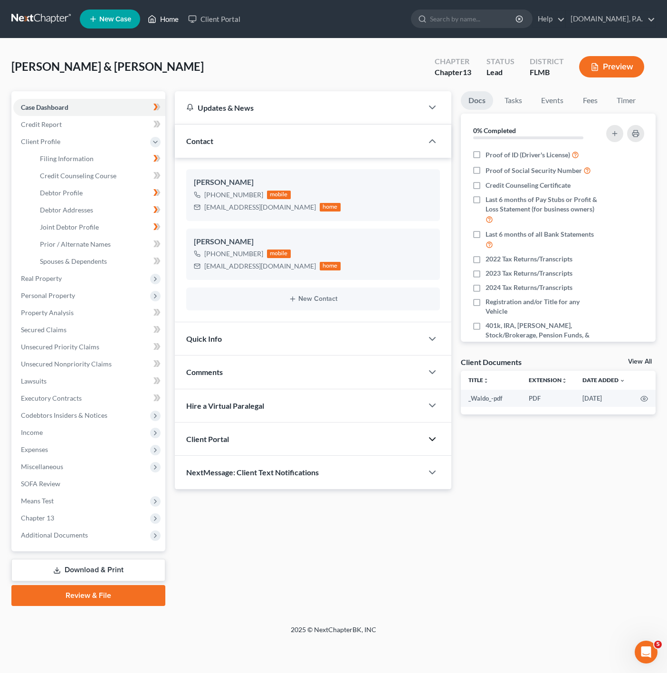
click at [167, 21] on link "Home" at bounding box center [163, 18] width 40 height 17
